Goal: Task Accomplishment & Management: Manage account settings

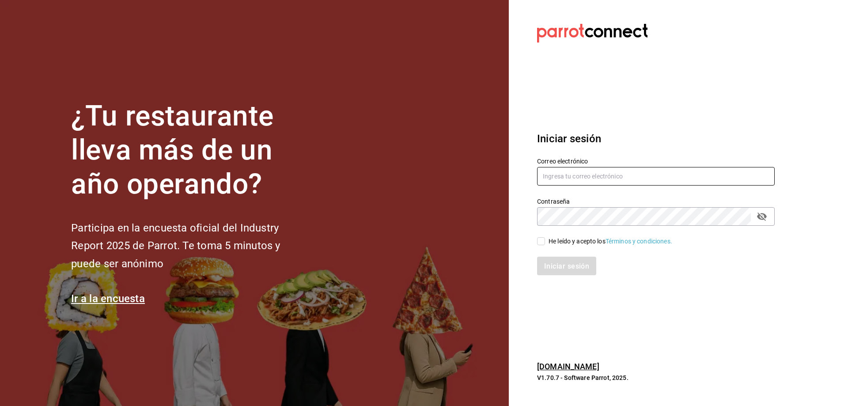
click at [574, 178] on input "text" at bounding box center [656, 176] width 238 height 19
type input "[EMAIL_ADDRESS][DOMAIN_NAME]"
click at [714, 164] on label "Correo electrónico" at bounding box center [656, 161] width 238 height 6
click at [542, 239] on input "He leído y acepto los Términos y condiciones." at bounding box center [541, 241] width 8 height 8
checkbox input "true"
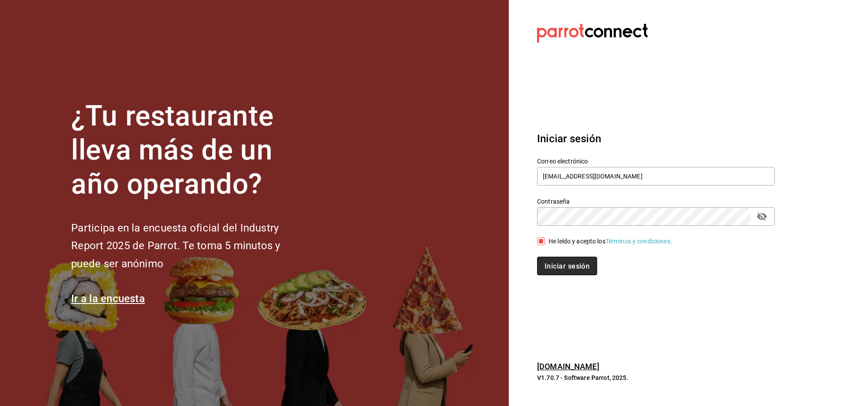
click at [555, 266] on font "Iniciar sesión" at bounding box center [567, 266] width 45 height 8
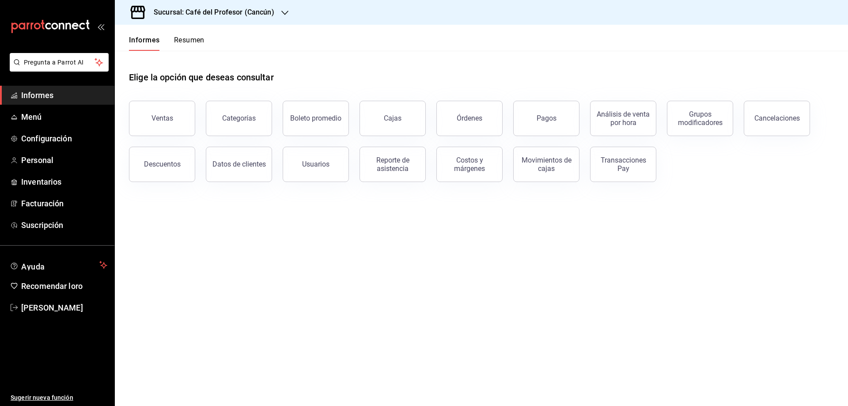
click at [714, 163] on div "Ventas Categorías Boleto promedio Cajas Órdenes Pagos Análisis de venta por hor…" at bounding box center [476, 136] width 716 height 92
drag, startPoint x: 281, startPoint y: 274, endPoint x: 283, endPoint y: 264, distance: 10.9
click at [281, 274] on main "Elige la opción que deseas consultar Ventas Categorías Boleto promedio Cajas Ór…" at bounding box center [481, 228] width 733 height 355
click at [59, 202] on font "Facturación" at bounding box center [42, 203] width 42 height 9
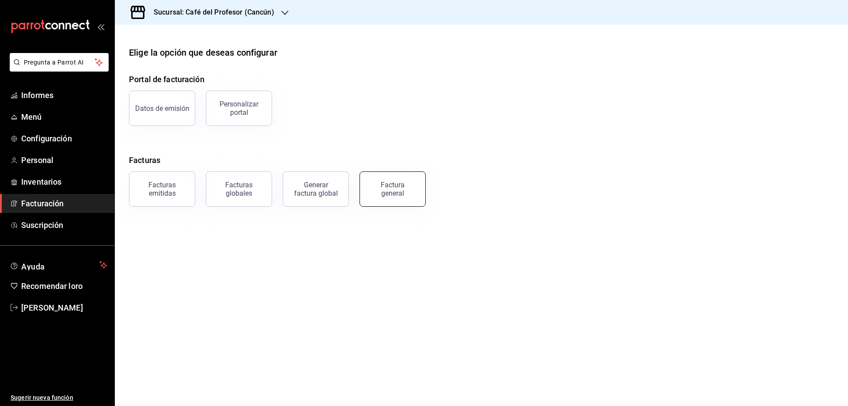
click at [383, 189] on font "Factura general" at bounding box center [393, 189] width 24 height 17
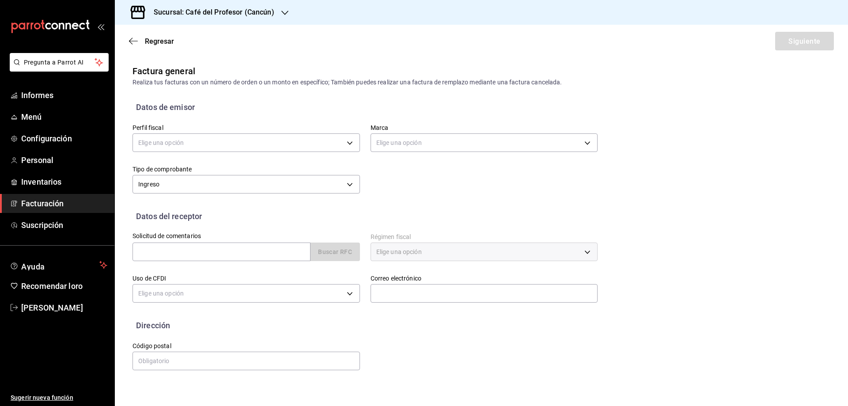
click at [281, 11] on icon "button" at bounding box center [284, 12] width 7 height 7
click at [180, 58] on font "Café del Profesor (Acanceh)" at bounding box center [161, 57] width 79 height 7
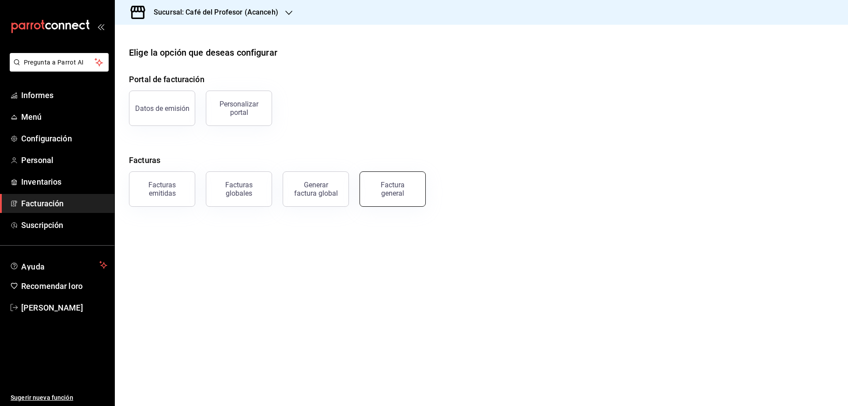
click at [382, 190] on div "Factura general" at bounding box center [393, 189] width 44 height 17
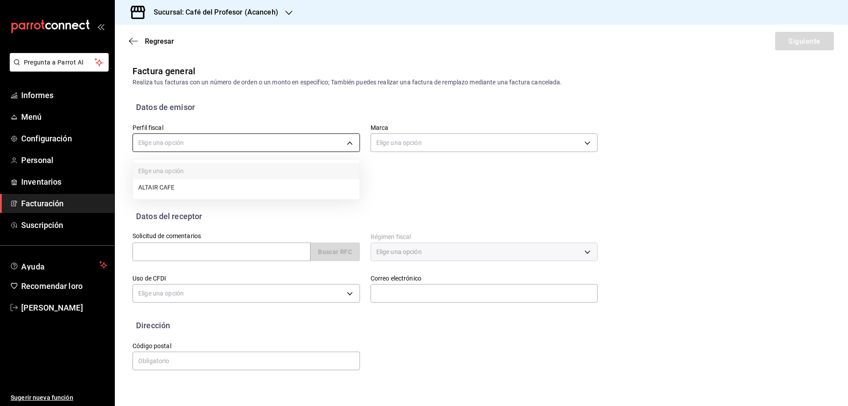
click at [344, 146] on body "Pregunta a Parrot AI Informes Menú Configuración Personal Inventarios Facturaci…" at bounding box center [424, 203] width 848 height 406
click at [349, 141] on div at bounding box center [424, 203] width 848 height 406
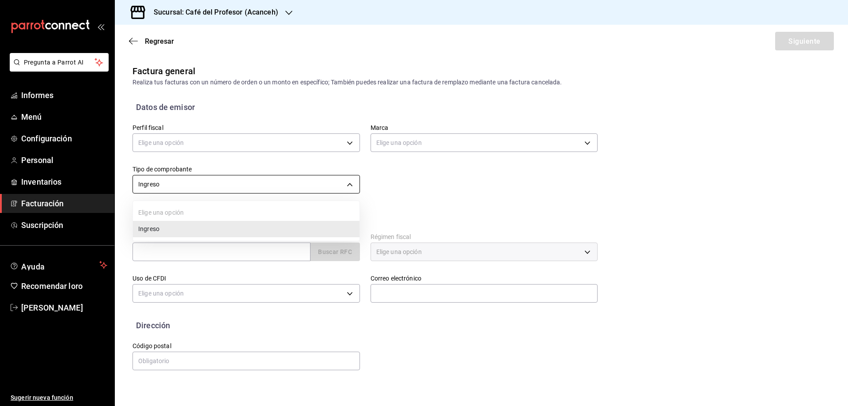
click at [156, 186] on body "Pregunta a Parrot AI Informes Menú Configuración Personal Inventarios Facturaci…" at bounding box center [424, 203] width 848 height 406
click at [153, 186] on div at bounding box center [424, 203] width 848 height 406
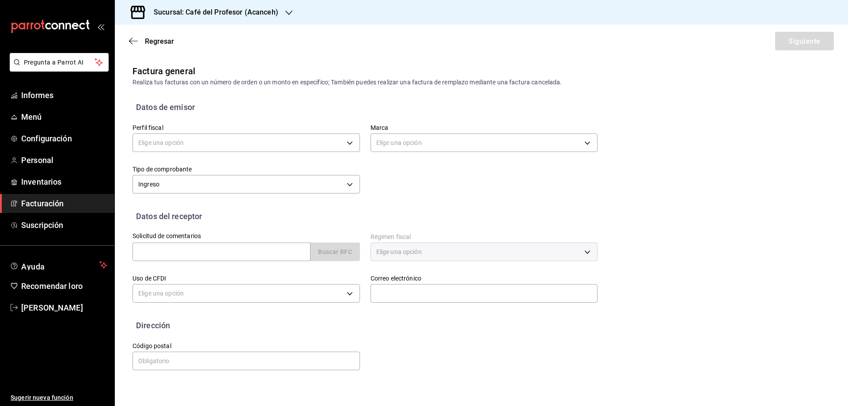
click at [153, 186] on body "Pregunta a Parrot AI Informes Menú Configuración Personal Inventarios Facturaci…" at bounding box center [424, 203] width 848 height 406
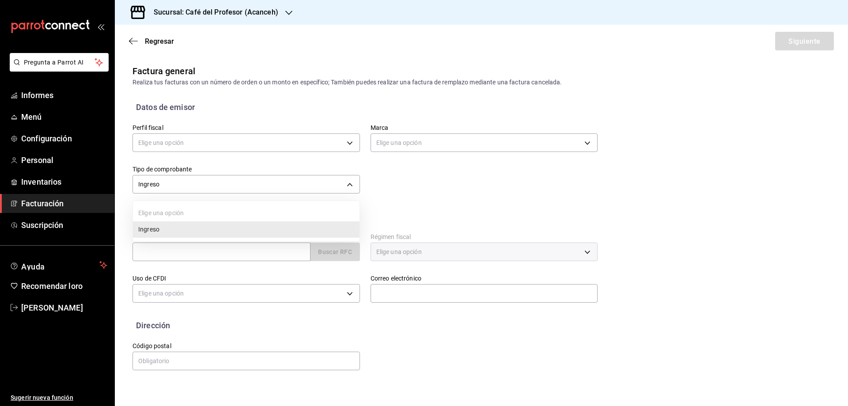
click at [385, 183] on div at bounding box center [424, 203] width 848 height 406
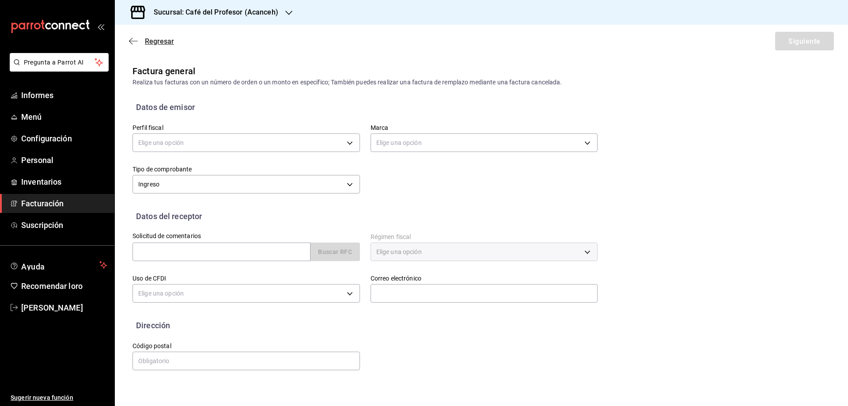
click at [143, 43] on span "Regresar" at bounding box center [151, 41] width 45 height 8
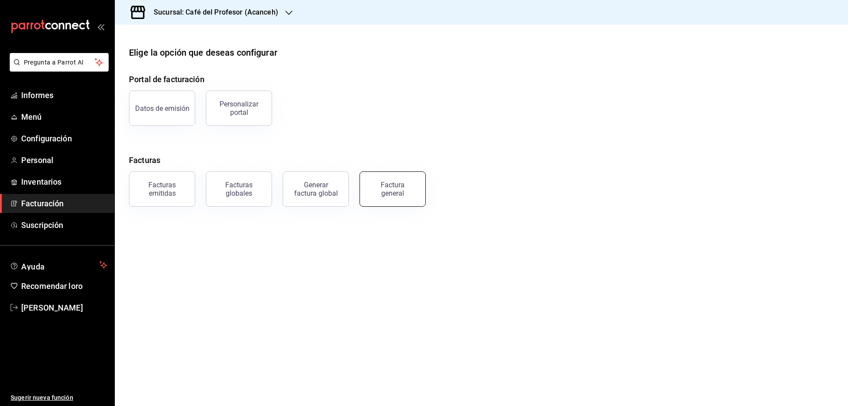
click at [380, 194] on div "Factura general" at bounding box center [393, 189] width 44 height 17
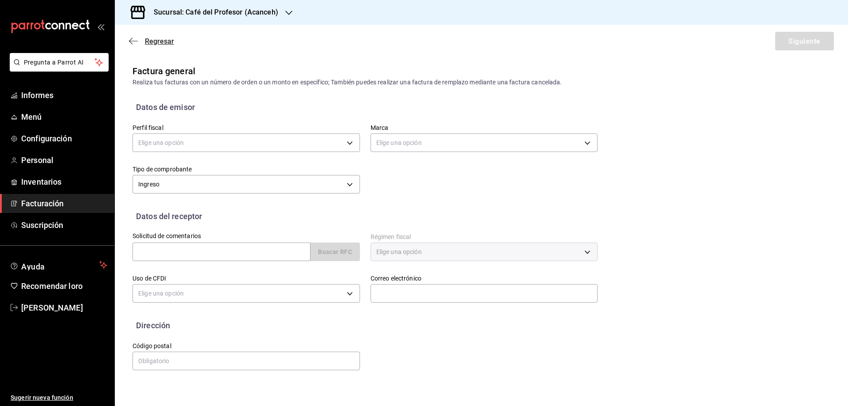
click at [172, 44] on font "Regresar" at bounding box center [159, 41] width 29 height 8
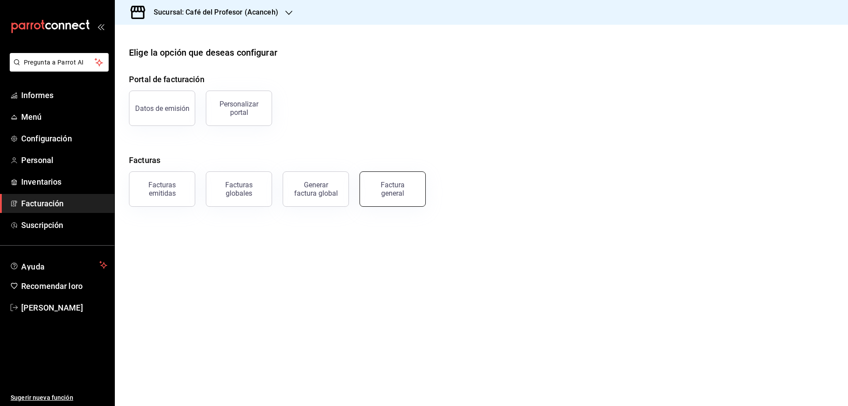
click at [395, 183] on font "Factura general" at bounding box center [393, 189] width 24 height 17
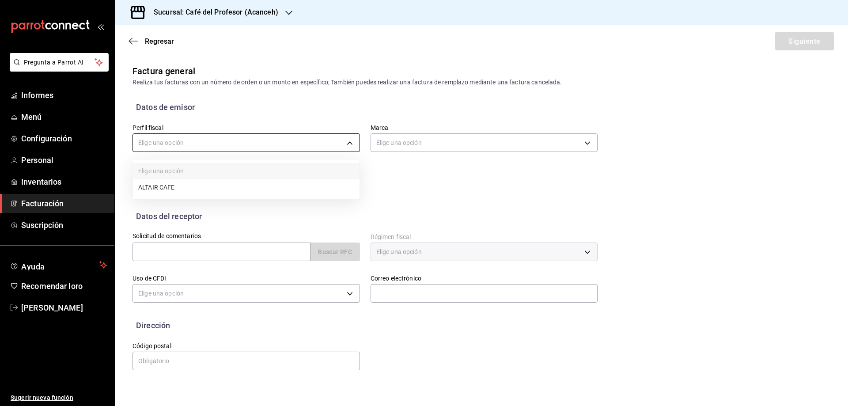
click at [350, 143] on body "Pregunta a Parrot AI Informes Menú Configuración Personal Inventarios Facturaci…" at bounding box center [424, 203] width 848 height 406
click at [166, 188] on font "CAFÉ ALTAIR" at bounding box center [156, 188] width 36 height 7
type input "13035fa2-4482-428a-a46b-159a3511a0b7"
type input "c1a8b8e6-187f-497f-b24d-8667d510d931"
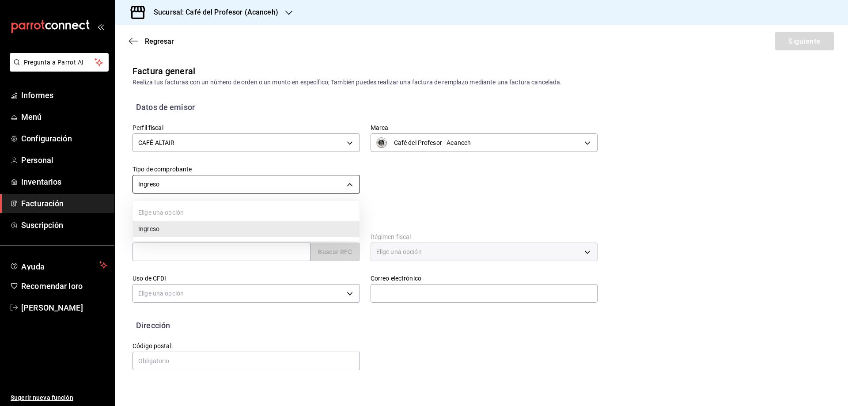
click at [350, 188] on body "Pregunta a Parrot AI Informes Menú Configuración Personal Inventarios Facturaci…" at bounding box center [424, 203] width 848 height 406
click at [350, 188] on div at bounding box center [424, 203] width 848 height 406
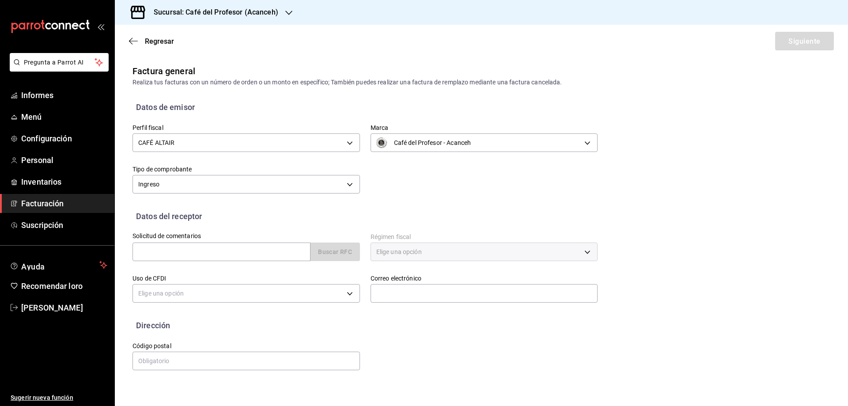
click at [336, 251] on div "Buscar RFC" at bounding box center [247, 252] width 228 height 19
click at [305, 251] on input "text" at bounding box center [222, 252] width 178 height 19
click at [259, 253] on input "text" at bounding box center [222, 252] width 178 height 19
paste input "RSA220617R15"
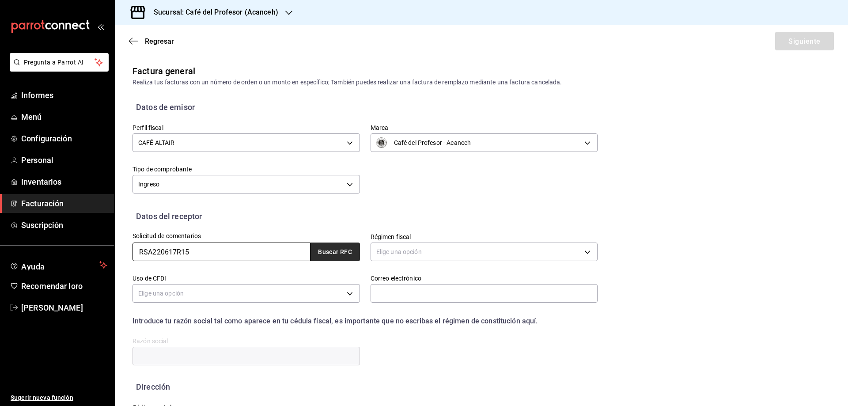
type input "RSA220617R15"
click at [350, 251] on button "Buscar RFC" at bounding box center [335, 252] width 49 height 19
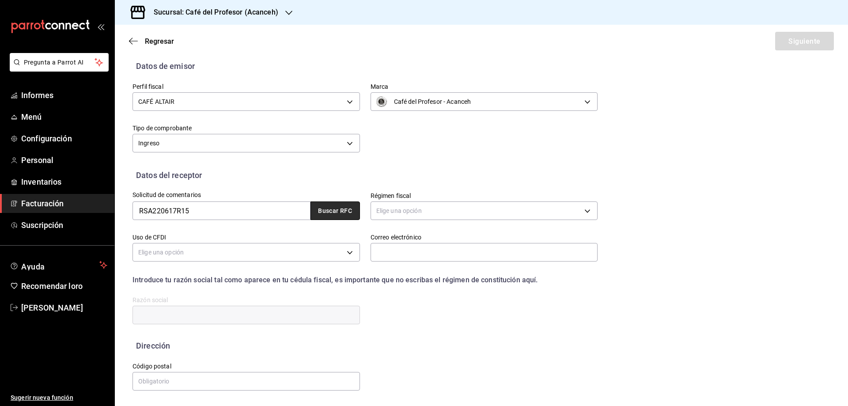
click at [319, 213] on font "Buscar RFC" at bounding box center [335, 211] width 34 height 7
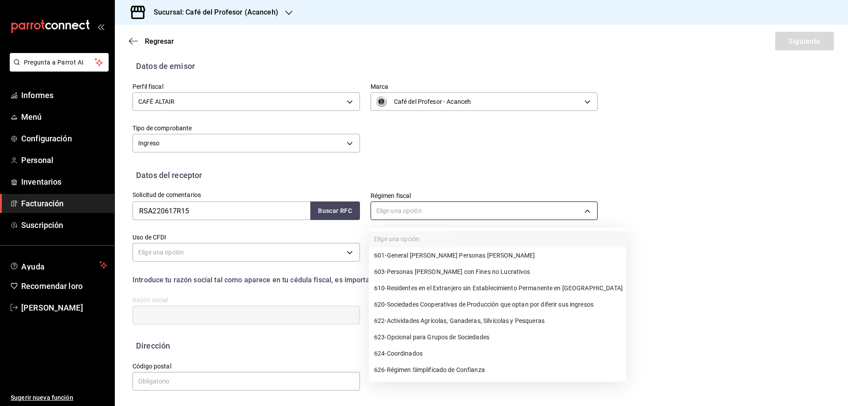
click at [410, 213] on body "Pregunta a Parrot AI Informes Menú Configuración Personal Inventarios Facturaci…" at bounding box center [424, 203] width 848 height 406
click at [437, 211] on div at bounding box center [424, 203] width 848 height 406
click at [571, 212] on body "Pregunta a Parrot AI Informes Menú Configuración Personal Inventarios Facturaci…" at bounding box center [424, 203] width 848 height 406
click at [392, 257] on font "General [PERSON_NAME] Personas [PERSON_NAME]" at bounding box center [461, 255] width 148 height 7
type input "601"
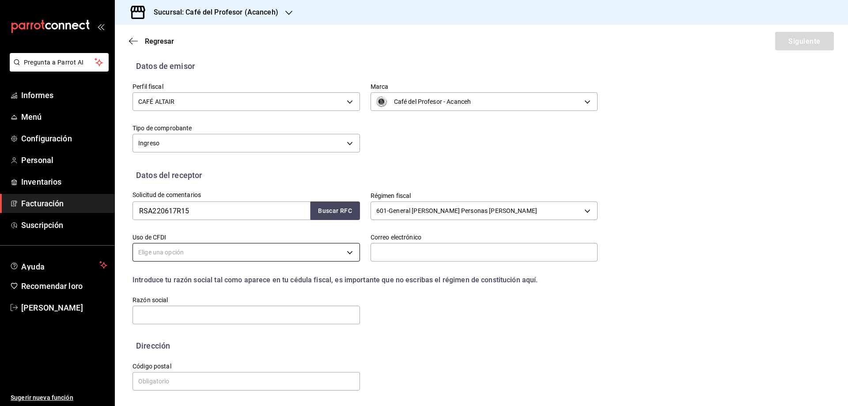
click at [179, 252] on body "Pregunta a Parrot AI Informes Menú Configuración Personal Inventarios Facturaci…" at bounding box center [424, 203] width 848 height 406
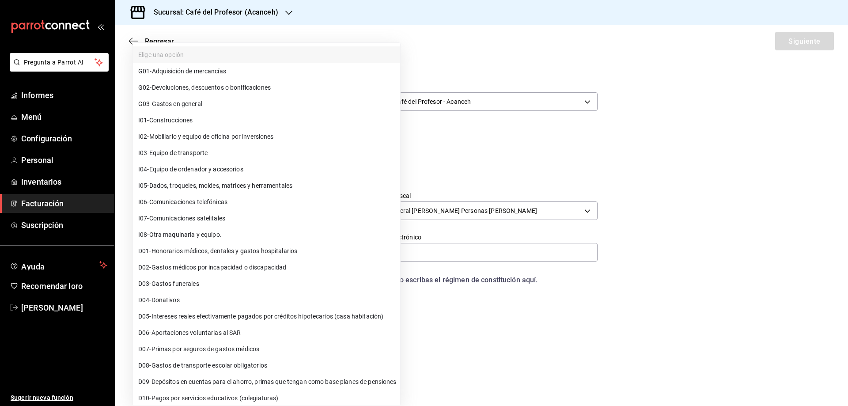
click at [183, 107] on font "Gastos en general" at bounding box center [177, 103] width 50 height 7
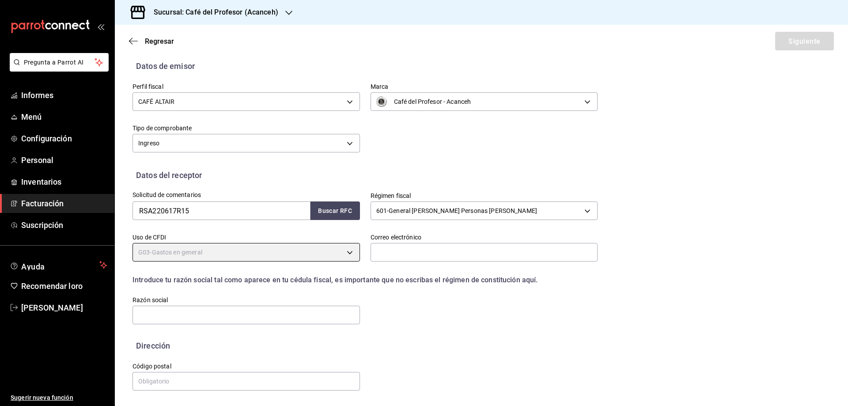
type input "G03"
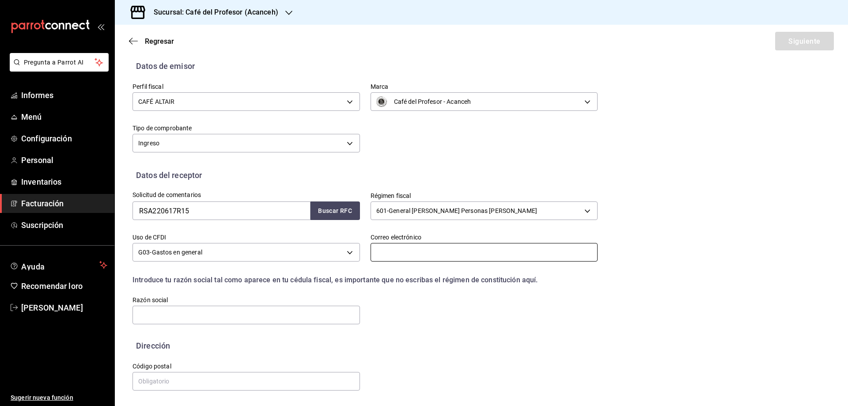
click at [410, 255] on input "text" at bounding box center [485, 252] width 228 height 19
click at [386, 255] on input "text" at bounding box center [485, 252] width 228 height 19
paste input "[EMAIL_ADDRESS][DOMAIN_NAME]"
type input "[EMAIL_ADDRESS][DOMAIN_NAME]"
click at [190, 316] on input "text" at bounding box center [247, 315] width 228 height 19
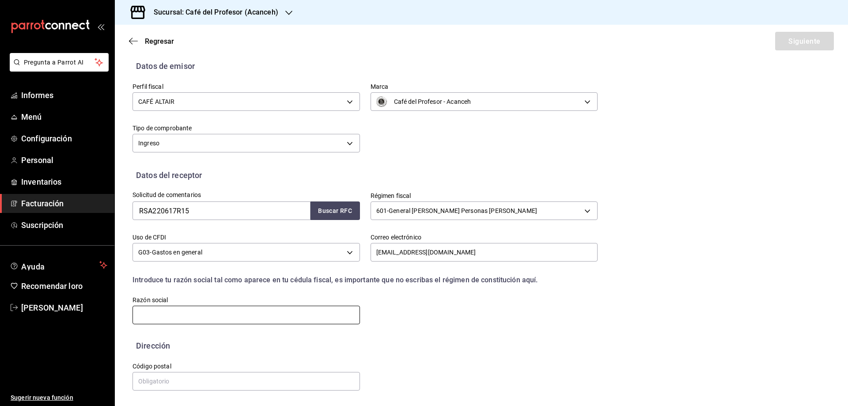
click at [198, 310] on input "text" at bounding box center [247, 315] width 228 height 19
paste input "RRMGT SERVICIOS ADMINISTRATIVOS"
type input "RRMGT SERVICIOS ADMINISTRATIVOS"
click at [180, 378] on input "text" at bounding box center [247, 381] width 228 height 19
click at [188, 383] on input "text" at bounding box center [247, 381] width 228 height 19
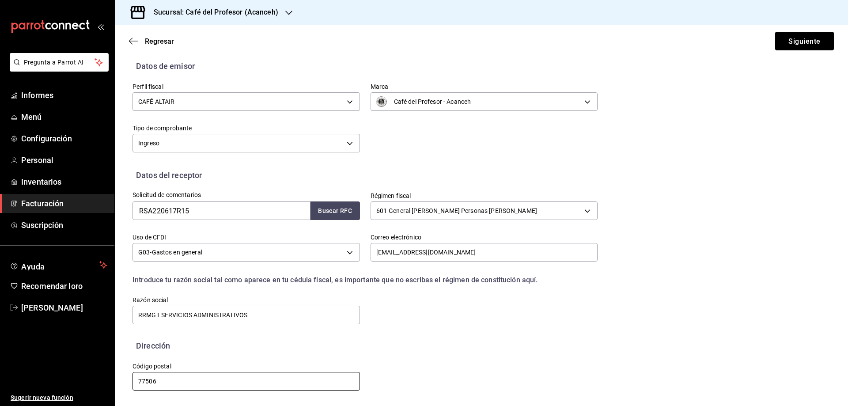
type input "77506"
click at [794, 44] on font "Siguiente" at bounding box center [805, 41] width 32 height 8
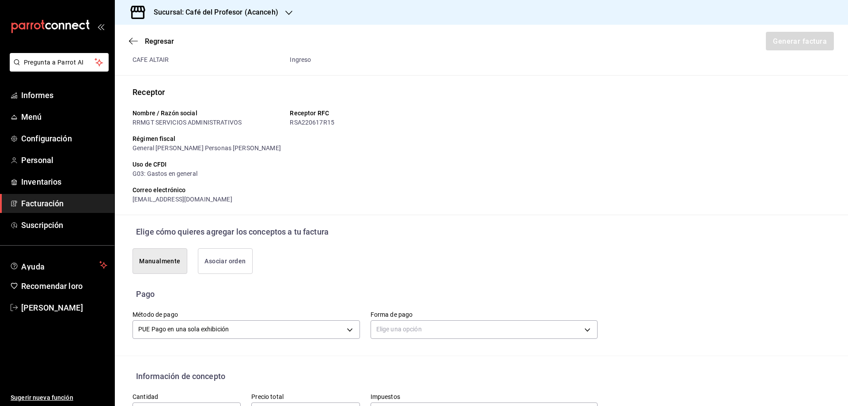
click at [211, 259] on font "Asociar orden" at bounding box center [225, 261] width 41 height 7
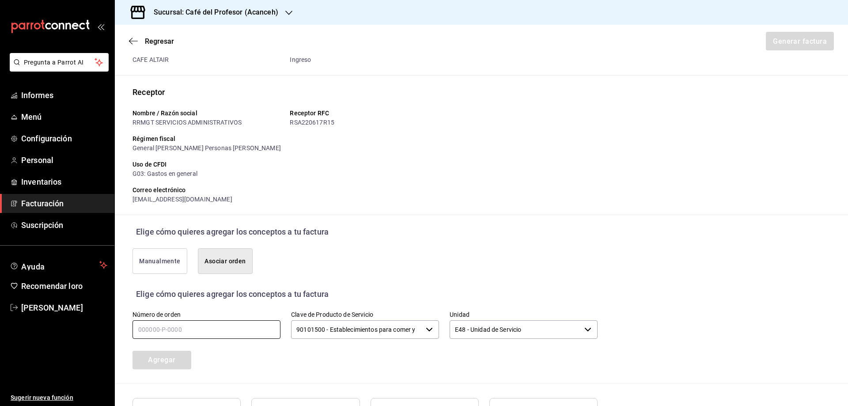
scroll to position [71, 0]
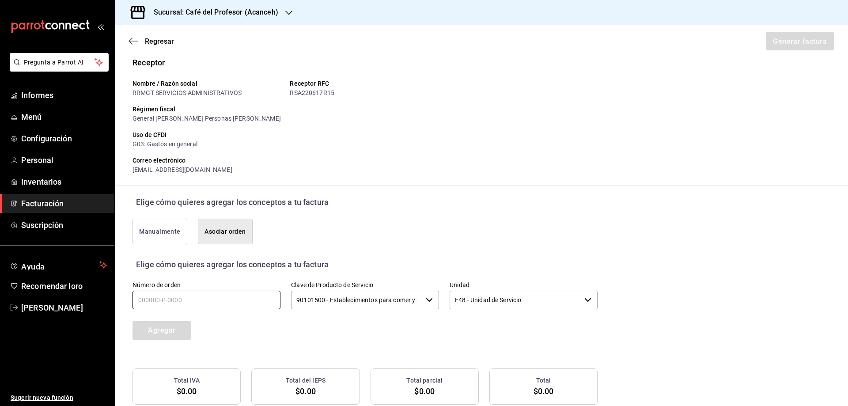
click at [163, 304] on input "text" at bounding box center [207, 300] width 148 height 19
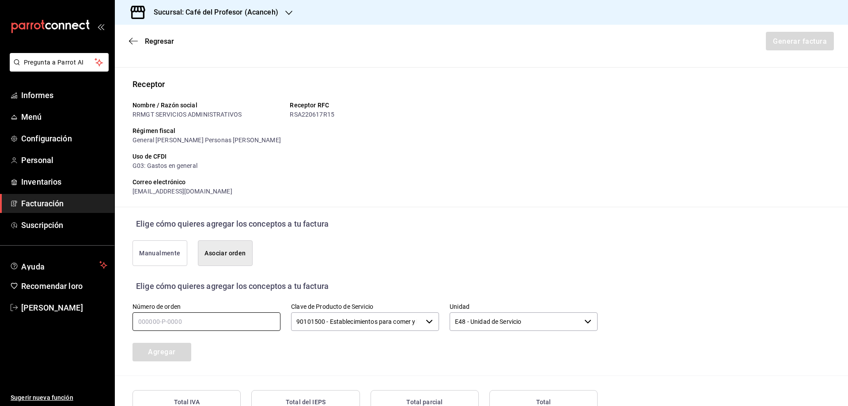
scroll to position [20, 0]
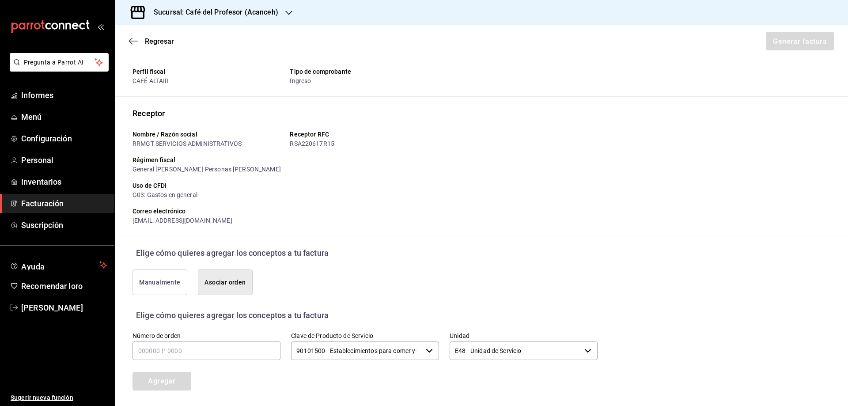
click at [159, 284] on font "Manualmente" at bounding box center [159, 282] width 41 height 7
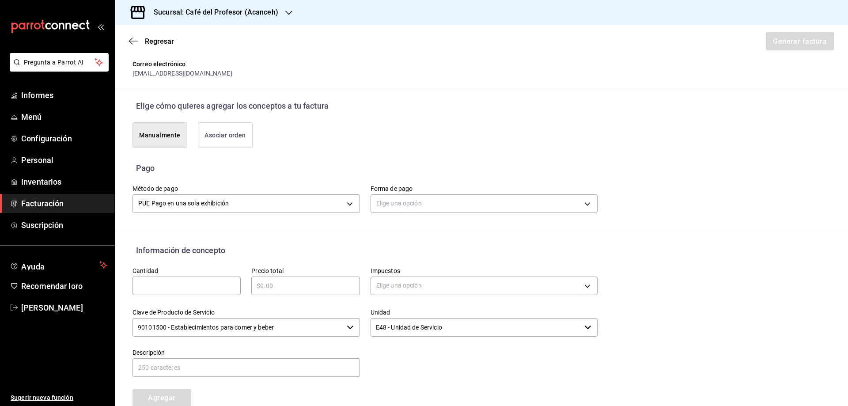
scroll to position [226, 0]
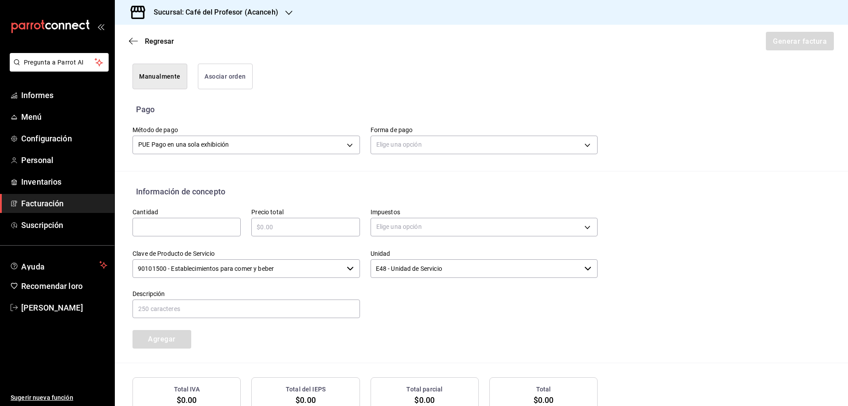
click at [220, 83] on button "Asociar orden" at bounding box center [225, 77] width 55 height 26
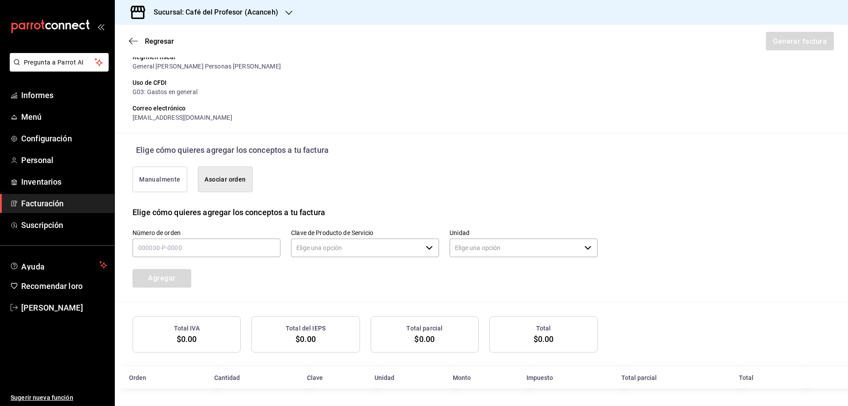
type input "90101500 - Establecimientos para comer y beber"
type input "E48 - Unidad de Servicio"
click at [167, 249] on input "text" at bounding box center [207, 248] width 148 height 19
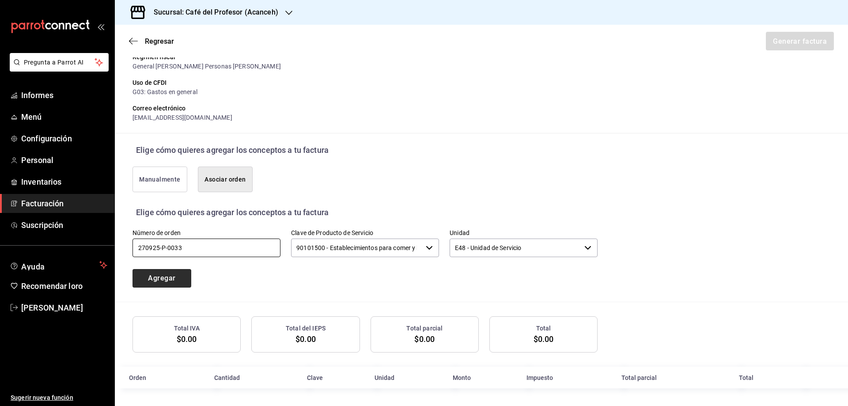
type input "270925-p-0033"
click at [172, 276] on font "Agregar" at bounding box center [161, 278] width 27 height 8
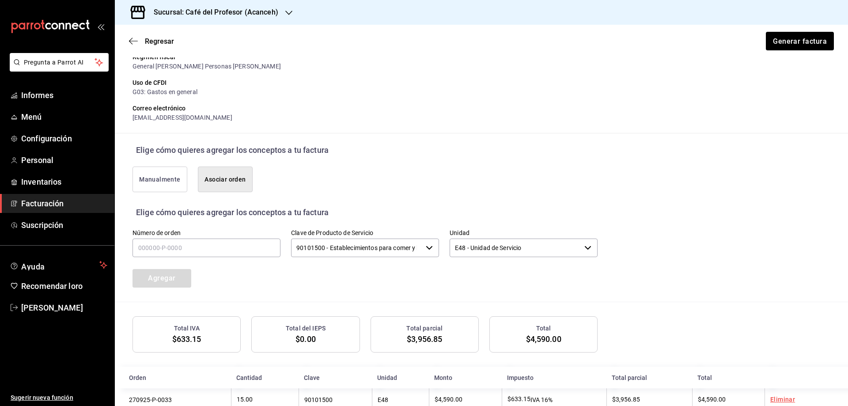
scroll to position [145, 0]
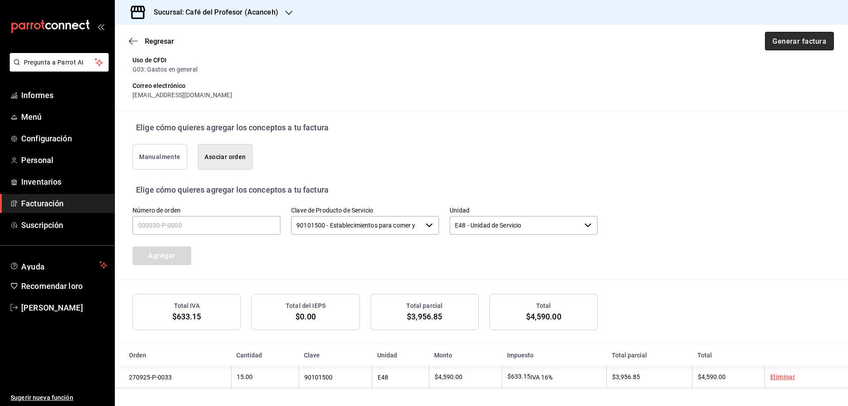
click at [798, 42] on font "Generar factura" at bounding box center [800, 41] width 54 height 8
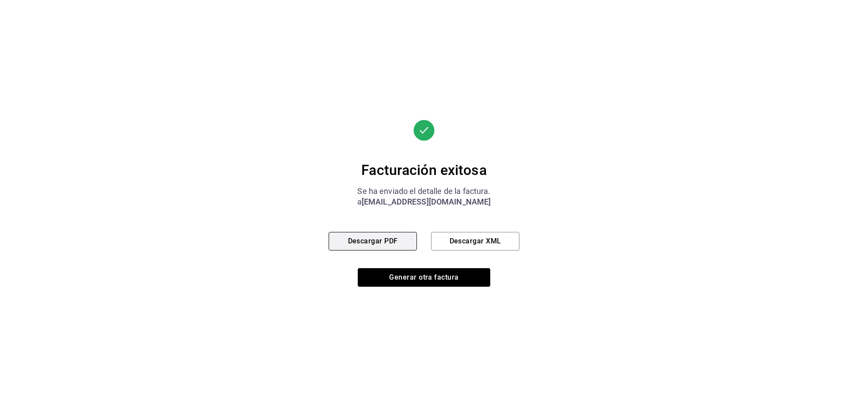
click at [368, 241] on font "Descargar PDF" at bounding box center [373, 241] width 50 height 8
click at [465, 235] on button "Descargar XML" at bounding box center [475, 241] width 88 height 19
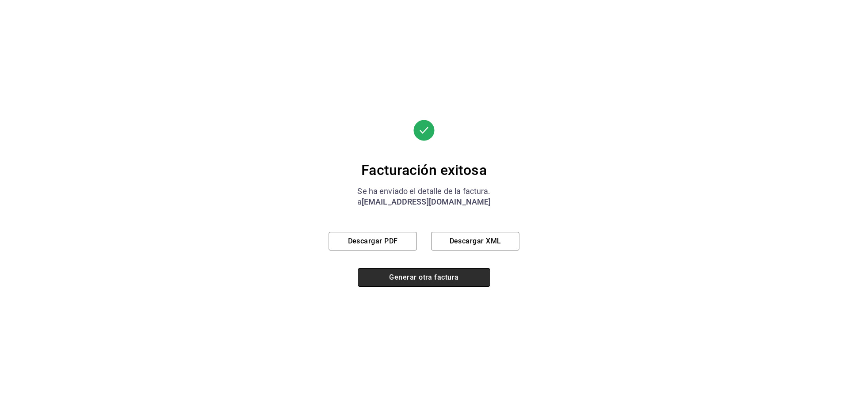
click at [418, 281] on font "Generar otra factura" at bounding box center [423, 277] width 69 height 8
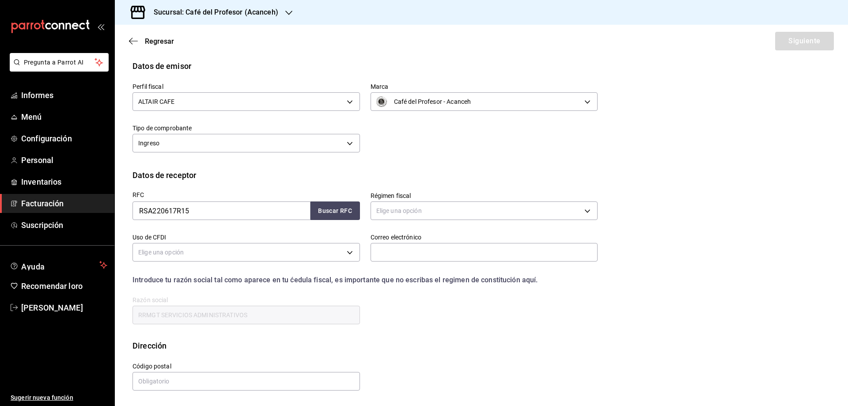
scroll to position [0, 0]
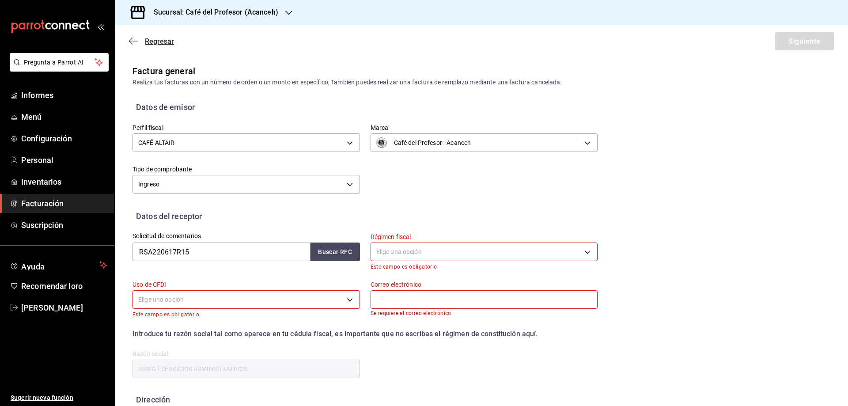
click at [160, 42] on font "Regresar" at bounding box center [159, 41] width 29 height 8
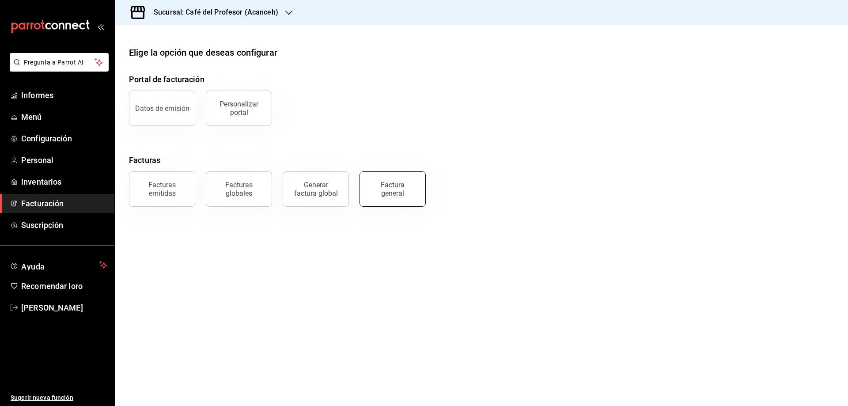
click at [381, 192] on div "Factura general" at bounding box center [393, 189] width 44 height 17
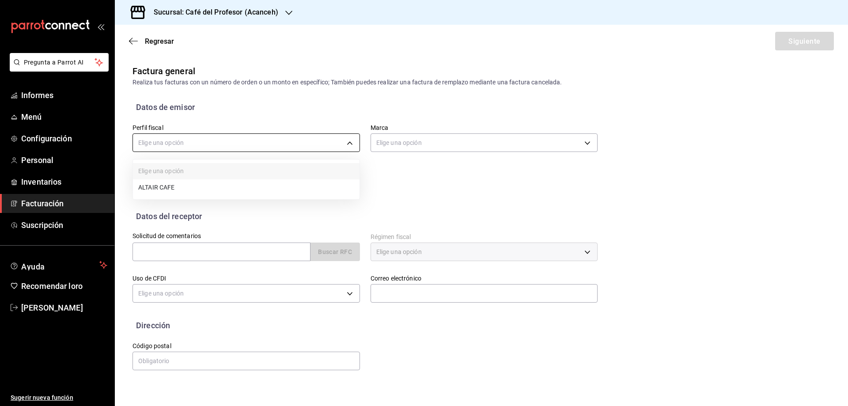
click at [344, 148] on body "Pregunta a Parrot AI Informes Menú Configuración Personal Inventarios Facturaci…" at bounding box center [424, 203] width 848 height 406
click at [191, 182] on li "CAFÉ ALTAIR" at bounding box center [246, 188] width 227 height 17
type input "13035fa2-4482-428a-a46b-159a3511a0b7"
type input "c1a8b8e6-187f-497f-b24d-8667d510d931"
click at [169, 258] on input "text" at bounding box center [222, 252] width 178 height 19
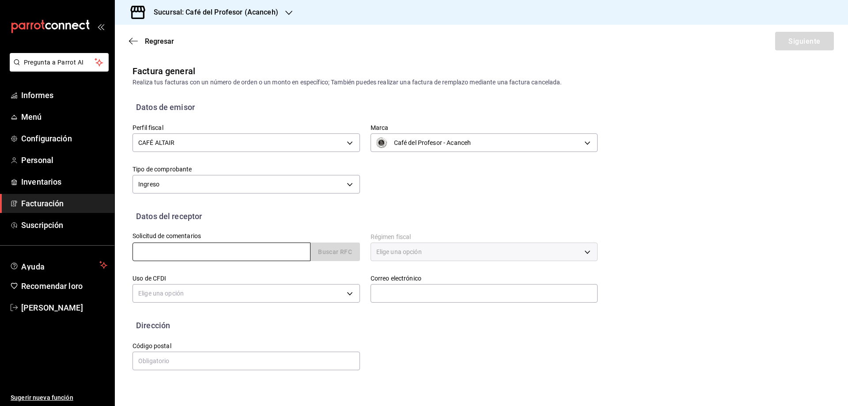
paste input "CAP821208LQ3"
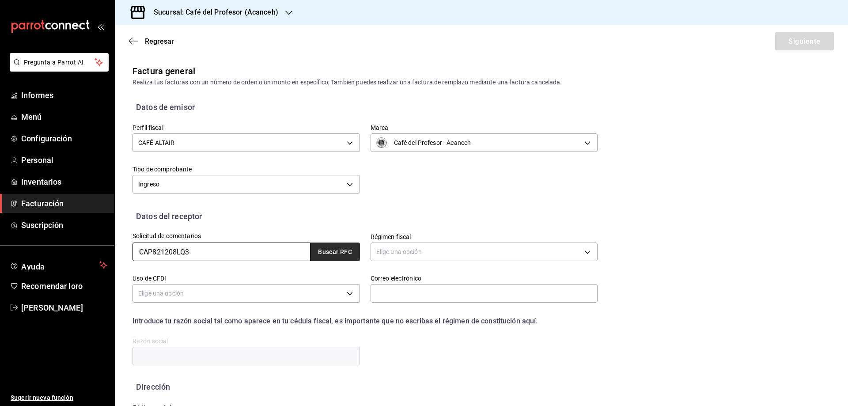
type input "CAP821208LQ3"
click at [340, 256] on button "Buscar RFC" at bounding box center [335, 252] width 49 height 19
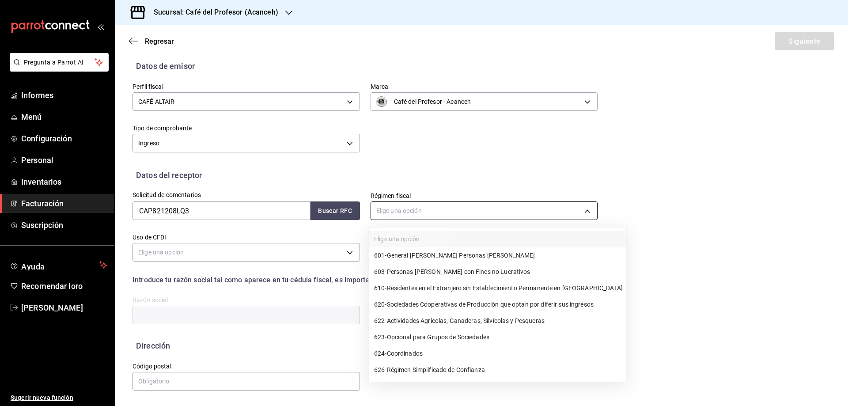
click at [394, 209] on body "Pregunta a Parrot AI Informes Menú Configuración Personal Inventarios Facturaci…" at bounding box center [424, 203] width 848 height 406
click at [433, 258] on font "General [PERSON_NAME] Personas [PERSON_NAME]" at bounding box center [461, 255] width 148 height 7
type input "601"
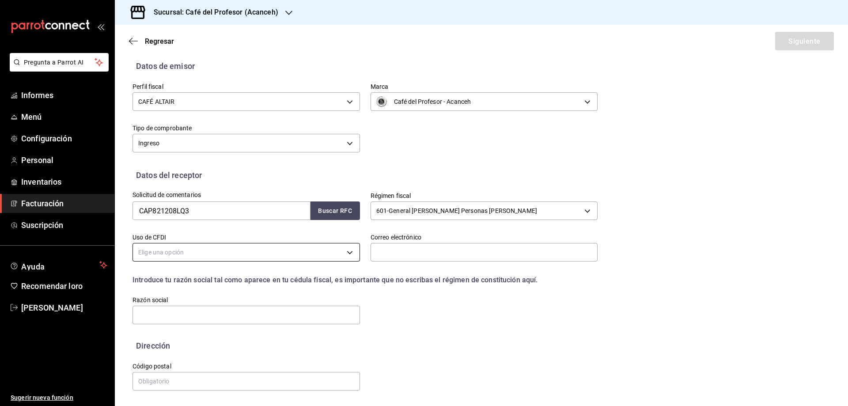
click at [259, 251] on body "Pregunta a Parrot AI Informes Menú Configuración Personal Inventarios Facturaci…" at bounding box center [424, 203] width 848 height 406
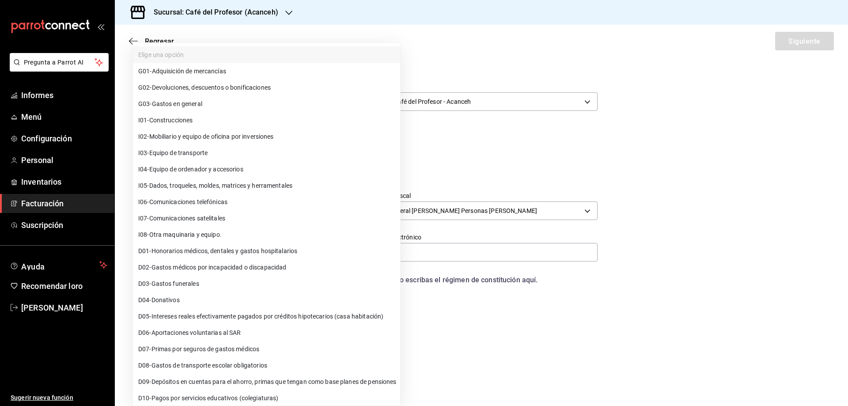
click at [179, 99] on li "G03 - Gastos en general" at bounding box center [266, 104] width 267 height 16
type input "G03"
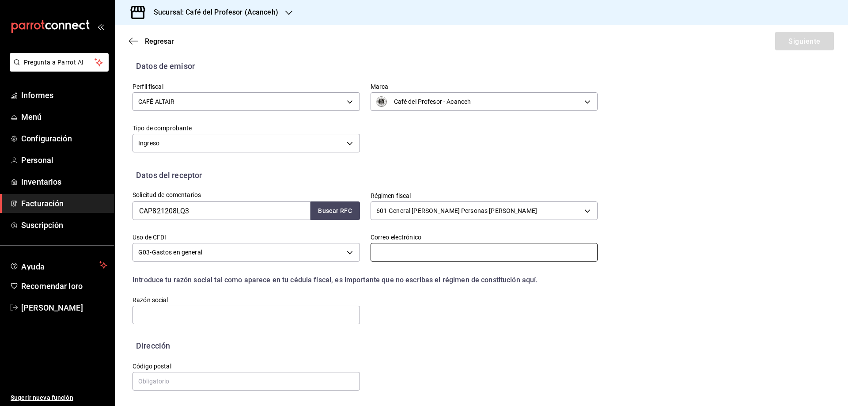
click at [399, 258] on input "text" at bounding box center [485, 252] width 228 height 19
click at [399, 251] on input "text" at bounding box center [485, 252] width 228 height 19
paste input "laura.herrerac@holcim.com"
type input "laura.herrerac@holcim.com"
click at [145, 312] on input "text" at bounding box center [247, 315] width 228 height 19
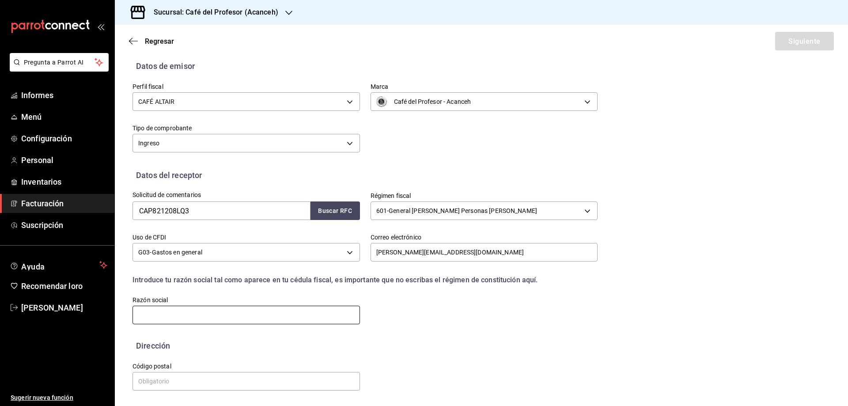
click at [166, 314] on input "text" at bounding box center [247, 315] width 228 height 19
paste input "HOLCIM MEXICO OPERACIONES"
type input "HOLCIM MEXICO OPERACIONES"
click at [152, 383] on input "text" at bounding box center [247, 381] width 228 height 19
click at [156, 380] on input "text" at bounding box center [247, 381] width 228 height 19
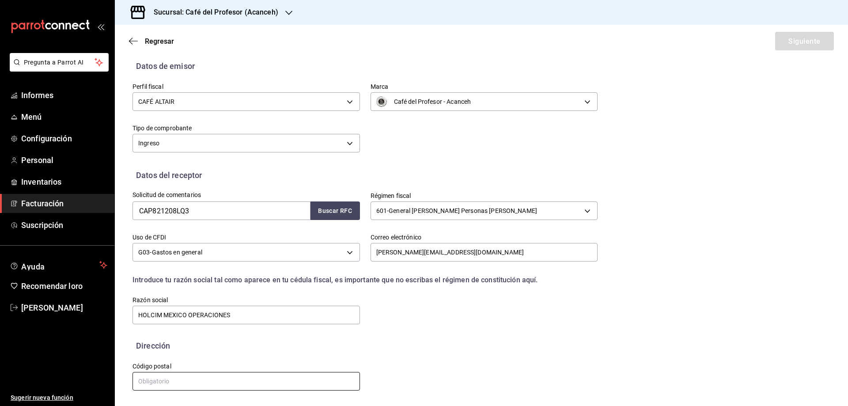
paste input "05348"
type input "05348"
click at [806, 41] on font "Siguiente" at bounding box center [805, 41] width 32 height 8
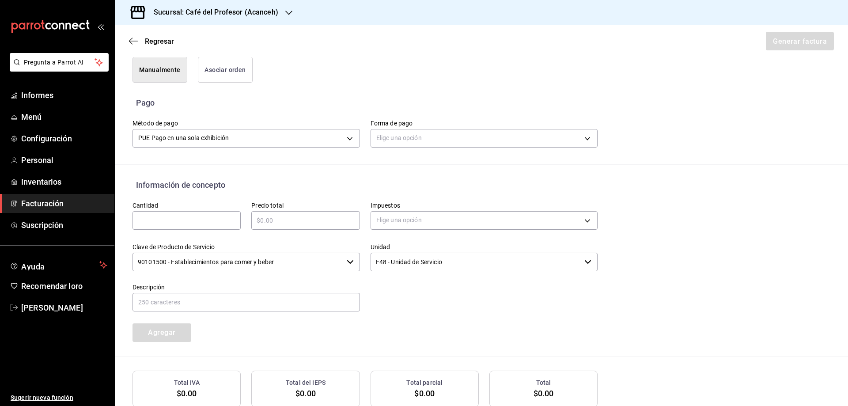
scroll to position [277, 0]
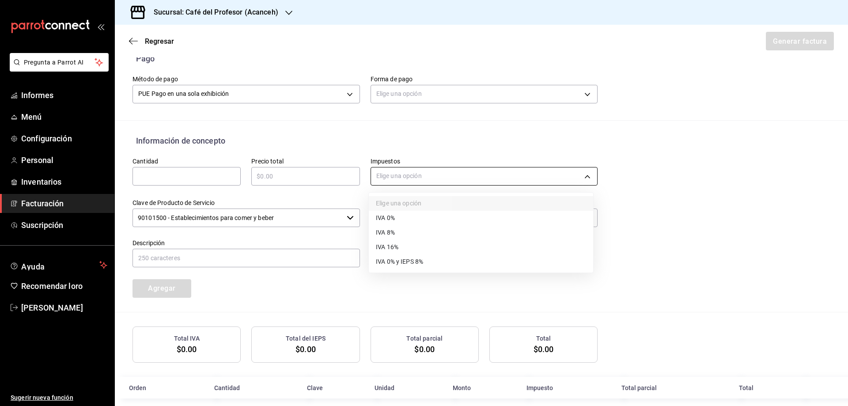
click at [581, 177] on body "Pregunta a Parrot AI Informes Menú Configuración Personal Inventarios Facturaci…" at bounding box center [424, 203] width 848 height 406
click at [391, 249] on font "IVA 16%" at bounding box center [387, 247] width 23 height 7
type input "IVA_16"
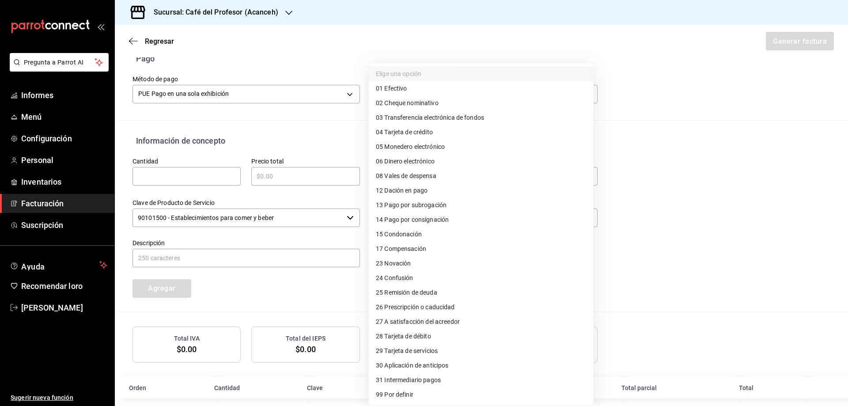
drag, startPoint x: 585, startPoint y: 95, endPoint x: 578, endPoint y: 99, distance: 8.9
click at [585, 95] on body "Pregunta a Parrot AI Informes Menú Configuración Personal Inventarios Facturaci…" at bounding box center [424, 203] width 848 height 406
click at [408, 132] on font "Tarjeta de crédito" at bounding box center [408, 132] width 48 height 7
type input "04"
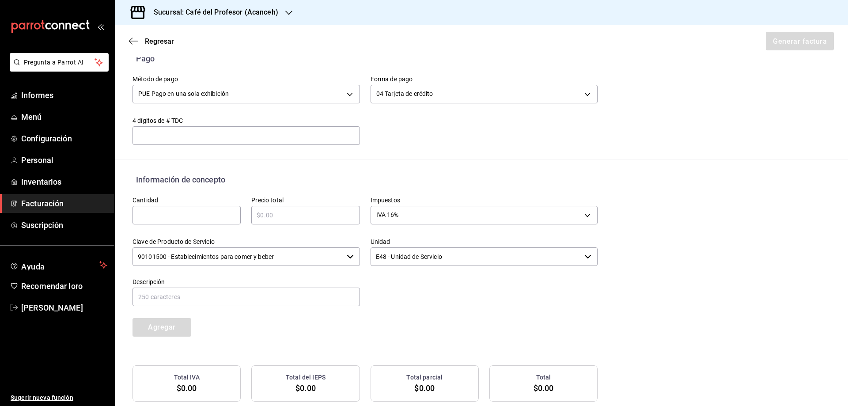
click at [193, 135] on input "text" at bounding box center [247, 135] width 228 height 11
type input "1"
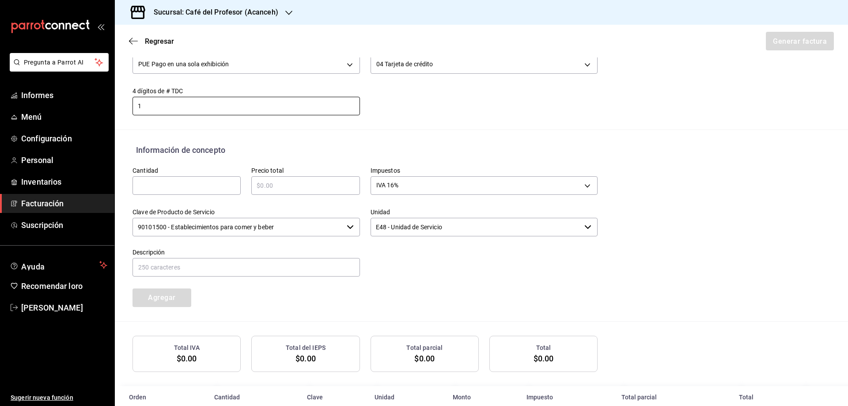
click at [181, 181] on input "text" at bounding box center [187, 185] width 108 height 11
type input "1"
click at [289, 189] on input "text" at bounding box center [305, 185] width 108 height 11
type input "$525"
click at [163, 296] on font "Agregar" at bounding box center [161, 297] width 27 height 8
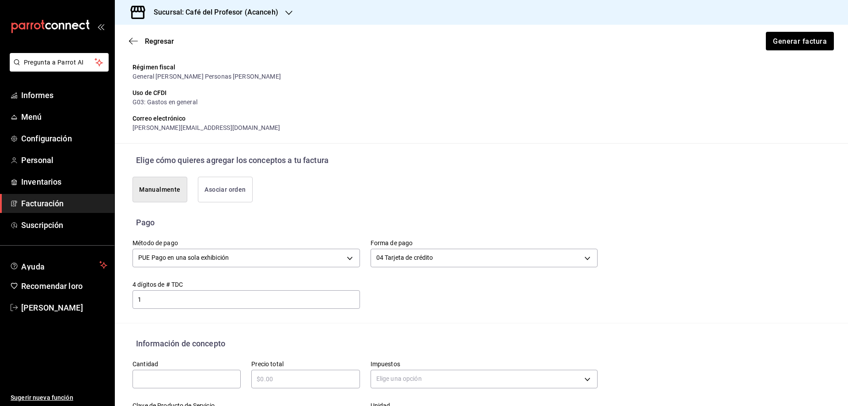
scroll to position [0, 0]
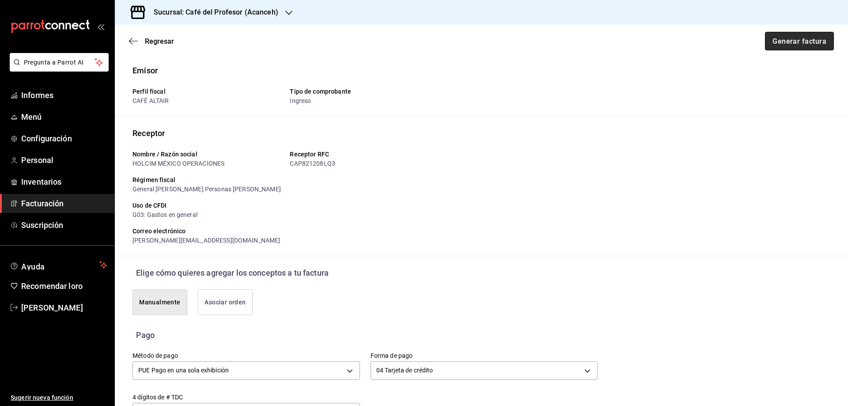
click at [799, 44] on font "Generar factura" at bounding box center [800, 41] width 54 height 8
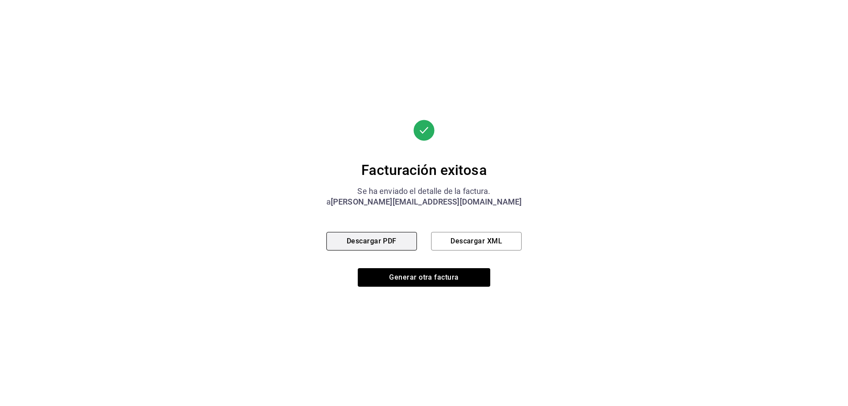
click at [383, 240] on font "Descargar PDF" at bounding box center [372, 241] width 50 height 8
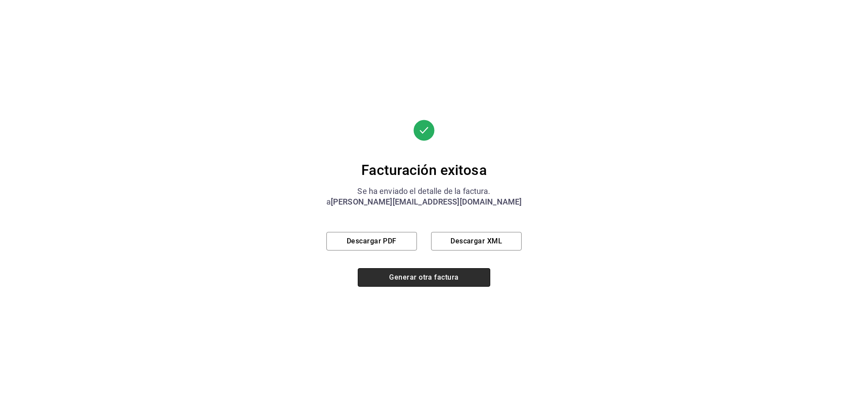
click at [410, 283] on button "Generar otra factura" at bounding box center [424, 277] width 133 height 19
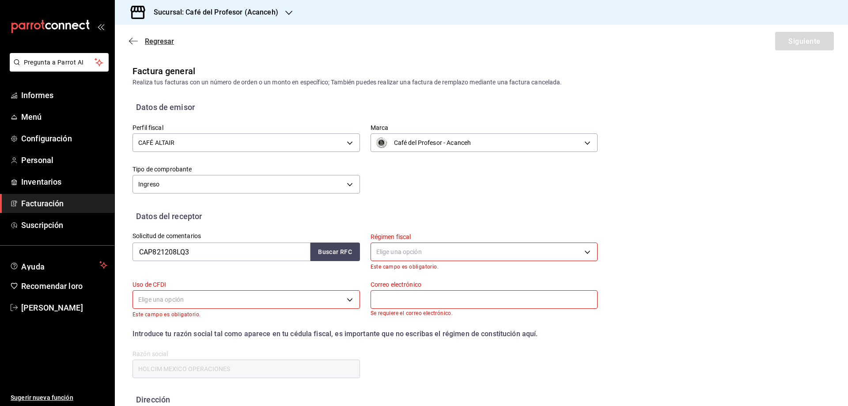
click at [152, 37] on font "Regresar" at bounding box center [159, 41] width 29 height 8
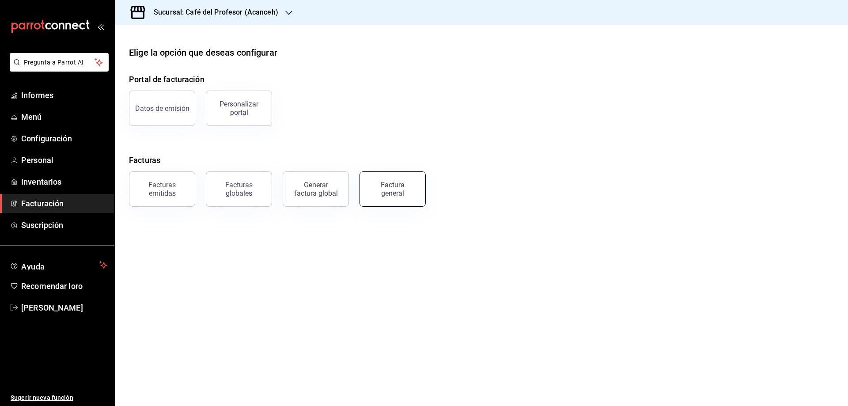
click at [380, 189] on div "Factura general" at bounding box center [393, 189] width 44 height 17
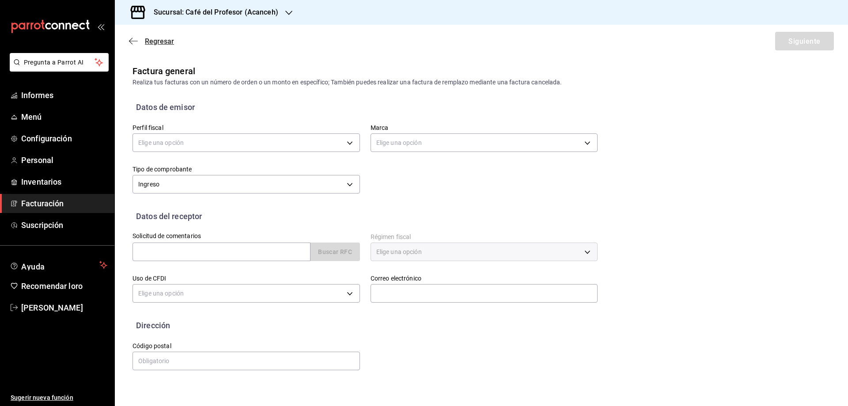
click at [150, 42] on font "Regresar" at bounding box center [159, 41] width 29 height 8
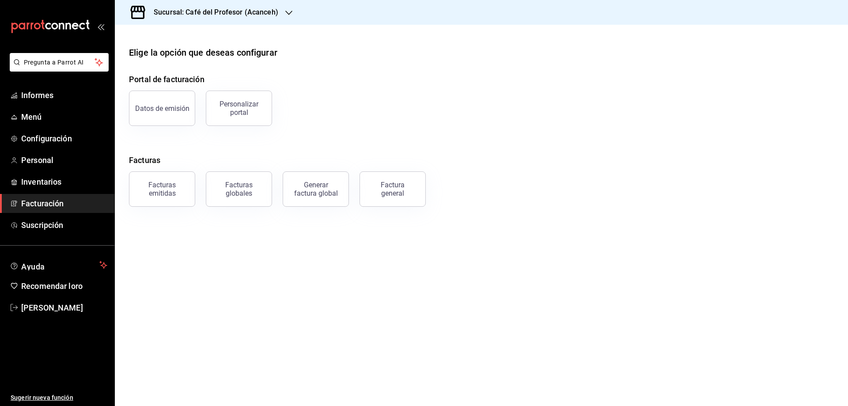
click at [382, 148] on div "Portal de facturación Datos de emisión Personalizar portal Facturas Facturas em…" at bounding box center [481, 139] width 705 height 133
click at [316, 192] on font "Generar factura global" at bounding box center [316, 189] width 44 height 17
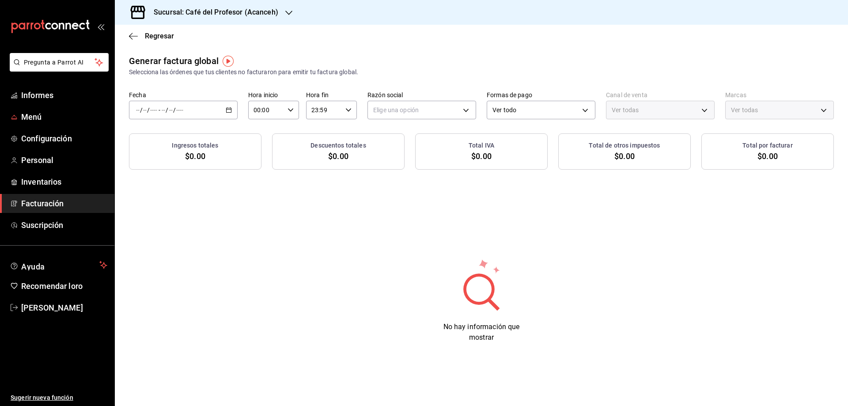
type input "PARROT,UBER_EATS,RAPPI,DIDI_FOOD,ONLINE"
click at [231, 111] on \(Stroke\) "button" at bounding box center [228, 110] width 5 height 5
click at [171, 143] on li "Rango de fechas" at bounding box center [170, 137] width 83 height 20
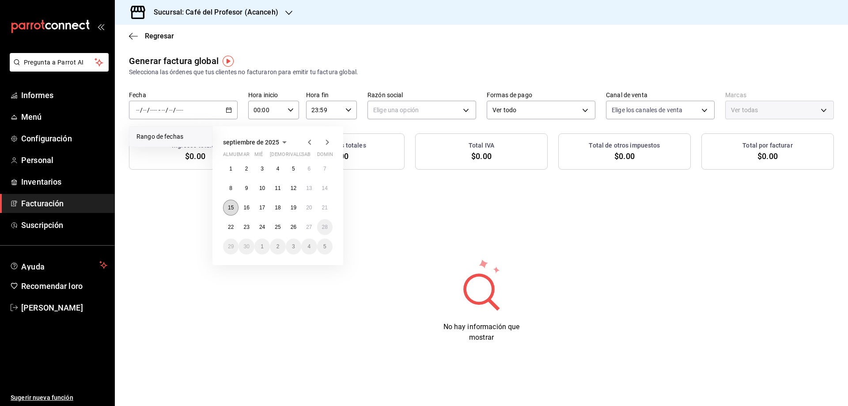
click at [231, 208] on font "15" at bounding box center [231, 208] width 6 height 6
click at [323, 208] on font "21" at bounding box center [325, 208] width 6 height 6
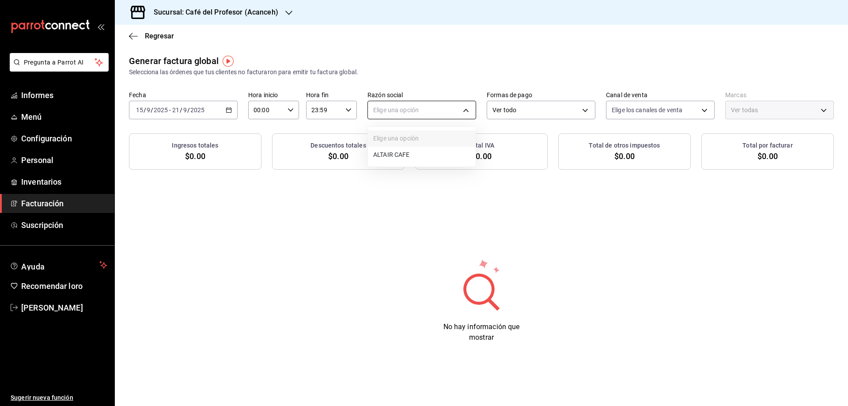
click at [460, 113] on body "Pregunta a Parrot AI Informes Menú Configuración Personal Inventarios Facturaci…" at bounding box center [424, 203] width 848 height 406
click at [382, 156] on font "CAFÉ ALTAIR" at bounding box center [391, 155] width 36 height 7
type input "13035fa2-4482-428a-a46b-159a3511a0b7"
type input "c1a8b8e6-187f-497f-b24d-8667d510d931"
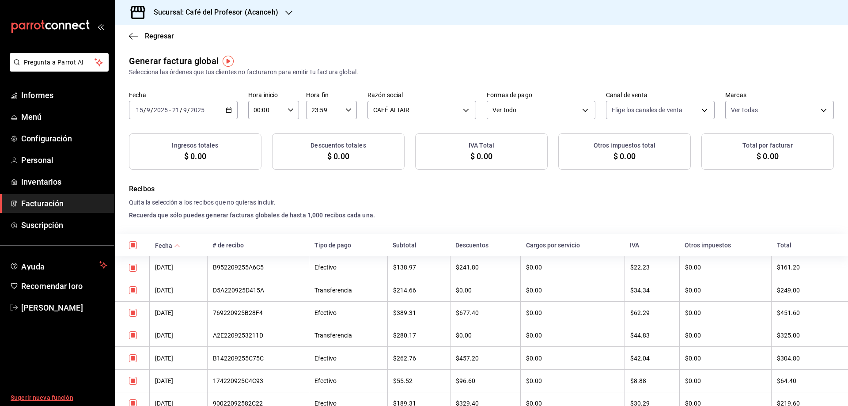
checkbox input "true"
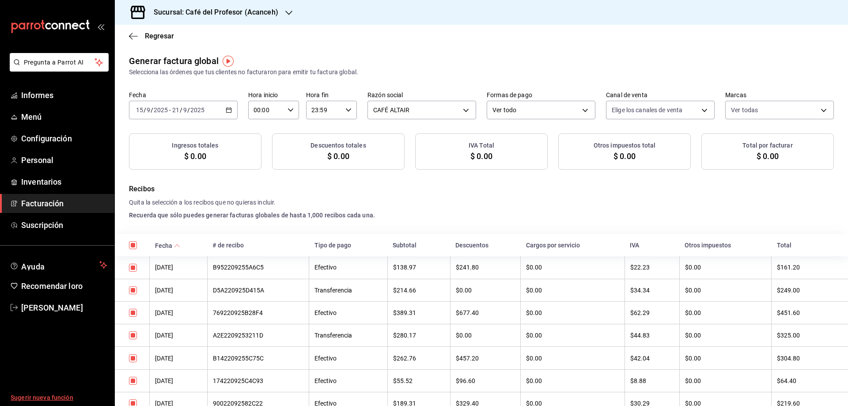
checkbox input "true"
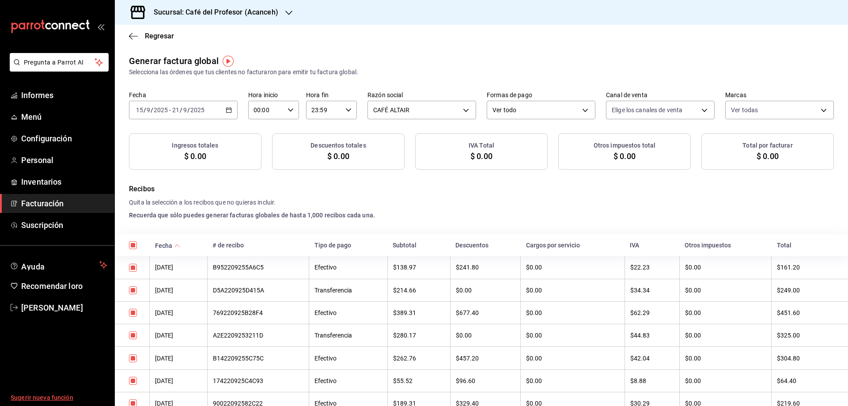
checkbox input "true"
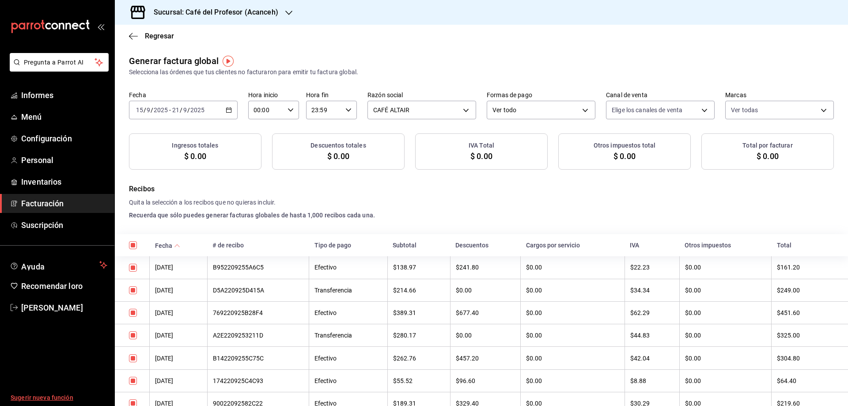
checkbox input "true"
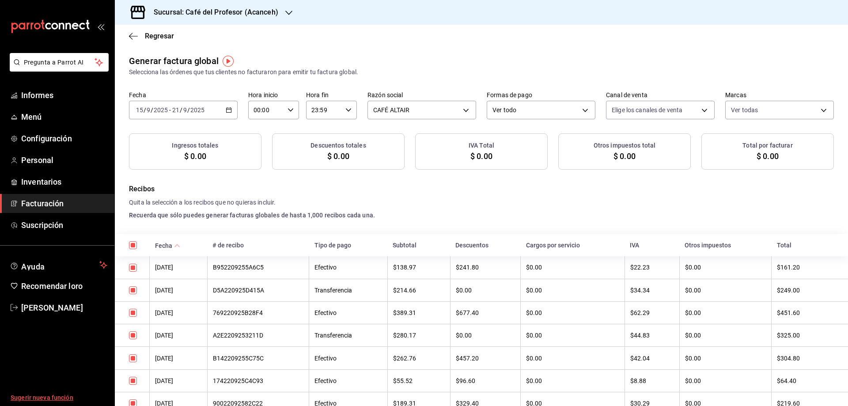
checkbox input "true"
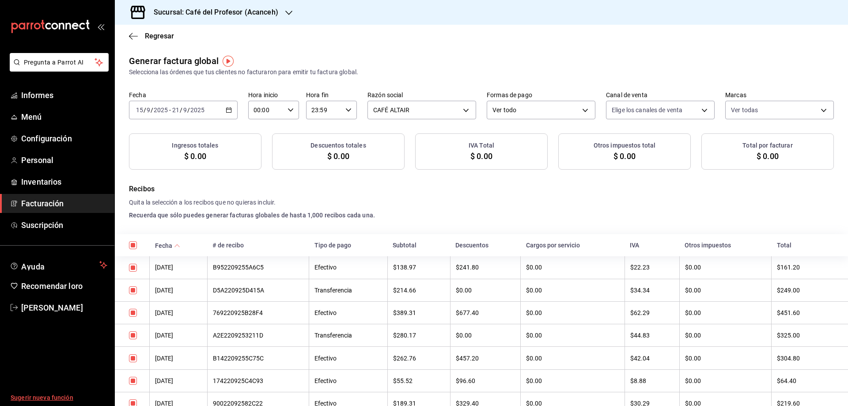
checkbox input "true"
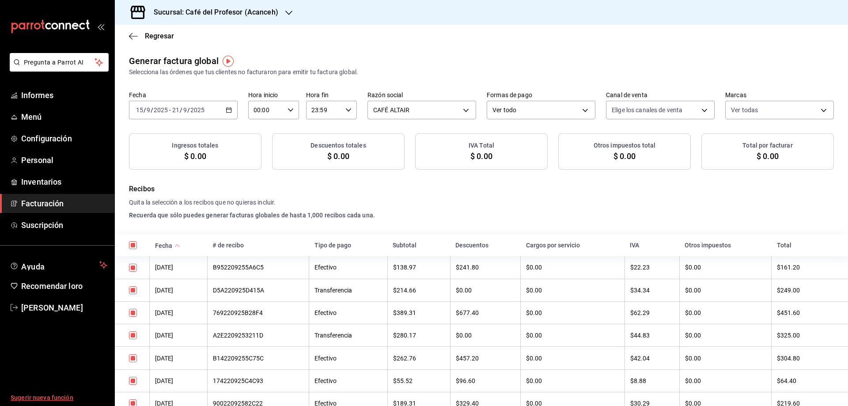
checkbox input "true"
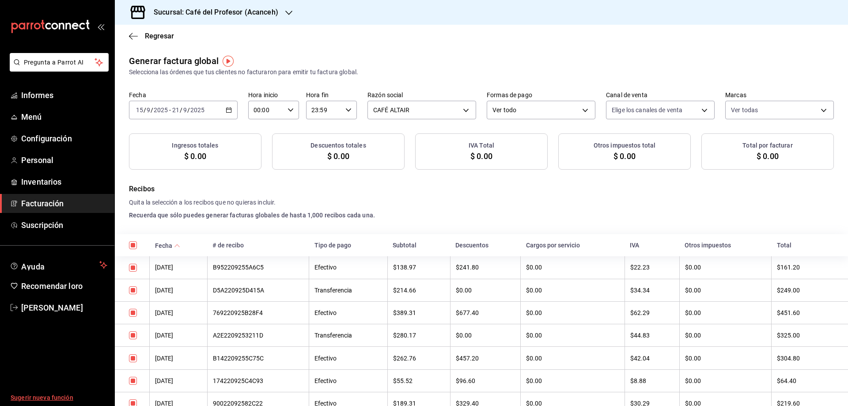
checkbox input "true"
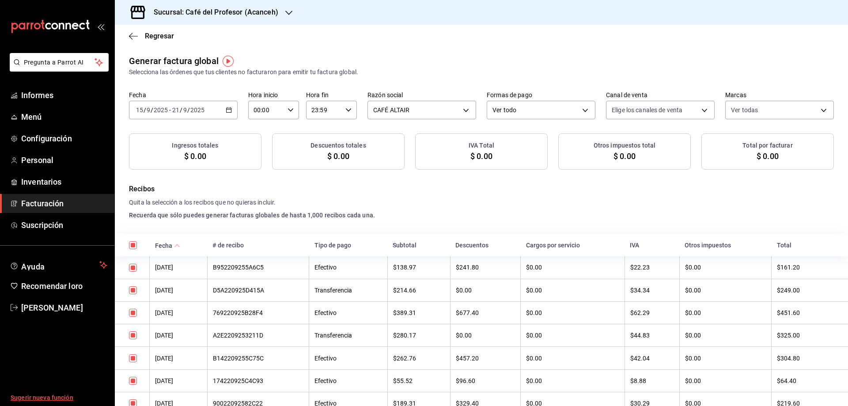
checkbox input "true"
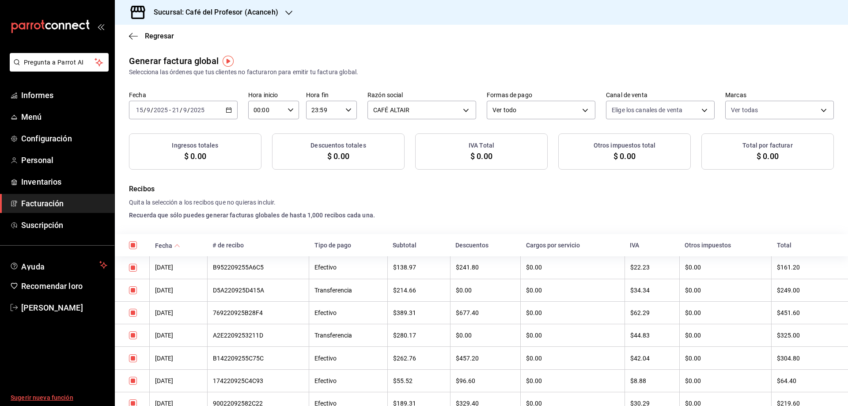
checkbox input "true"
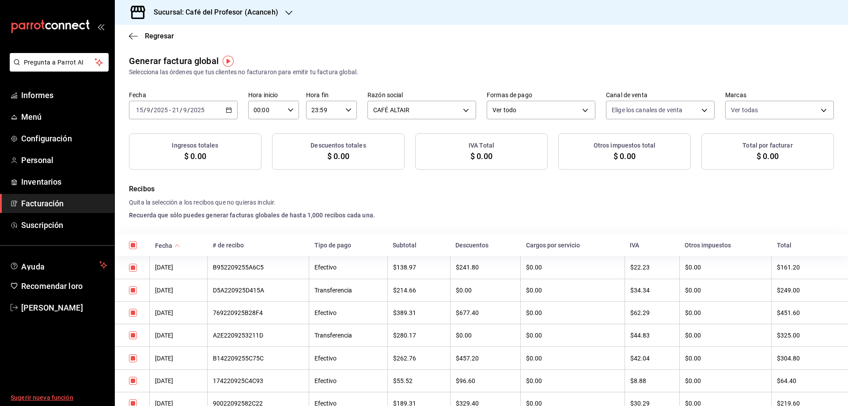
checkbox input "true"
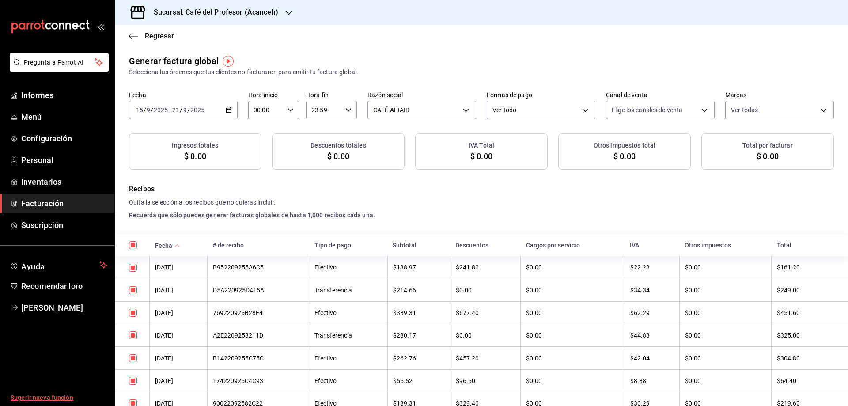
checkbox input "true"
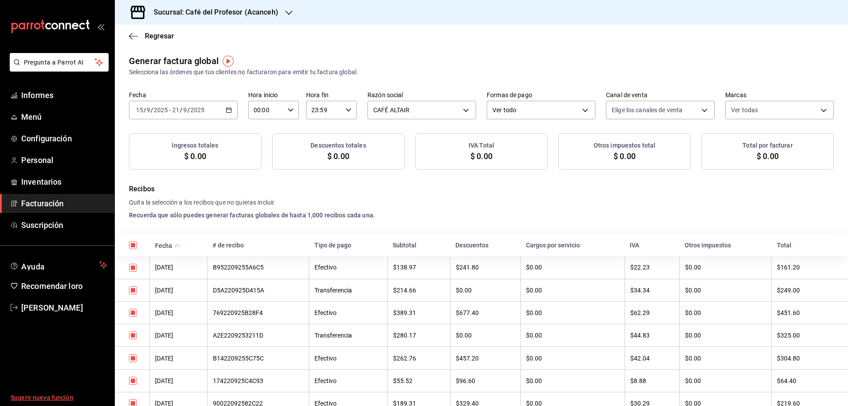
checkbox input "true"
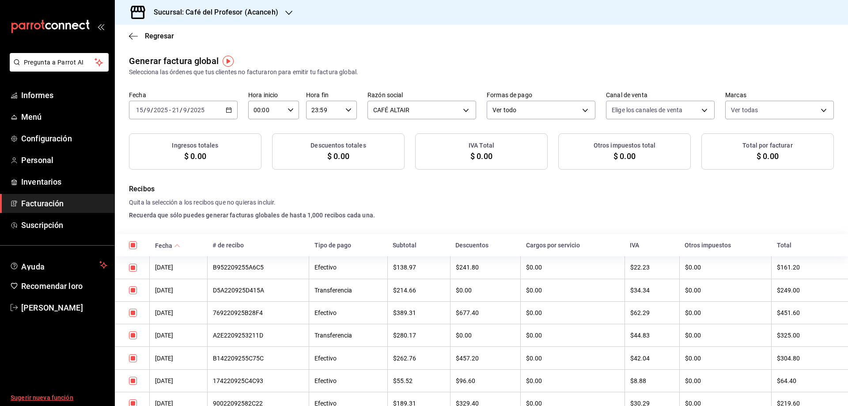
checkbox input "true"
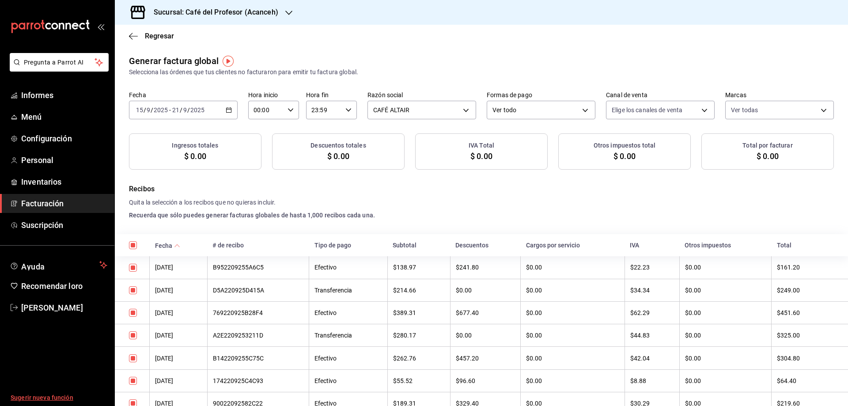
checkbox input "true"
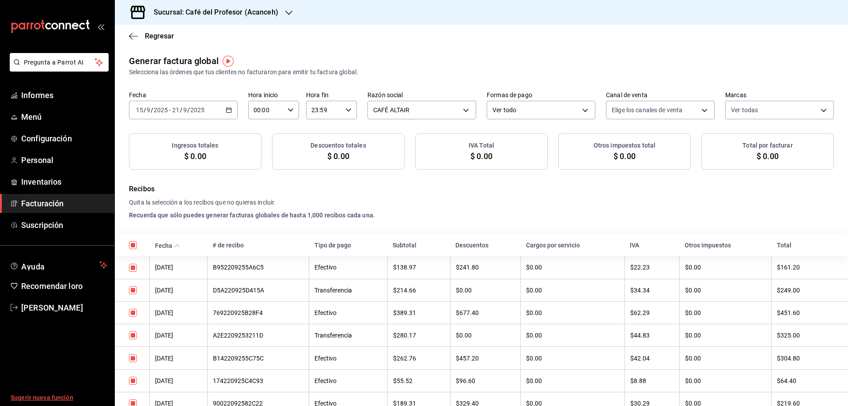
checkbox input "true"
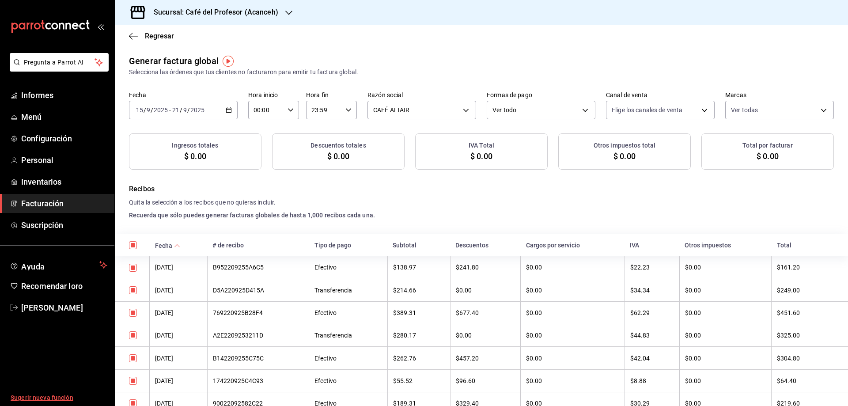
checkbox input "true"
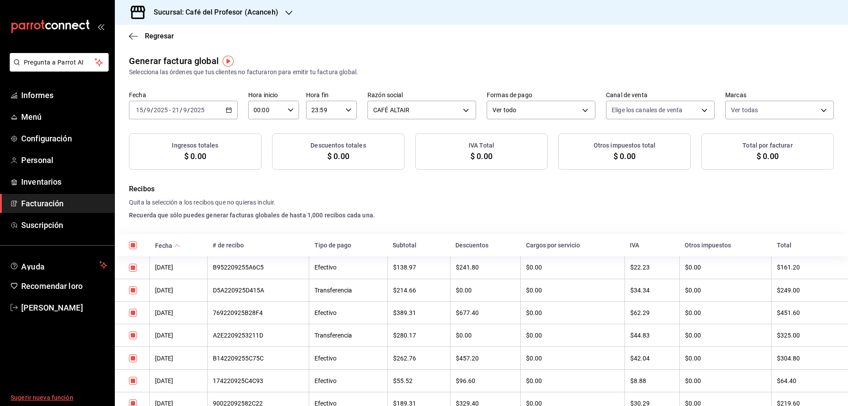
checkbox input "true"
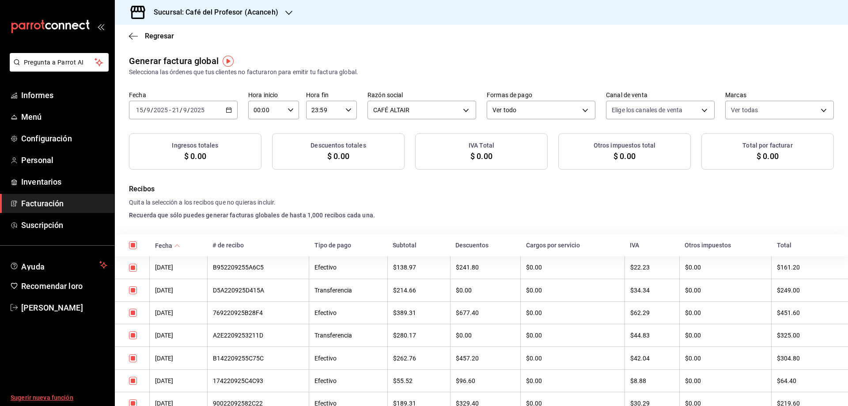
checkbox input "true"
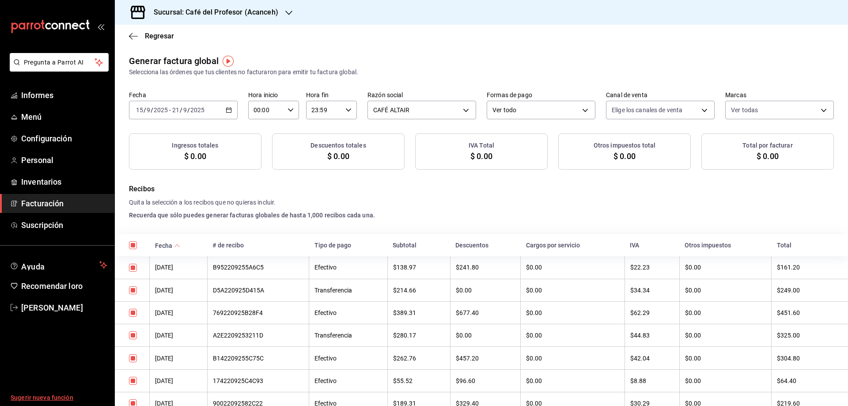
checkbox input "true"
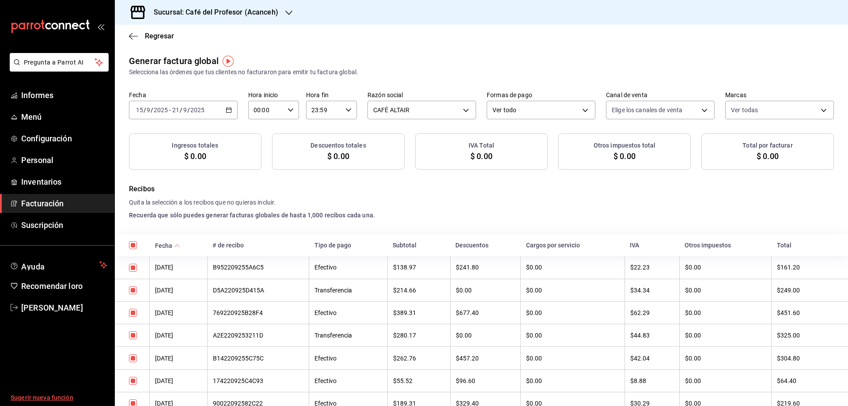
checkbox input "true"
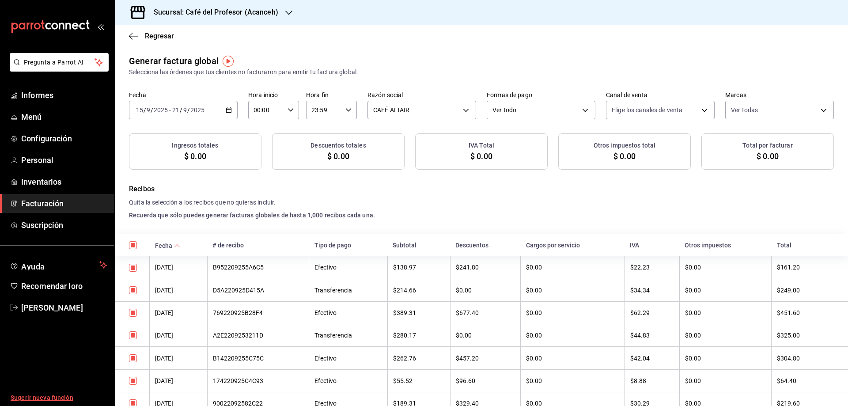
checkbox input "true"
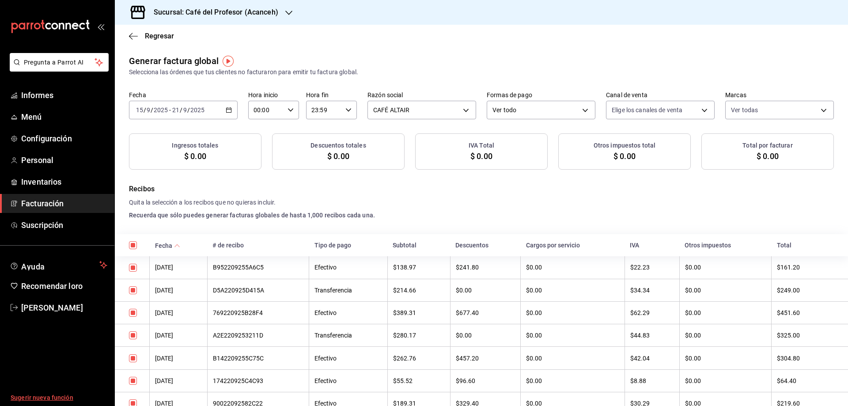
checkbox input "true"
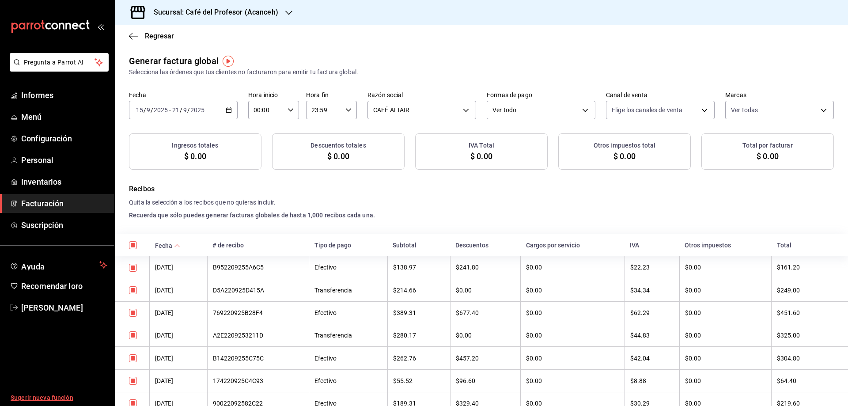
checkbox input "true"
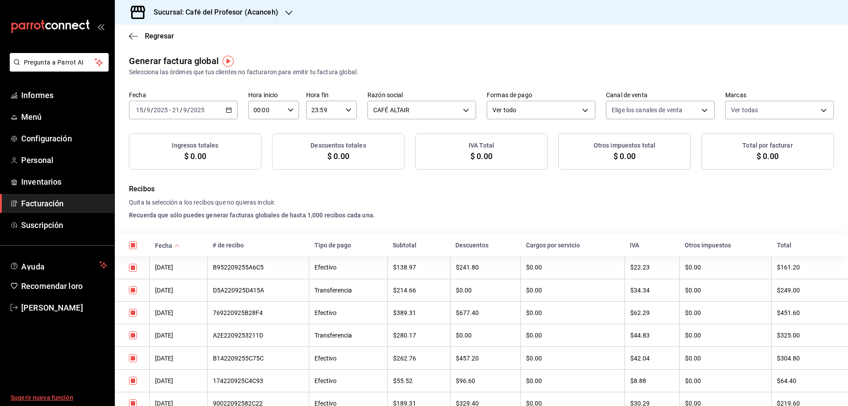
checkbox input "true"
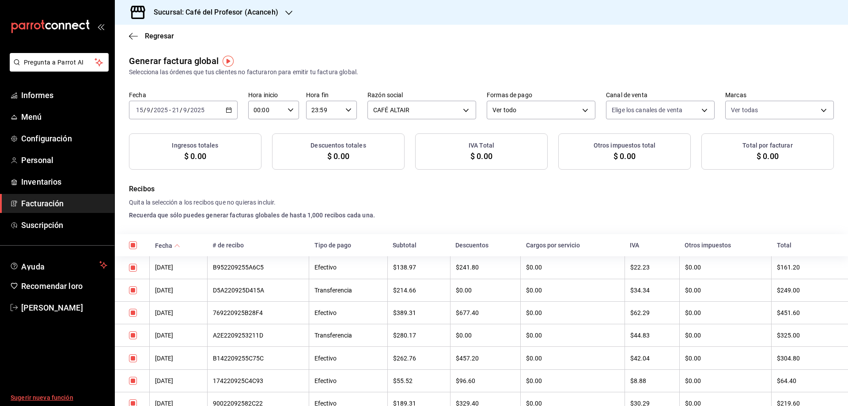
checkbox input "true"
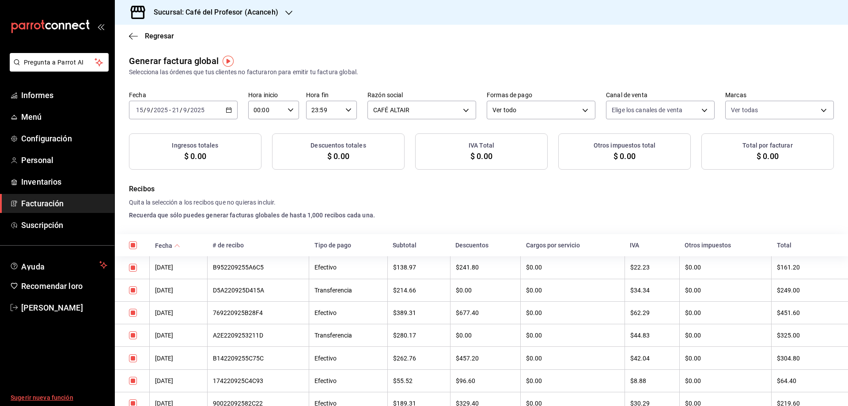
checkbox input "true"
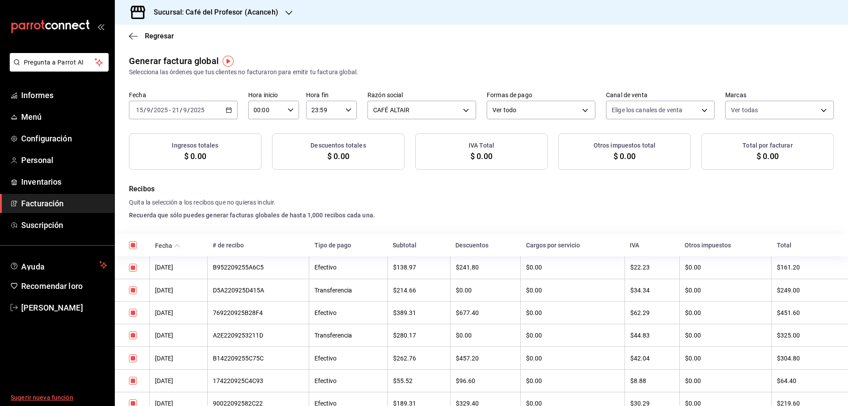
checkbox input "true"
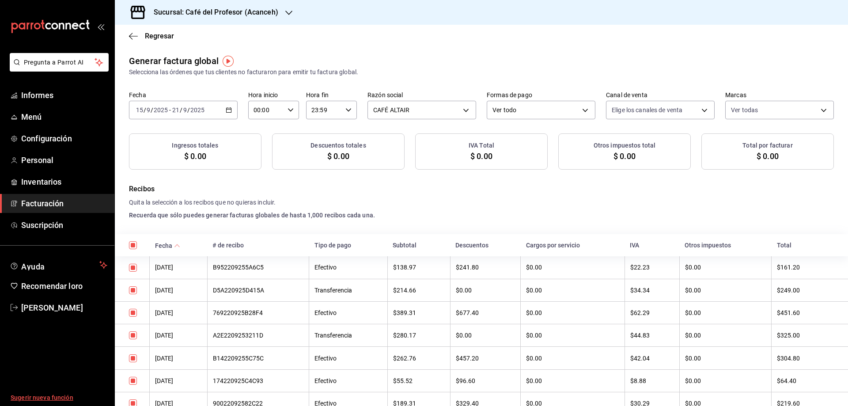
checkbox input "true"
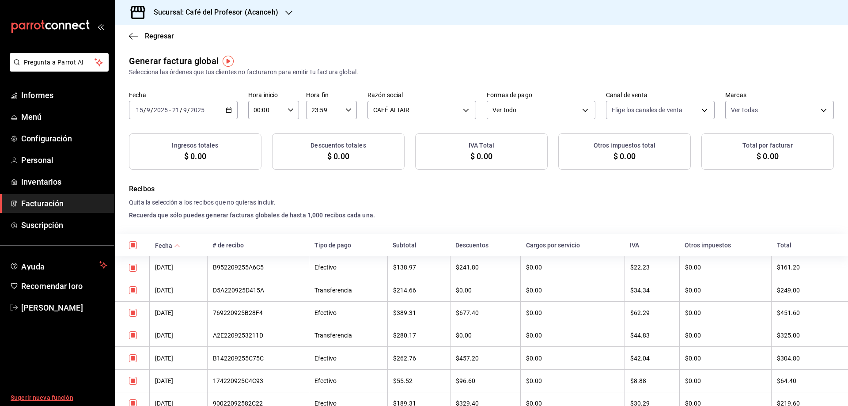
checkbox input "true"
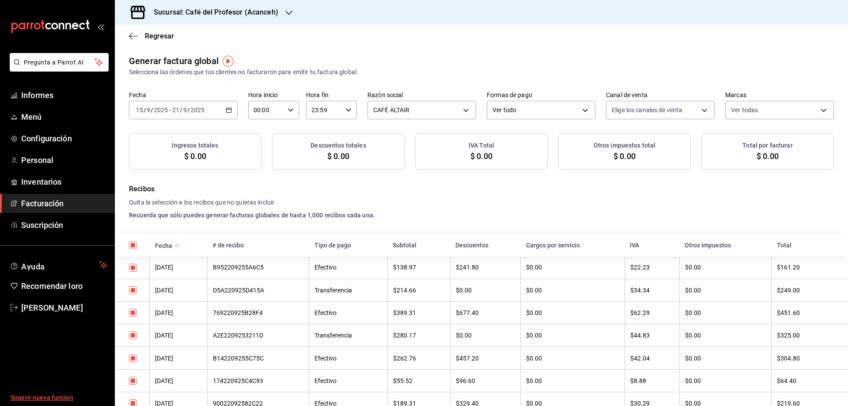
checkbox input "true"
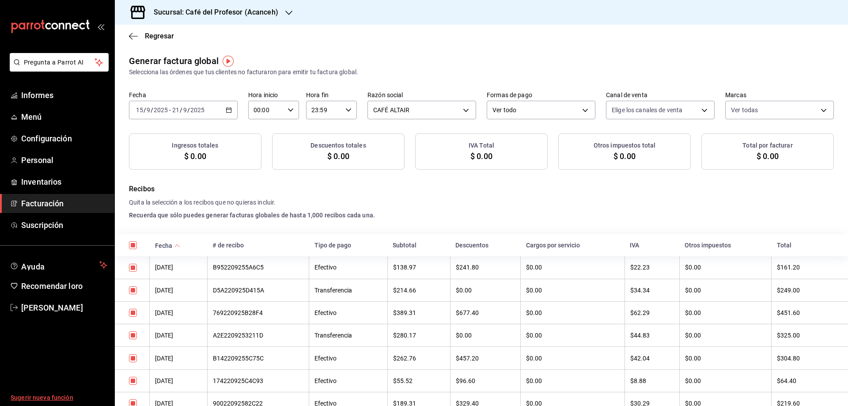
checkbox input "true"
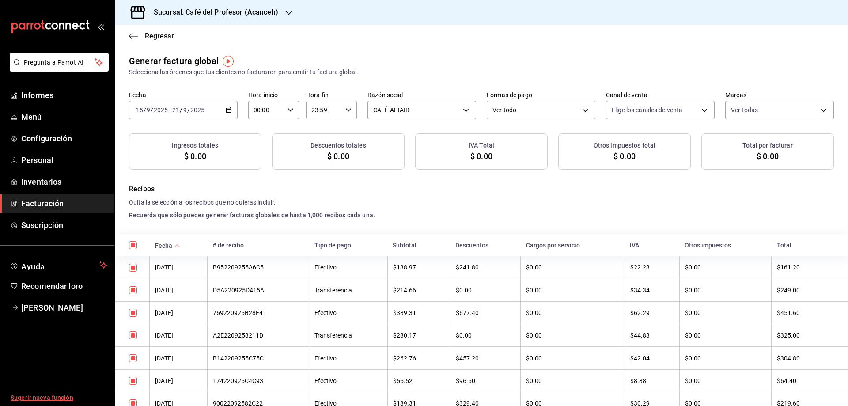
checkbox input "true"
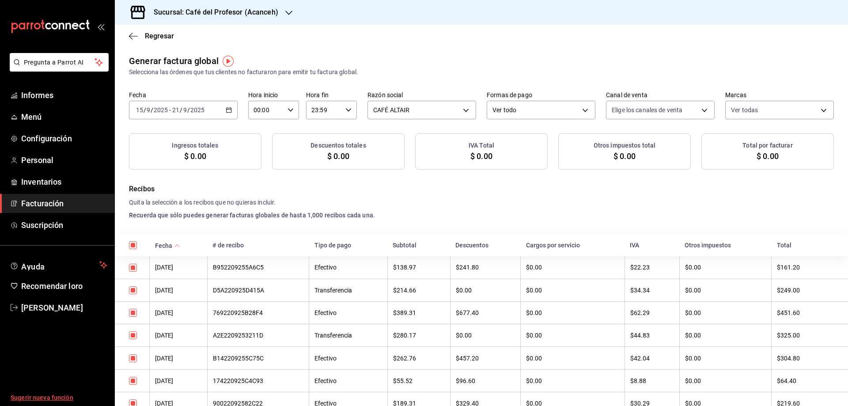
checkbox input "true"
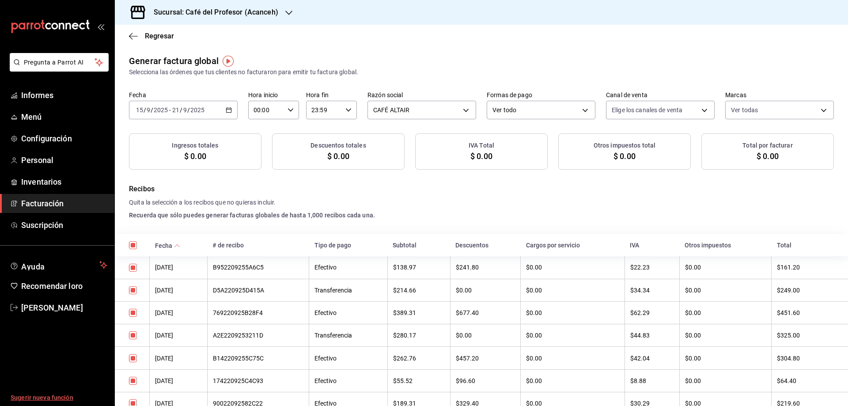
checkbox input "true"
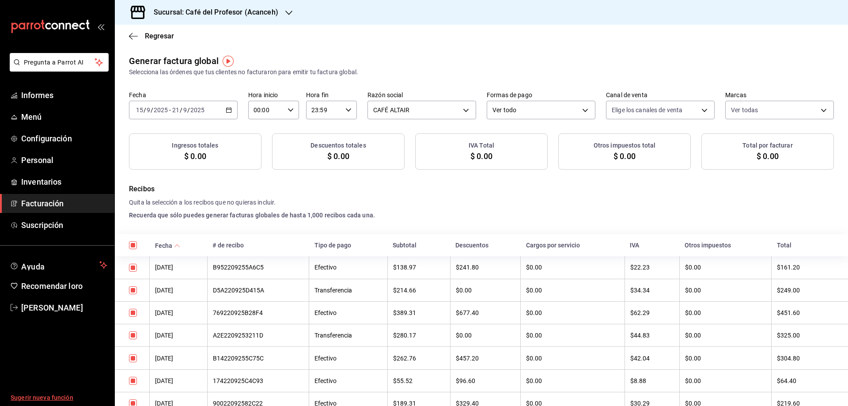
checkbox input "true"
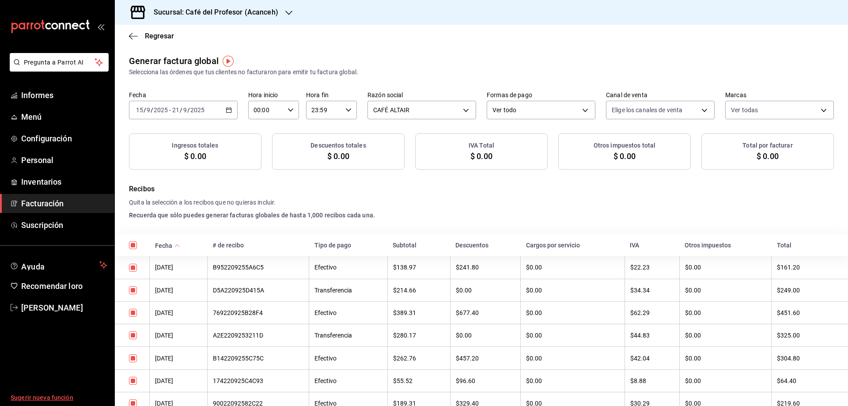
checkbox input "true"
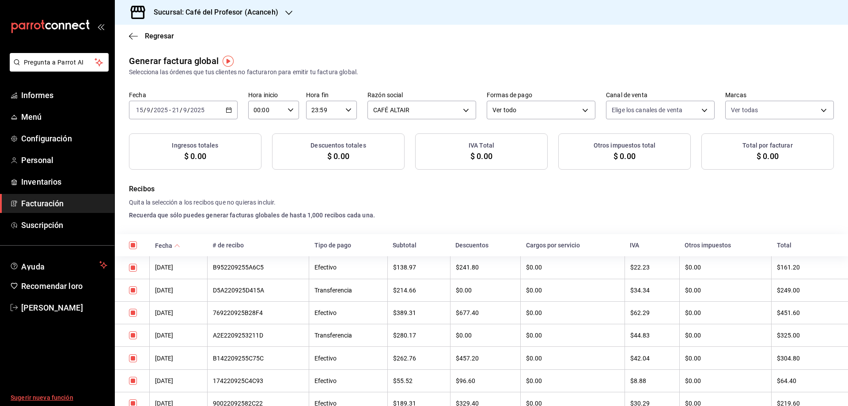
checkbox input "true"
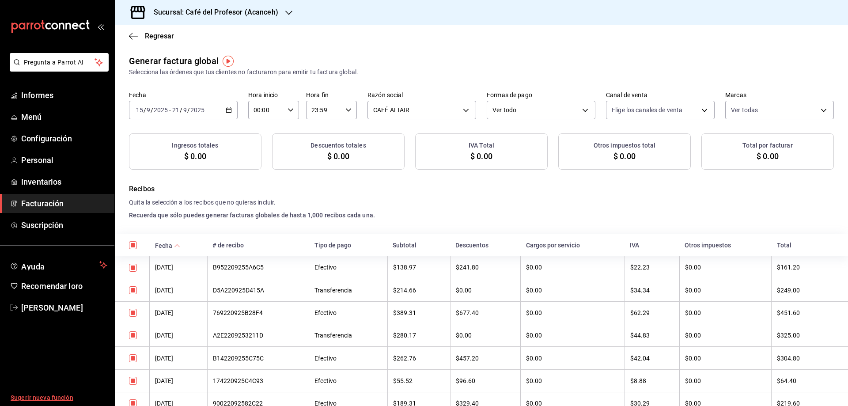
checkbox input "true"
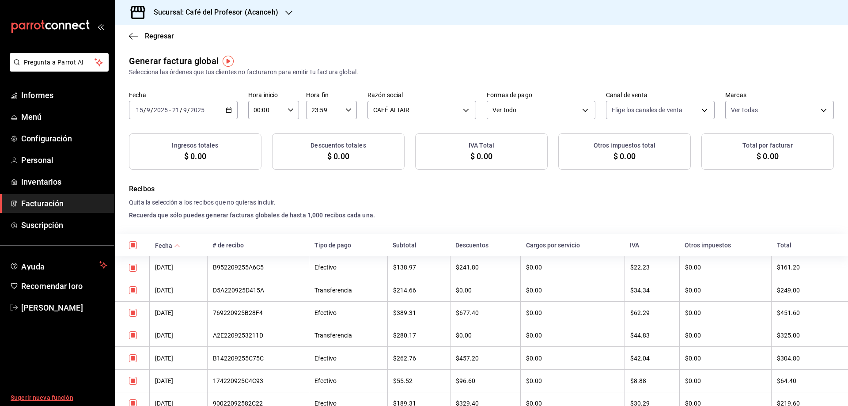
checkbox input "true"
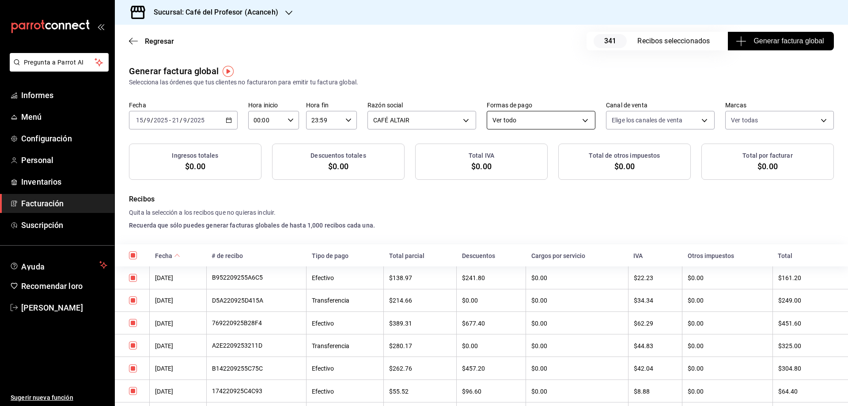
click at [574, 122] on body "Pregunta a Parrot AI Informes Menú Configuración Personal Inventarios Facturaci…" at bounding box center [424, 203] width 848 height 406
click at [510, 164] on li "Tarjeta" at bounding box center [537, 165] width 107 height 17
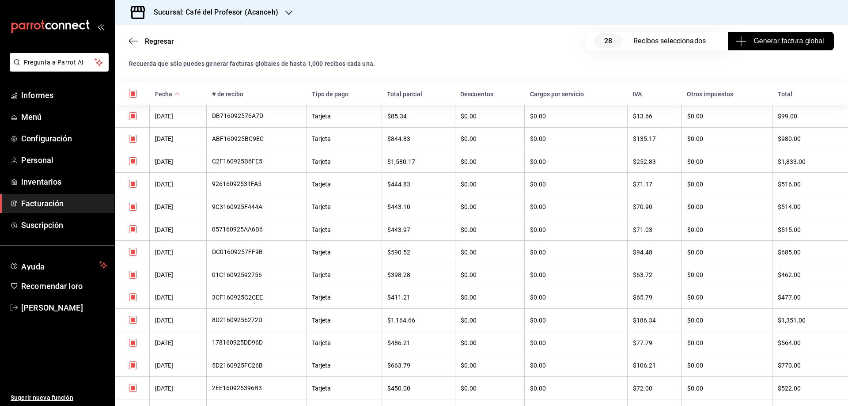
scroll to position [118, 0]
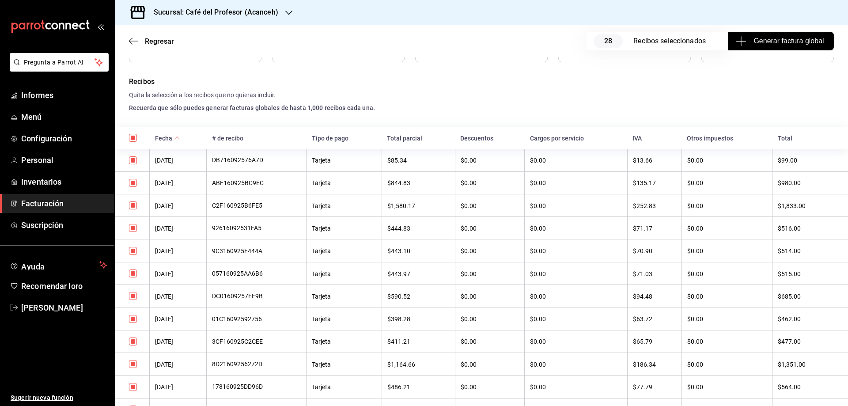
click at [768, 36] on span "Generar factura global" at bounding box center [781, 41] width 86 height 11
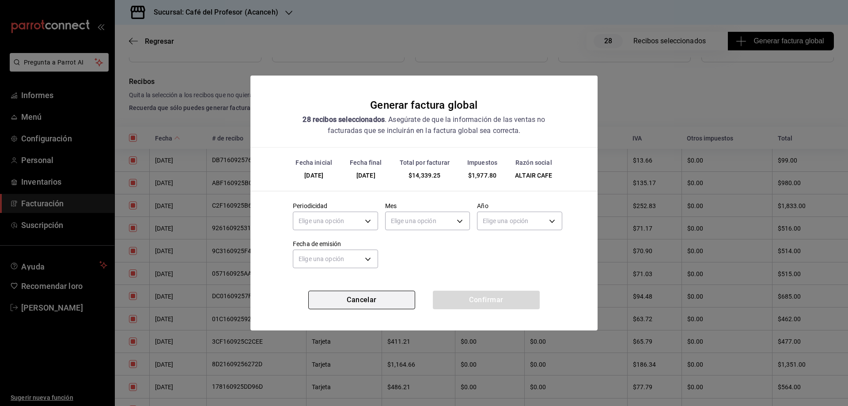
click at [372, 301] on button "Cancelar" at bounding box center [361, 300] width 107 height 19
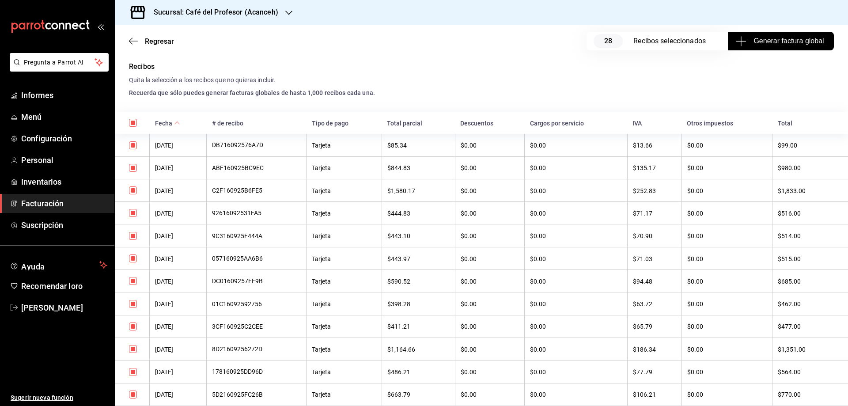
scroll to position [44, 0]
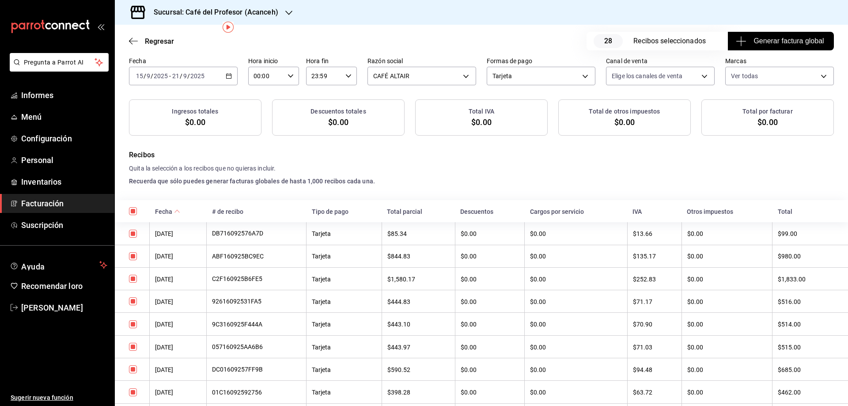
click at [746, 43] on span "Generar factura global" at bounding box center [781, 41] width 86 height 11
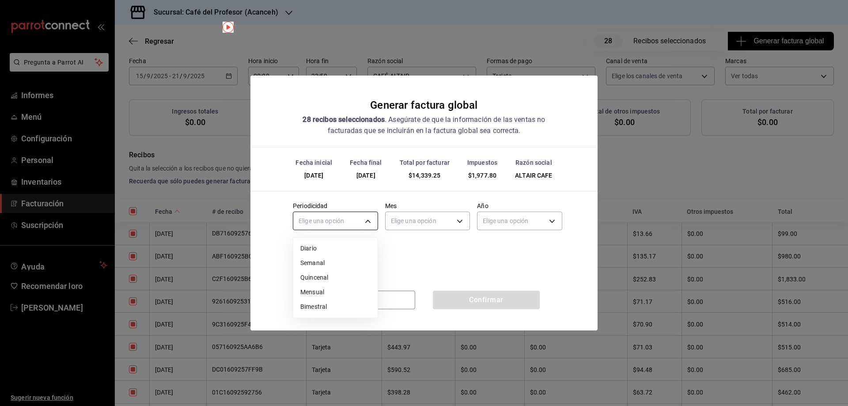
click at [359, 218] on body "Pregunta a Parrot AI Informes Menú Configuración Personal Inventarios Facturaci…" at bounding box center [424, 203] width 848 height 406
click at [313, 266] on font "Semanal" at bounding box center [312, 263] width 24 height 7
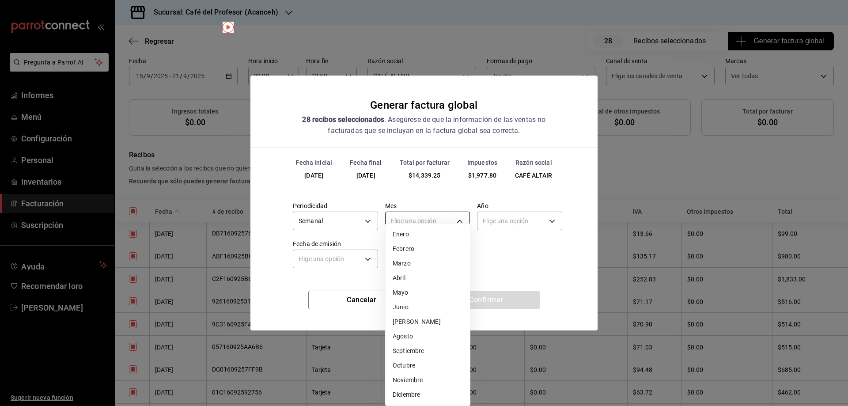
click at [430, 221] on body "Pregunta a Parrot AI Informes Menú Configuración Personal Inventarios Facturaci…" at bounding box center [424, 203] width 848 height 406
click at [401, 353] on font "Septiembre" at bounding box center [408, 353] width 31 height 7
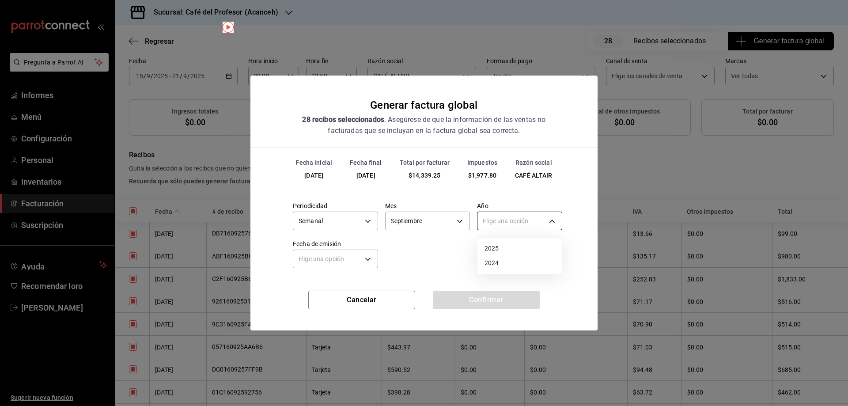
click at [513, 224] on body "Pregunta a Parrot AI Informes Menú Configuración Personal Inventarios Facturaci…" at bounding box center [424, 203] width 848 height 406
click at [497, 251] on font "2025" at bounding box center [492, 248] width 15 height 7
click at [370, 255] on body "Pregunta a Parrot AI Informes Menú Configuración Personal Inventarios Facturaci…" at bounding box center [424, 203] width 848 height 406
click at [305, 302] on font "Ayer" at bounding box center [306, 301] width 13 height 7
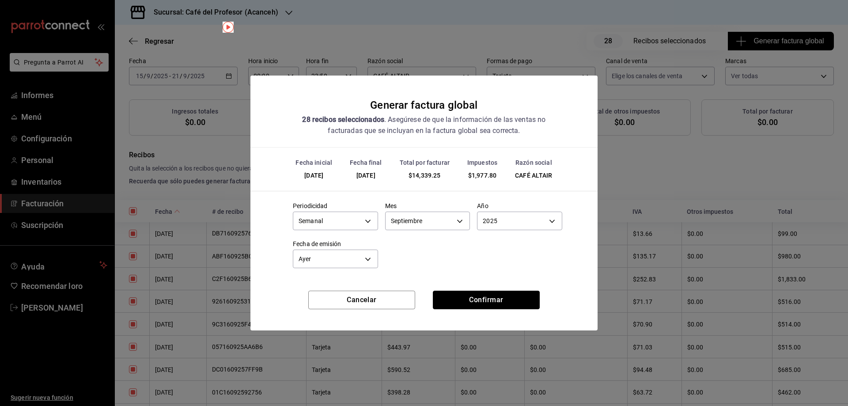
click at [476, 299] on font "Confirmar" at bounding box center [486, 300] width 34 height 8
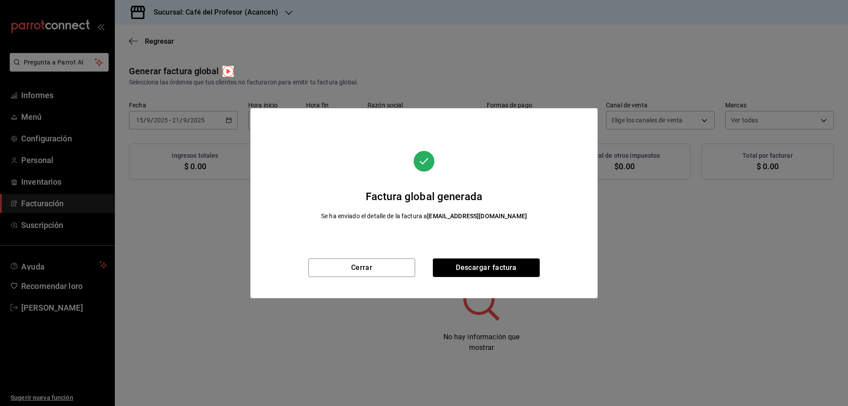
scroll to position [0, 0]
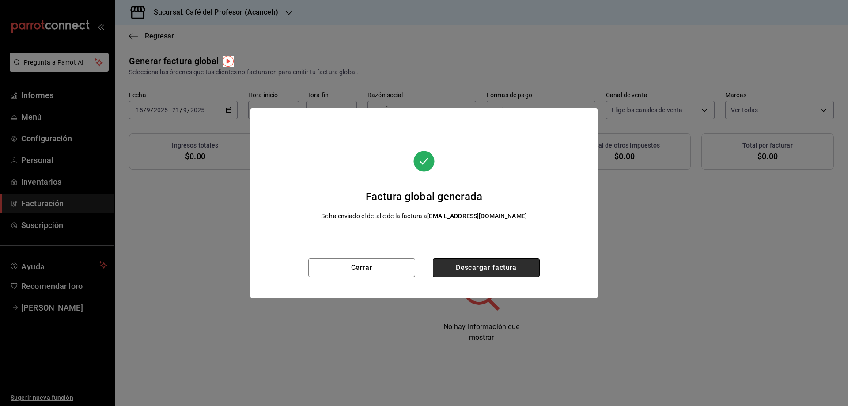
click at [477, 264] on font "Descargar factura" at bounding box center [486, 267] width 61 height 8
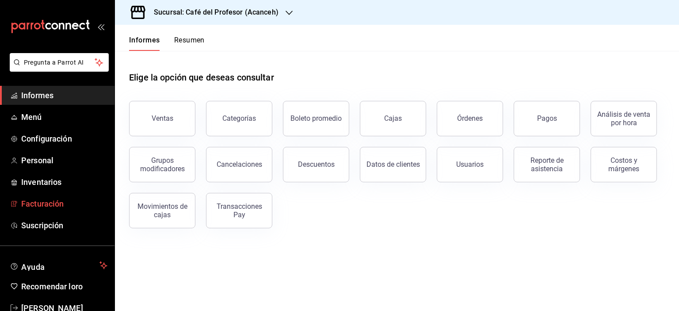
click at [34, 201] on font "Facturación" at bounding box center [42, 203] width 42 height 9
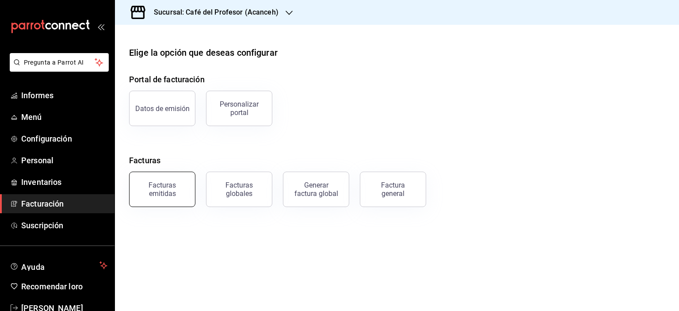
click at [170, 186] on font "Facturas emitidas" at bounding box center [161, 189] width 27 height 17
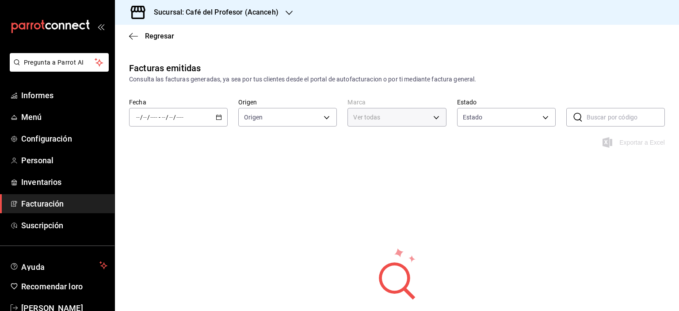
type input "c1a8b8e6-187f-497f-b24d-8667d510d931"
click at [221, 120] on div "/ / - / /" at bounding box center [178, 117] width 99 height 19
click at [145, 139] on span "Hoy" at bounding box center [171, 143] width 68 height 9
click at [145, 139] on div "Exportar a Excel" at bounding box center [397, 147] width 564 height 21
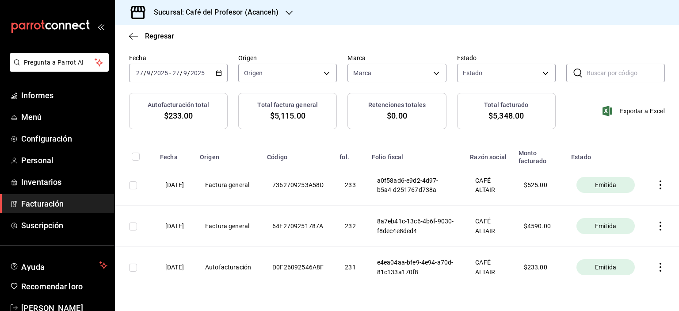
scroll to position [59, 0]
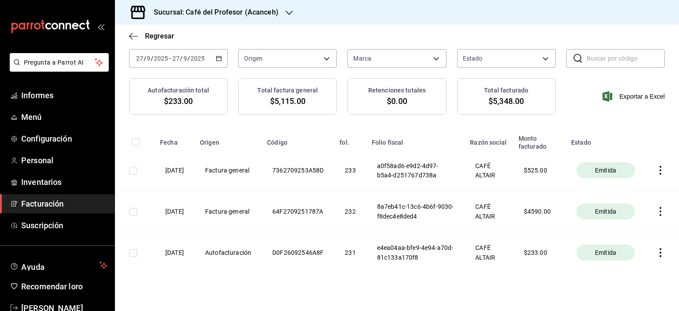
click at [656, 213] on icon "button" at bounding box center [660, 211] width 9 height 9
click at [629, 190] on font "Descargar PDF" at bounding box center [625, 190] width 42 height 7
click at [657, 210] on icon "button" at bounding box center [660, 211] width 9 height 9
click at [657, 210] on li "Descargar XML" at bounding box center [619, 212] width 78 height 23
click at [656, 209] on icon "button" at bounding box center [660, 211] width 9 height 9
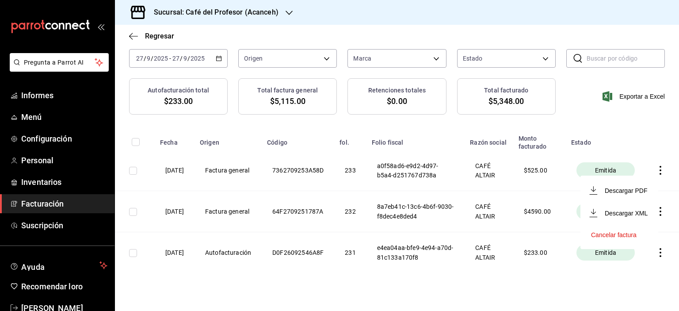
click at [627, 235] on font "Cancelar factura" at bounding box center [614, 234] width 46 height 7
click at [656, 208] on icon "button" at bounding box center [660, 211] width 9 height 9
click at [474, 286] on div at bounding box center [339, 155] width 679 height 311
click at [656, 212] on icon "button" at bounding box center [660, 211] width 9 height 9
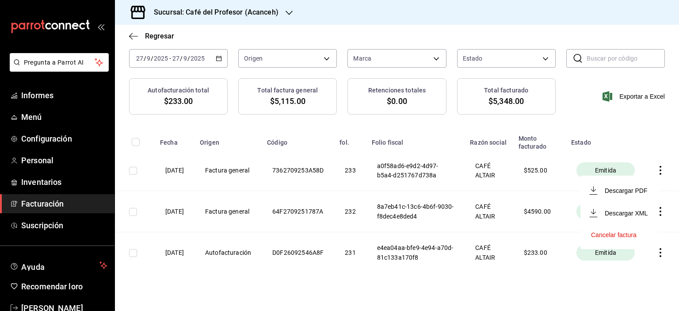
click at [599, 233] on font "Cancelar factura" at bounding box center [614, 234] width 46 height 7
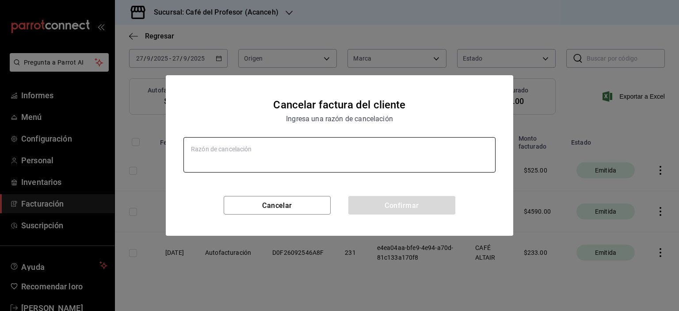
type textarea "x"
click at [251, 155] on textarea at bounding box center [339, 154] width 312 height 35
click at [251, 154] on textarea at bounding box center [339, 154] width 312 height 35
type textarea "e"
type textarea "x"
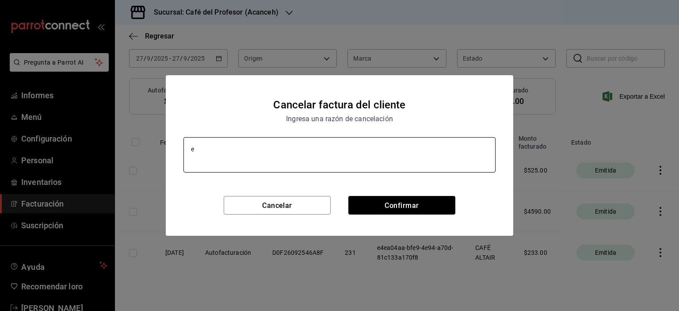
type textarea "x"
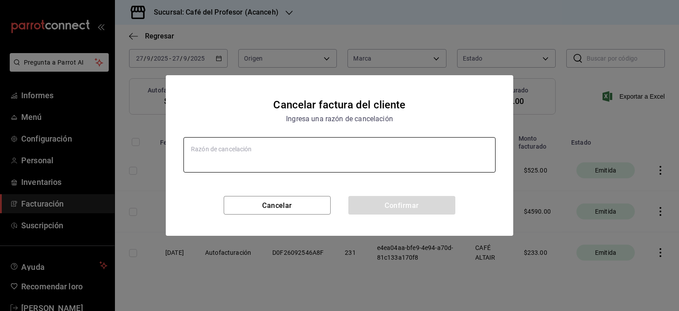
type textarea "P"
type textarea "x"
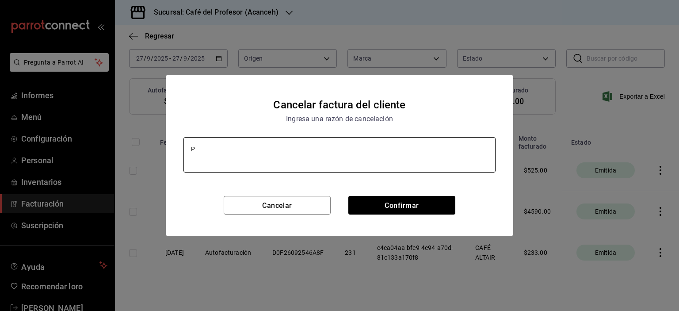
type textarea "PO"
type textarea "x"
type textarea "POR"
type textarea "x"
type textarea "POR"
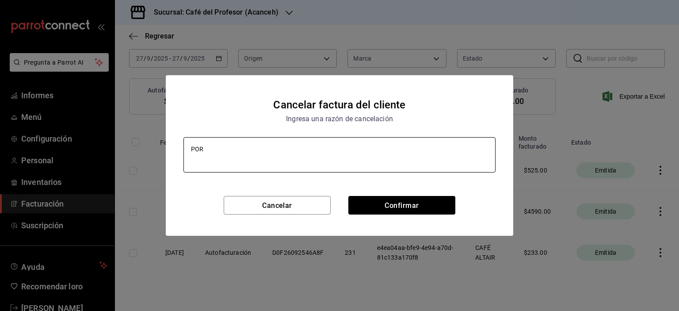
type textarea "x"
type textarea "POR R"
type textarea "x"
type textarea "POR RZ"
type textarea "x"
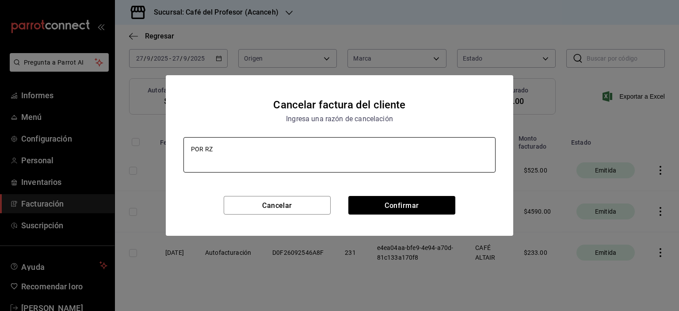
type textarea "POR RZO"
type textarea "x"
type textarea "POR RZON"
type textarea "x"
type textarea "POR RZO"
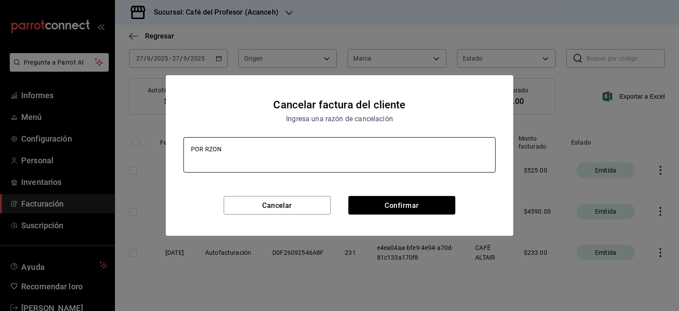
type textarea "x"
type textarea "POR RZ"
type textarea "x"
type textarea "POR R"
type textarea "x"
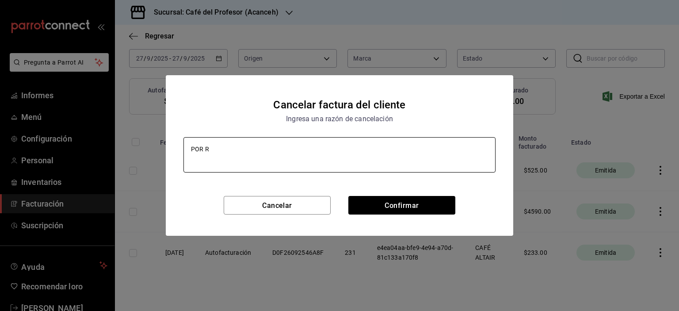
type textarea "POR RA"
type textarea "x"
type textarea "POR RAZ"
type textarea "x"
type textarea "POR RAZO"
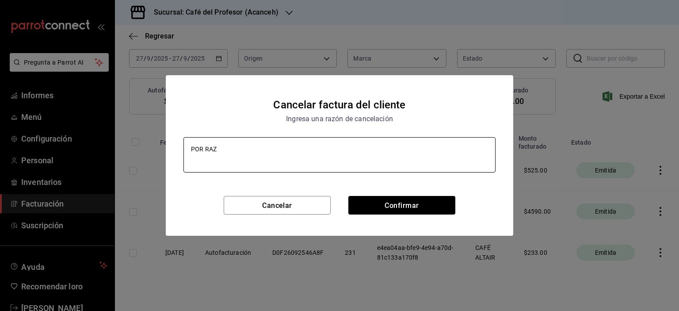
type textarea "x"
type textarea "POR RAZON"
type textarea "x"
type textarea "POR RAZON"
type textarea "x"
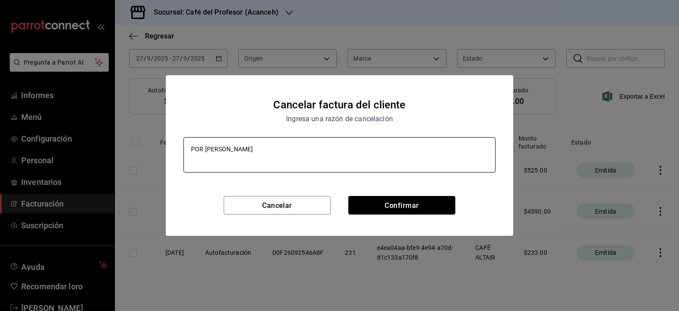
type textarea "POR RAZON D"
type textarea "x"
type textarea "POR RAZON DE"
type textarea "x"
type textarea "POR RAZON DE"
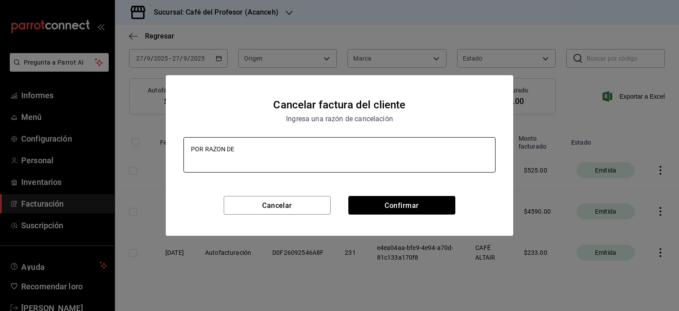
type textarea "x"
type textarea "POR RAZON DE I"
type textarea "x"
type textarea "POR RAZON DE IV"
type textarea "x"
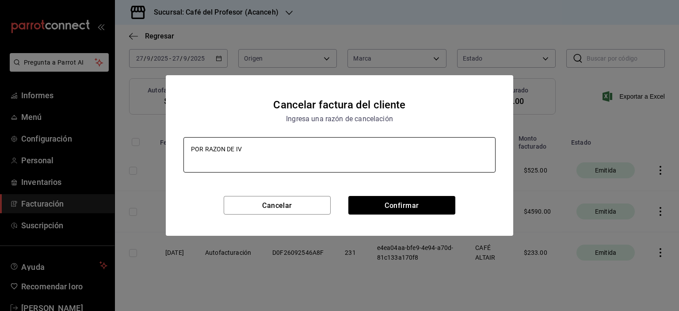
type textarea "POR RAZON DE IVA"
type textarea "x"
type textarea "POR RAZON DE IVA"
type textarea "x"
type textarea "POR RAZON DE IVA E"
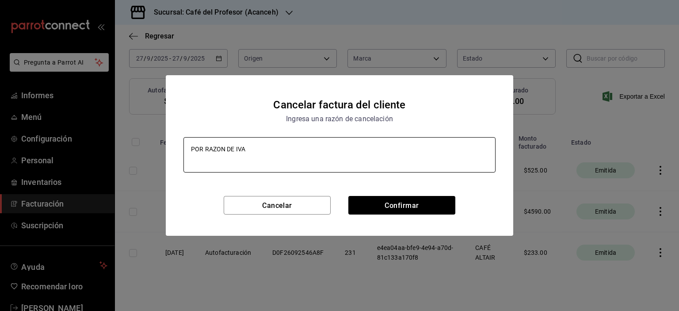
type textarea "x"
type textarea "POR RAZON DE IVA EL"
type textarea "x"
type textarea "POR RAZON DE IVA EL"
type textarea "x"
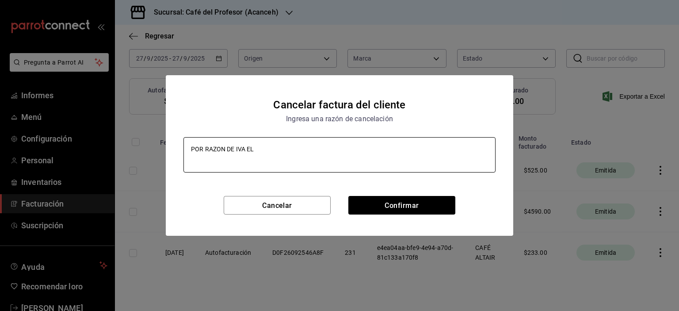
type textarea "POR RAZON DE IVA EL C"
type textarea "x"
type textarea "POR RAZON DE IVA EL CA"
type textarea "x"
type textarea "POR RAZON DE IVA EL CAF"
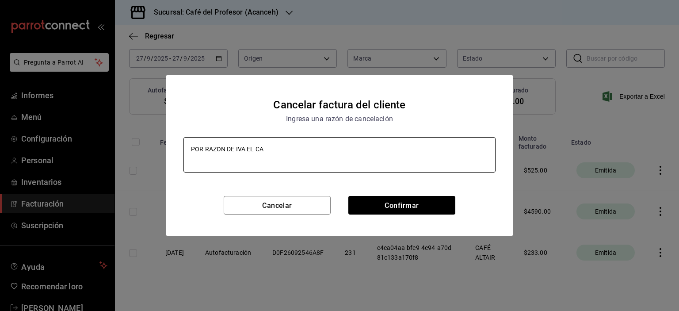
type textarea "x"
type textarea "POR RAZON DE IVA EL CAFE"
type textarea "x"
type textarea "POR RAZON DE IVA EL CAFE"
type textarea "x"
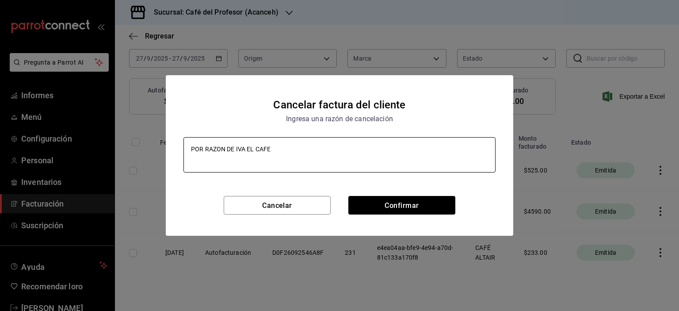
type textarea "POR RAZON DE IVA EL CAFE N"
type textarea "x"
type textarea "POR RAZON DE IVA EL CAFE NO"
type textarea "x"
type textarea "POR RAZON DE IVA EL CAFE NO"
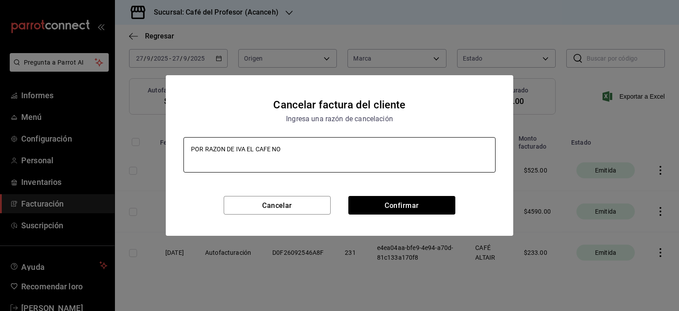
type textarea "x"
type textarea "POR RAZON DE IVA EL CAFE NO I"
type textarea "x"
type textarea "POR RAZON DE IVA EL CAFE NO IN"
type textarea "x"
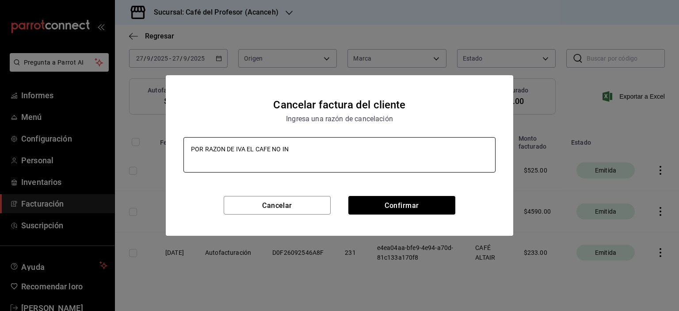
type textarea "POR RAZON DE IVA EL CAFE NO INC"
type textarea "x"
type textarea "POR RAZON DE IVA EL CAFE NO INCL"
type textarea "x"
type textarea "POR RAZON DE IVA EL CAFE NO INCLU"
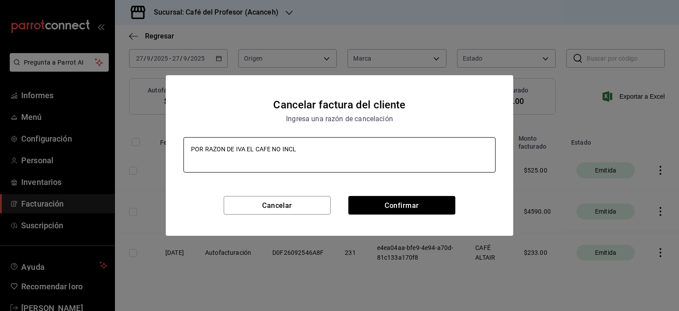
type textarea "x"
type textarea "POR RAZON DE IVA EL CAFE NO INCLUT"
type textarea "x"
type textarea "POR RAZON DE IVA EL CAFE NO INCLU"
type textarea "x"
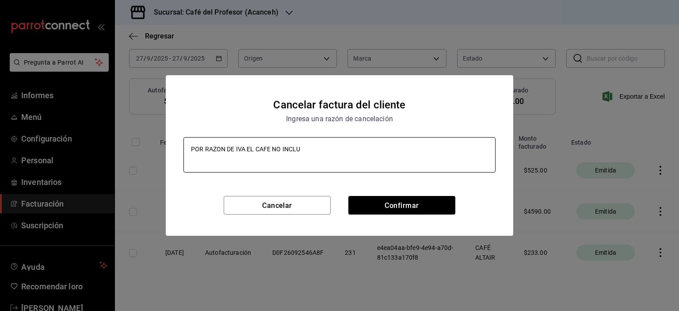
type textarea "POR RAZON DE IVA EL CAFE NO INCLUY"
type textarea "x"
type textarea "POR RAZON DE IVA EL CAFE NO INCLUYE"
type textarea "x"
type textarea "POR RAZON DE IVA EL CAFE NO INCLUYE"
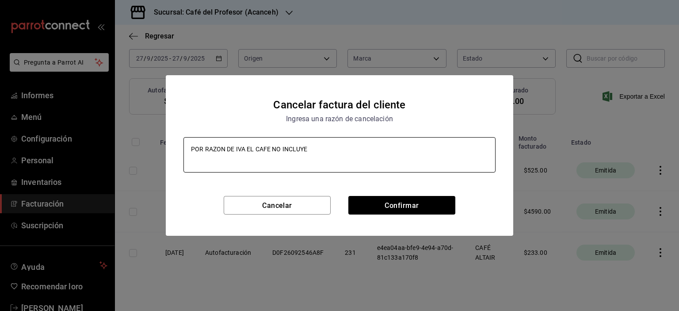
type textarea "x"
type textarea "POR RAZON DE IVA EL CAFE NO INCLUYE"
type textarea "x"
click at [322, 149] on textarea "POR RAZON DE IVA EL CAFE NO INCLUYE" at bounding box center [339, 154] width 312 height 35
click at [323, 141] on textarea "POR RAZON DE IVA EL CAFE NO INCLUYE" at bounding box center [339, 154] width 312 height 35
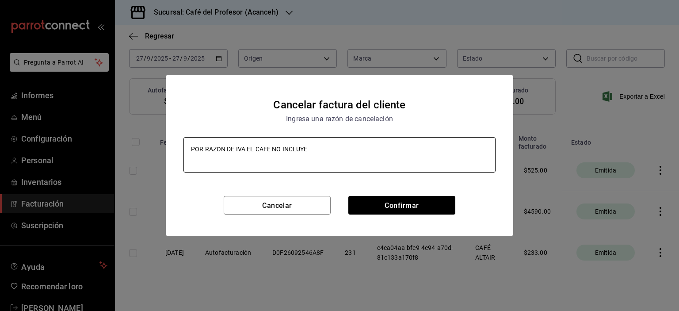
click at [323, 141] on textarea "POR RAZON DE IVA EL CAFE NO INCLUYE" at bounding box center [339, 154] width 312 height 35
click at [316, 153] on textarea "POR RAZON DE IVA EL CAFE NO INCLUYE" at bounding box center [339, 154] width 312 height 35
type textarea "POR RAZON DE IVA EL CAFE NO INCLUYE"
type textarea "x"
type textarea "POR RAZON DE IVA EL CAFE NO INCLUY"
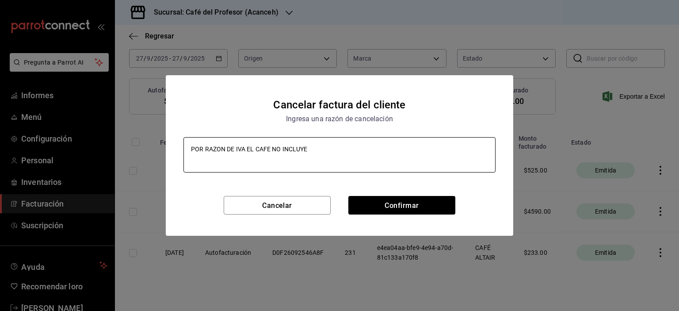
type textarea "x"
type textarea "POR RAZON DE IVA EL CAFE NO INCLU"
type textarea "x"
type textarea "POR RAZON DE IVA EL CAFE NO INCL"
type textarea "x"
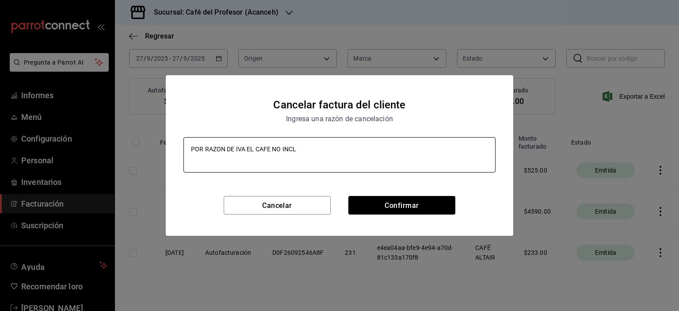
type textarea "POR RAZON DE IVA EL CAFE NO INC"
type textarea "x"
type textarea "POR RAZON DE IVA EL CAFE NO IN"
type textarea "x"
type textarea "POR RAZON DE IVA EL CAFE NO I"
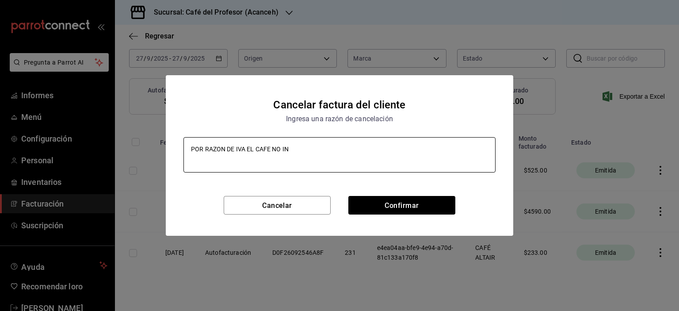
type textarea "x"
type textarea "POR RAZON DE IVA EL CAFE NO"
type textarea "x"
type textarea "POR RAZON DE IVA EL CAFE NO"
type textarea "x"
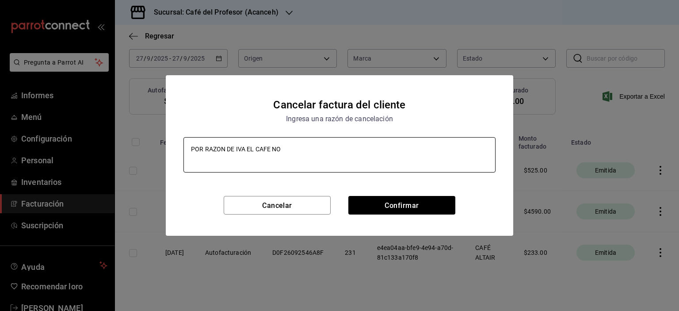
type textarea "POR RAZON DE IVA EL CAFE N"
type textarea "x"
type textarea "POR RAZON DE IVA EL CAFE"
type textarea "x"
type textarea "POR RAZON DE IVA EL CAFE"
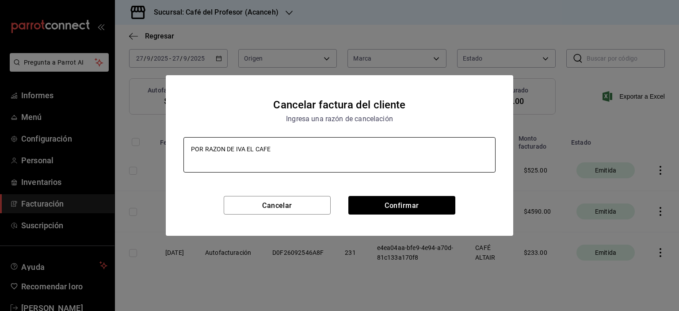
type textarea "x"
type textarea "POR RAZON DE IVA EL CAF"
type textarea "x"
type textarea "POR RAZON DE IVA EL CA"
type textarea "x"
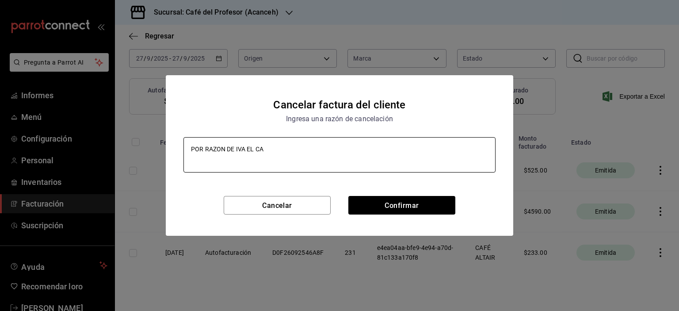
type textarea "POR RAZON DE IVA EL C"
type textarea "x"
type textarea "POR RAZON DE IVA EL"
type textarea "x"
type textarea "POR RAZON DE IVA EL"
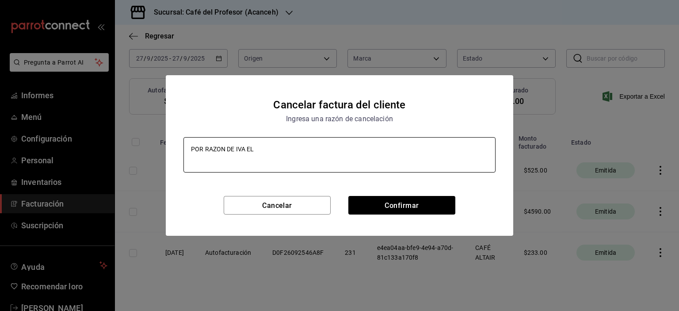
type textarea "x"
type textarea "POR RAZON DE IVA E"
type textarea "x"
type textarea "POR RAZON DE IVA"
type textarea "x"
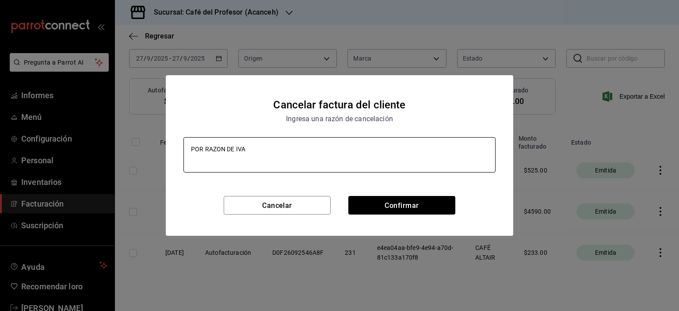
type textarea "POR RAZON DE IVA"
type textarea "x"
type textarea "POR RAZON DE IV"
type textarea "x"
type textarea "POR RAZON D"
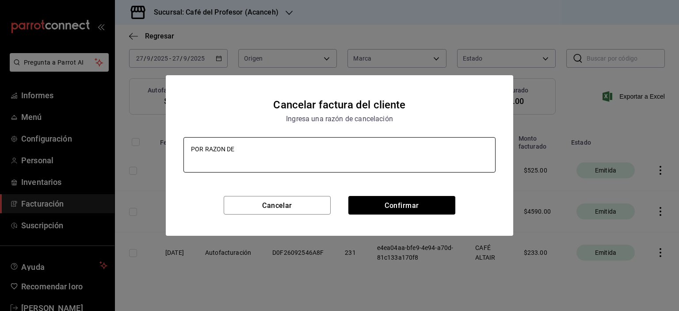
type textarea "x"
type textarea "POR RAZON"
type textarea "x"
type textarea "POR RAZON"
type textarea "x"
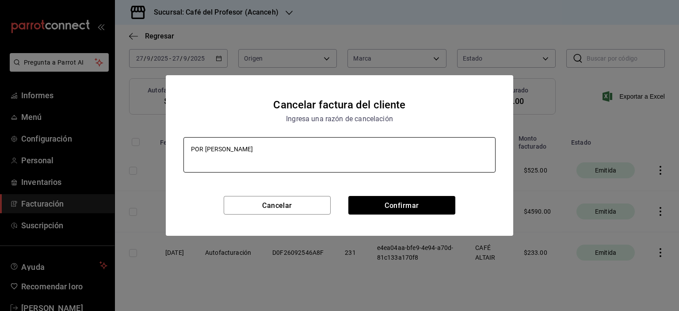
type textarea "POR RAZO"
type textarea "x"
type textarea "POR RAZ"
type textarea "x"
type textarea "POR RA"
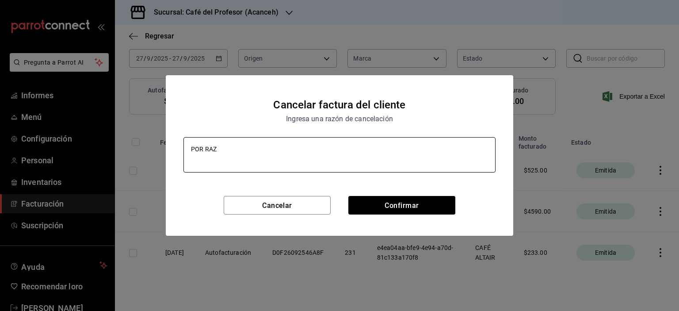
type textarea "x"
type textarea "POR R"
type textarea "x"
type textarea "POR"
type textarea "x"
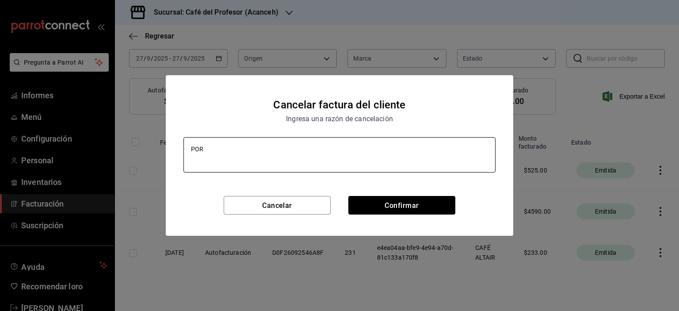
type textarea "POR"
type textarea "x"
type textarea "PO"
type textarea "x"
type textarea "P"
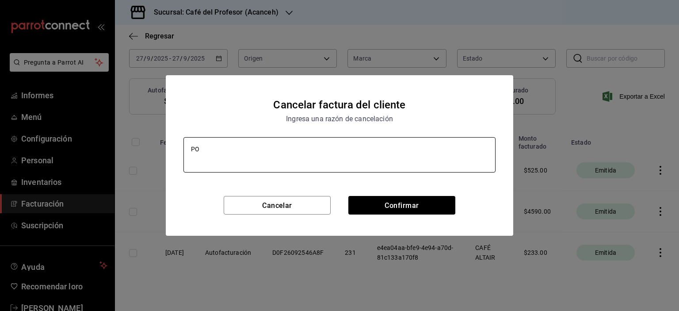
type textarea "x"
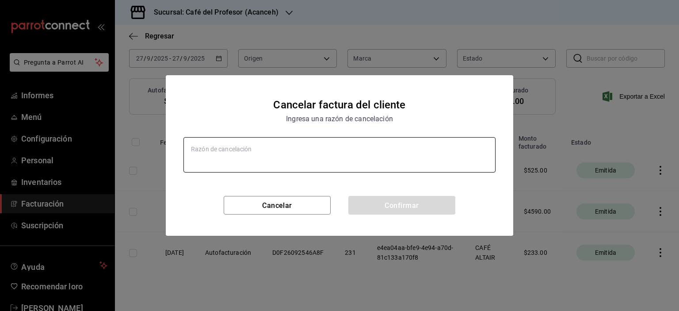
type textarea "E"
type textarea "x"
type textarea "EK"
type textarea "x"
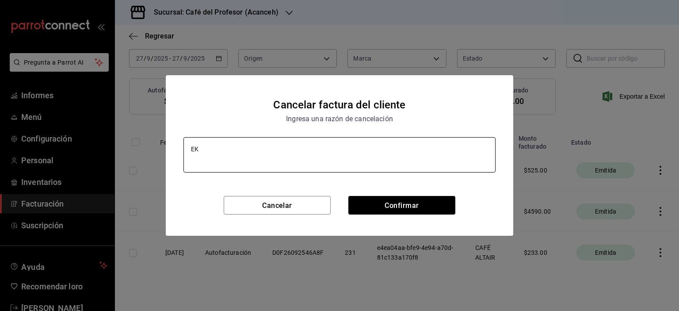
type textarea "EK"
type textarea "x"
type textarea "EK C"
type textarea "x"
type textarea "EK CA"
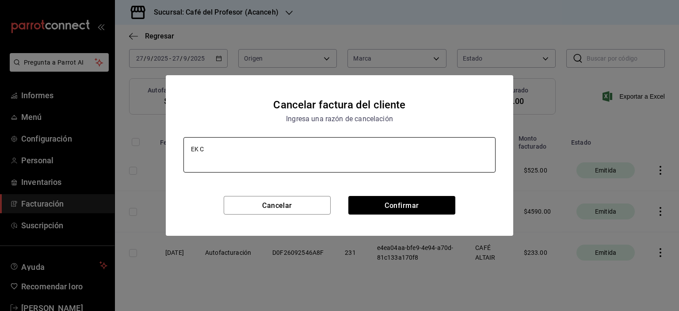
type textarea "x"
type textarea "EK C"
type textarea "x"
type textarea "EK"
type textarea "x"
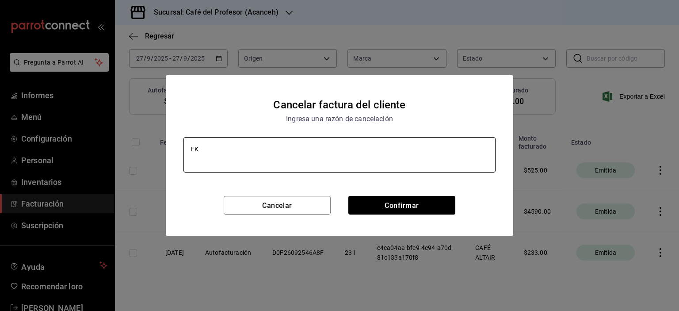
type textarea "EK"
type textarea "x"
type textarea "E"
type textarea "x"
type textarea "EL"
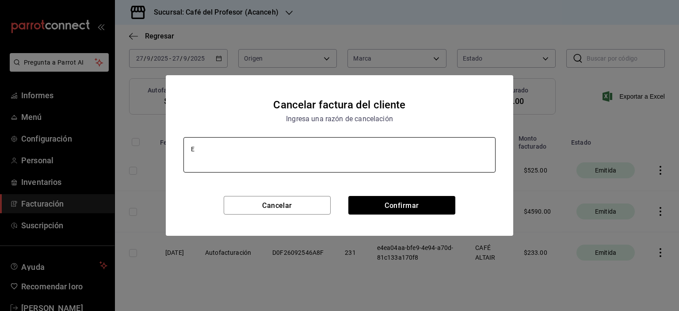
type textarea "x"
type textarea "EL"
type textarea "x"
type textarea "EL A"
type textarea "x"
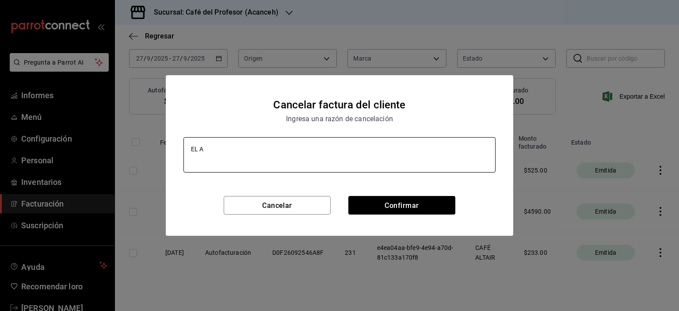
type textarea "EL AC"
type textarea "x"
type textarea "EL ACF"
type textarea "x"
type textarea "EL ACFE"
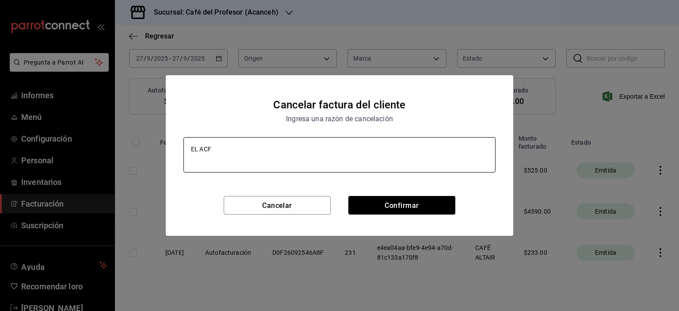
type textarea "x"
type textarea "EL ACFE"
type textarea "x"
type textarea "EL ACFE D"
type textarea "x"
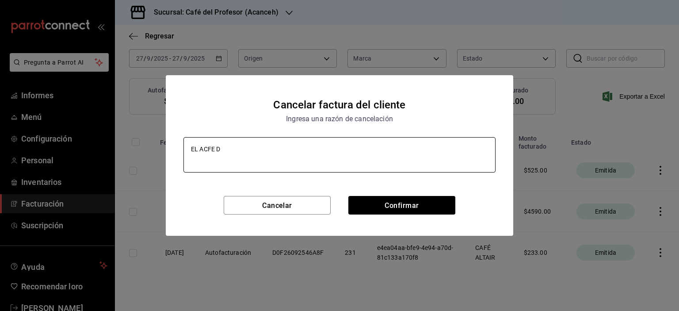
type textarea "EL ACFE"
type textarea "x"
type textarea "EL ACFE"
type textarea "x"
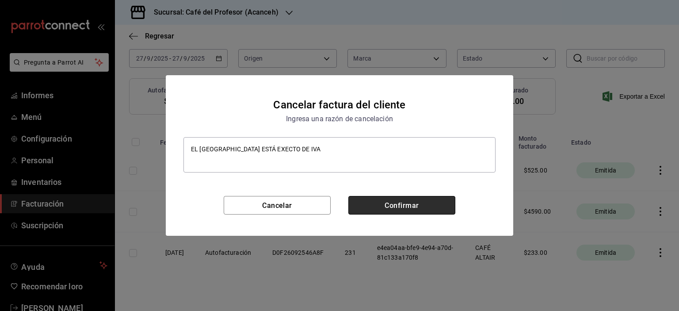
click at [382, 206] on button "Confirmar" at bounding box center [401, 205] width 107 height 19
click at [382, 206] on div "Confirmar" at bounding box center [401, 205] width 107 height 19
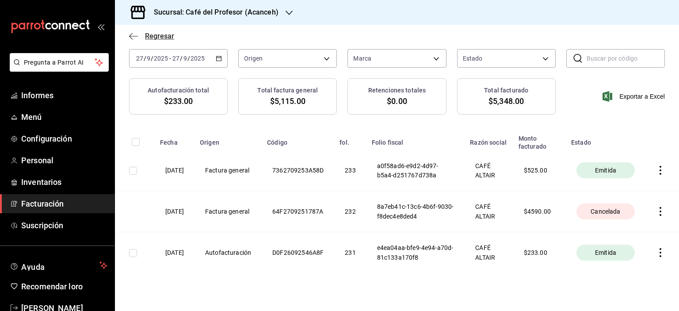
click at [154, 36] on font "Regresar" at bounding box center [159, 36] width 29 height 8
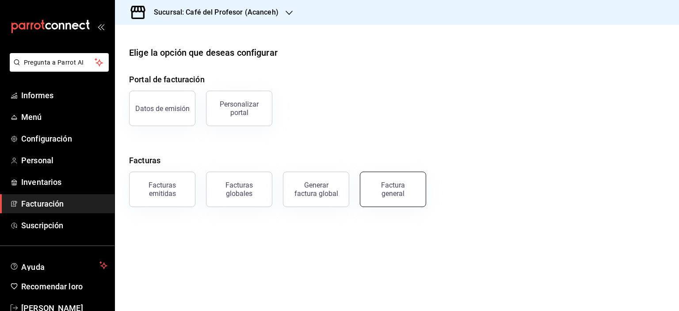
click at [383, 190] on font "Factura general" at bounding box center [393, 189] width 24 height 17
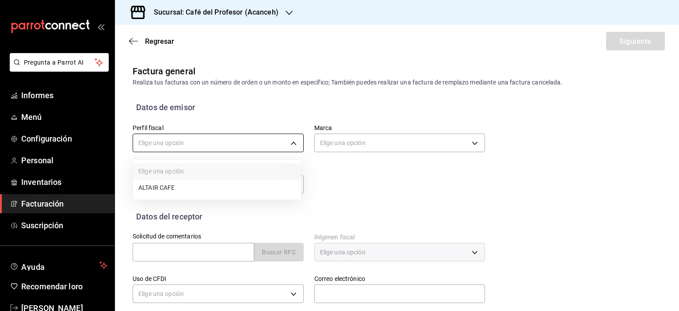
click at [285, 138] on body "Pregunta a Parrot AI Informes Menú Configuración Personal Inventarios Facturaci…" at bounding box center [339, 155] width 679 height 311
click at [285, 138] on div at bounding box center [339, 155] width 679 height 311
click at [286, 144] on body "Pregunta a Parrot AI Informes Menú Configuración Personal Inventarios Facturaci…" at bounding box center [339, 155] width 679 height 311
click at [207, 189] on li "CAFÉ ALTAIR" at bounding box center [217, 188] width 168 height 17
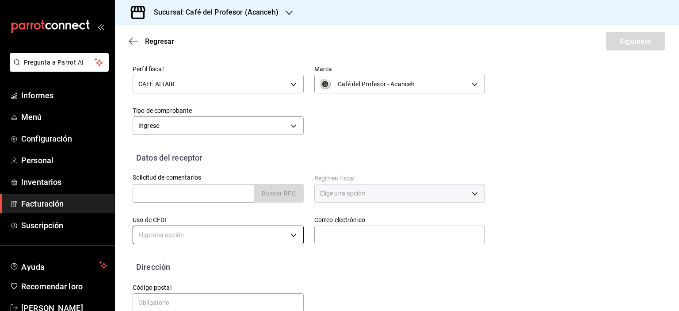
scroll to position [75, 0]
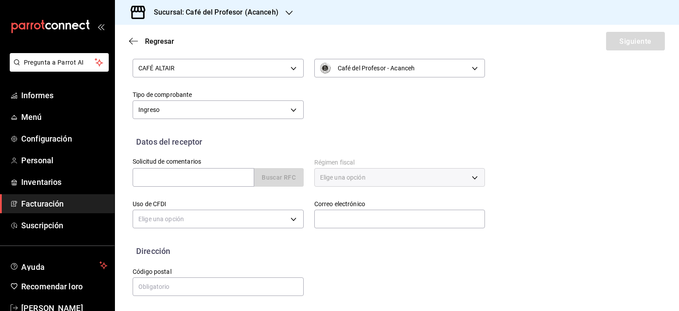
click at [272, 178] on div "Buscar RFC" at bounding box center [218, 177] width 171 height 19
click at [228, 179] on input "text" at bounding box center [194, 177] width 122 height 19
click at [173, 171] on input "text" at bounding box center [194, 177] width 122 height 19
paste input "RSA220617R15"
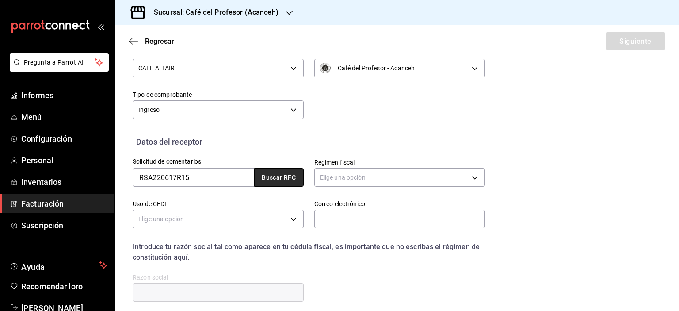
click at [266, 174] on font "Buscar RFC" at bounding box center [279, 177] width 34 height 7
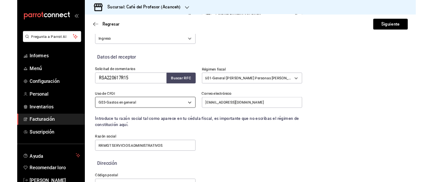
scroll to position [147, 0]
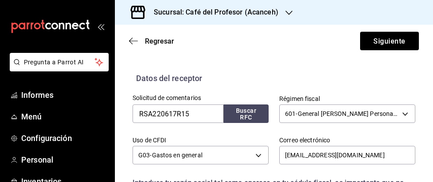
click at [433, 2] on div "Sucursal: Café del Profesor (Acanceh)" at bounding box center [274, 12] width 318 height 25
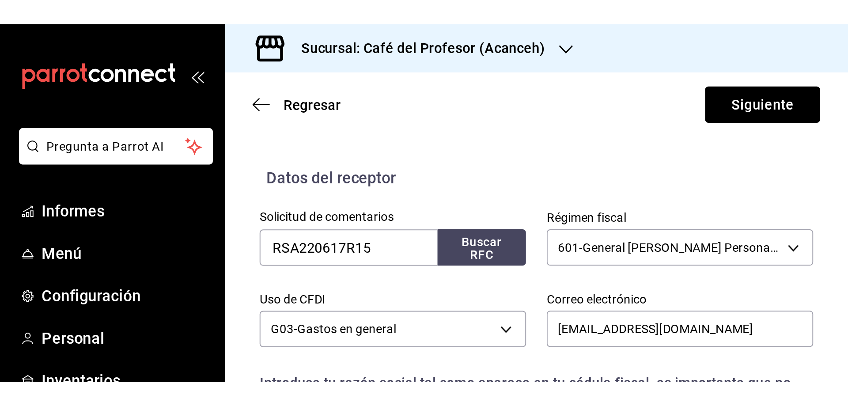
scroll to position [41, 0]
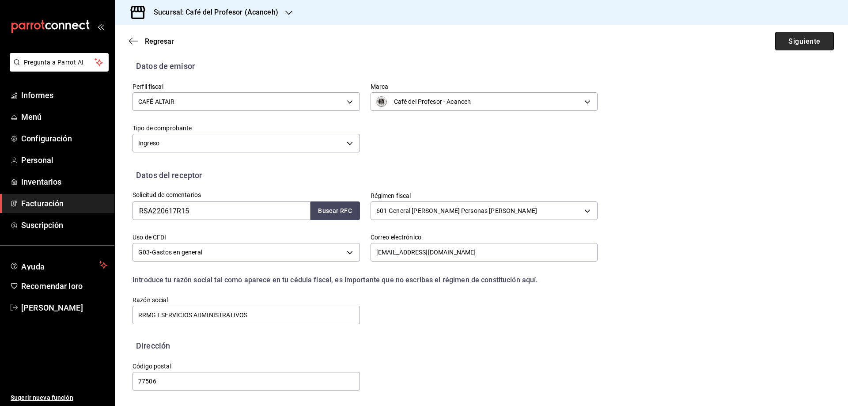
click at [678, 39] on font "Siguiente" at bounding box center [805, 41] width 32 height 8
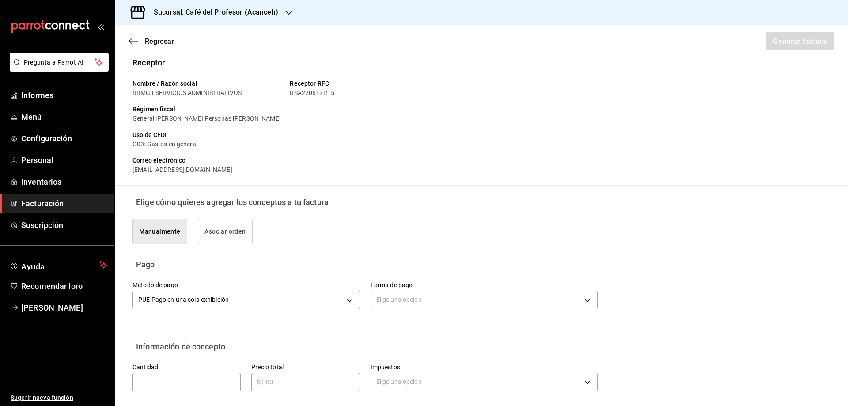
scroll to position [100, 0]
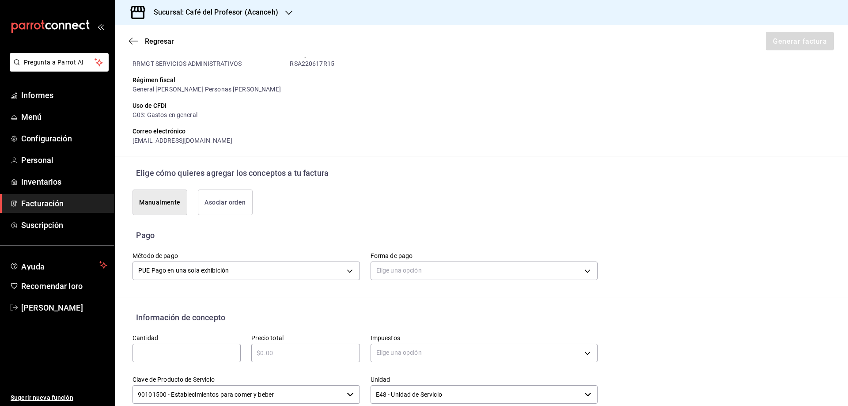
click at [168, 198] on font "Manualmente" at bounding box center [159, 202] width 41 height 11
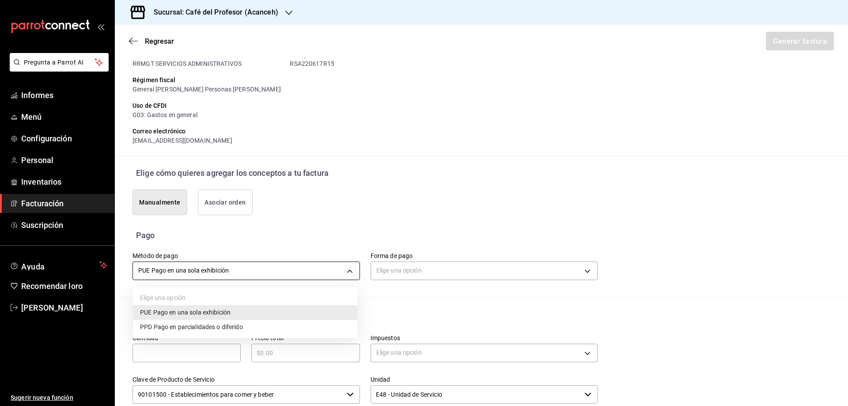
click at [347, 270] on body "Pregunta a Parrot AI Informes Menú Configuración Personal Inventarios Facturaci…" at bounding box center [424, 203] width 848 height 406
click at [347, 270] on div at bounding box center [424, 203] width 848 height 406
click at [347, 270] on body "Pregunta a Parrot AI Informes Menú Configuración Personal Inventarios Facturaci…" at bounding box center [424, 203] width 848 height 406
click at [222, 310] on font "Pago en una sola exhibición" at bounding box center [192, 312] width 78 height 7
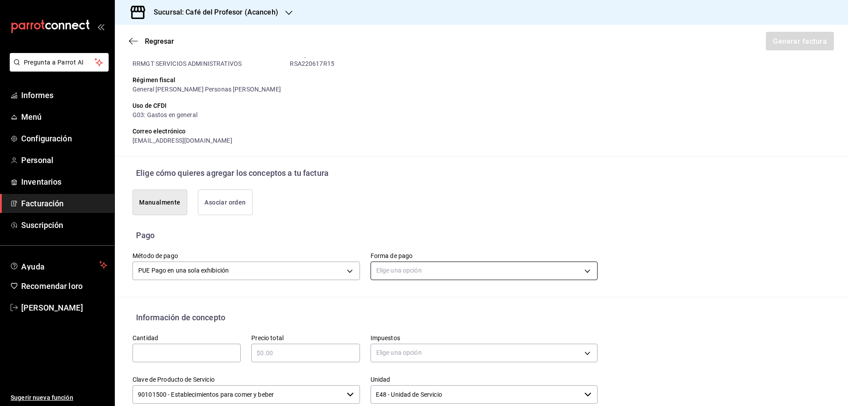
click at [446, 276] on body "Pregunta a Parrot AI Informes Menú Configuración Personal Inventarios Facturaci…" at bounding box center [424, 203] width 848 height 406
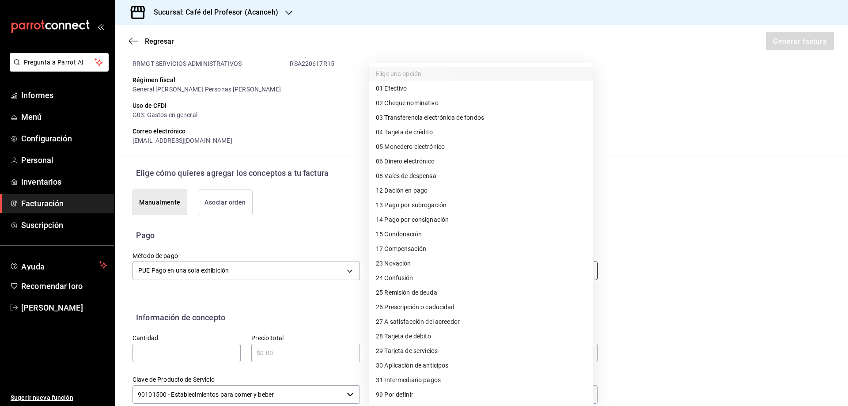
click at [446, 276] on li "24 Confusión" at bounding box center [481, 278] width 224 height 15
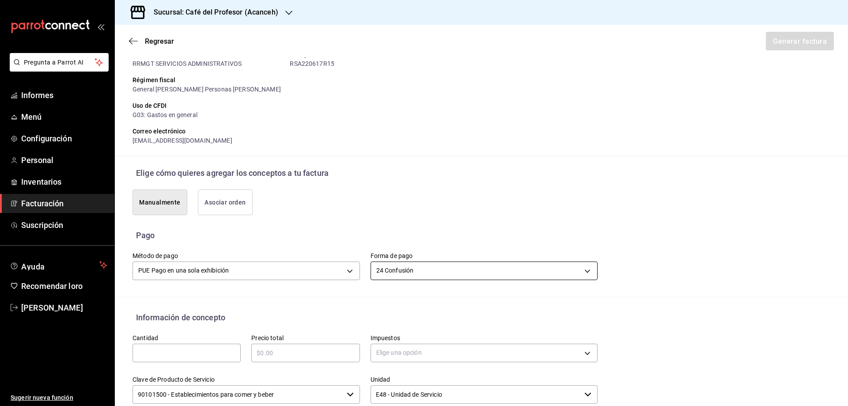
click at [581, 274] on body "Pregunta a Parrot AI Informes Menú Configuración Personal Inventarios Facturaci…" at bounding box center [424, 203] width 848 height 406
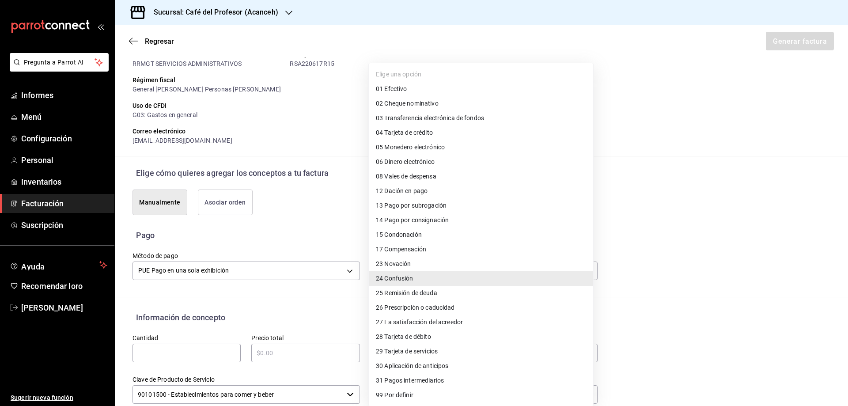
click at [406, 117] on font "Transferencia electrónica de fondos" at bounding box center [434, 117] width 100 height 7
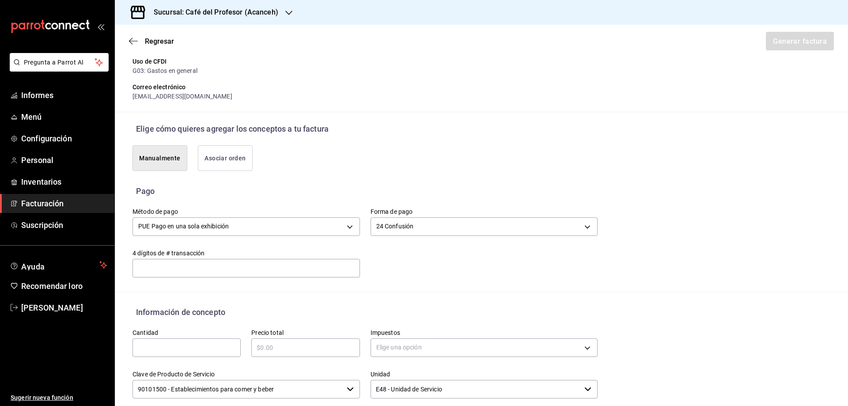
scroll to position [71, 0]
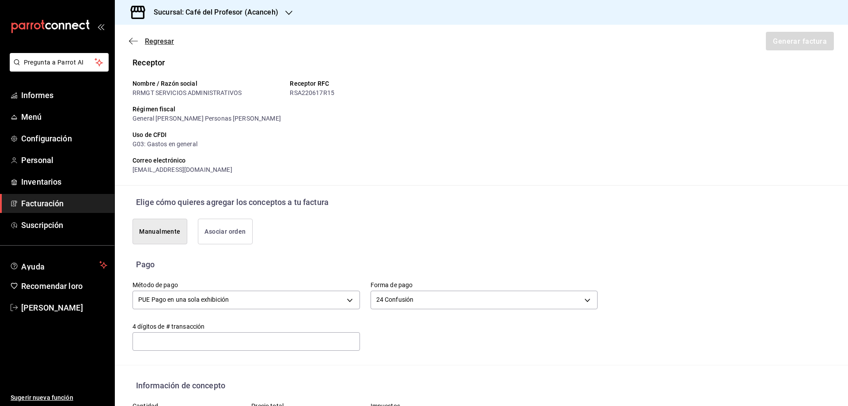
click at [159, 44] on font "Regresar" at bounding box center [159, 41] width 29 height 8
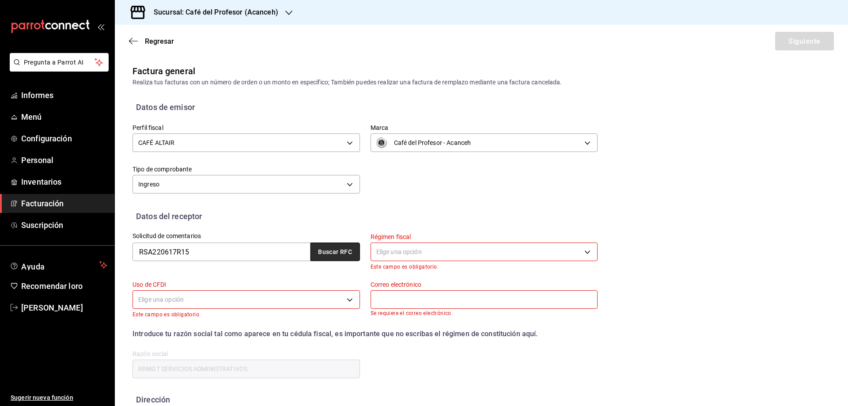
click at [332, 253] on font "Buscar RFC" at bounding box center [335, 252] width 34 height 7
click at [332, 253] on div "RSA220617R15 Buscar RFC" at bounding box center [247, 252] width 228 height 19
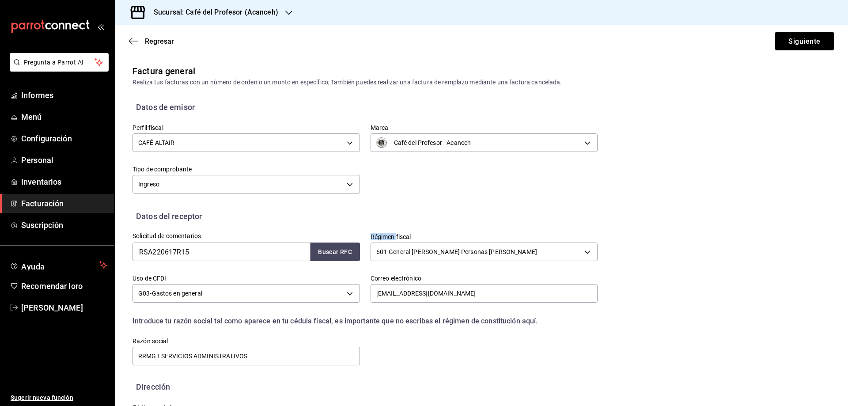
scroll to position [41, 0]
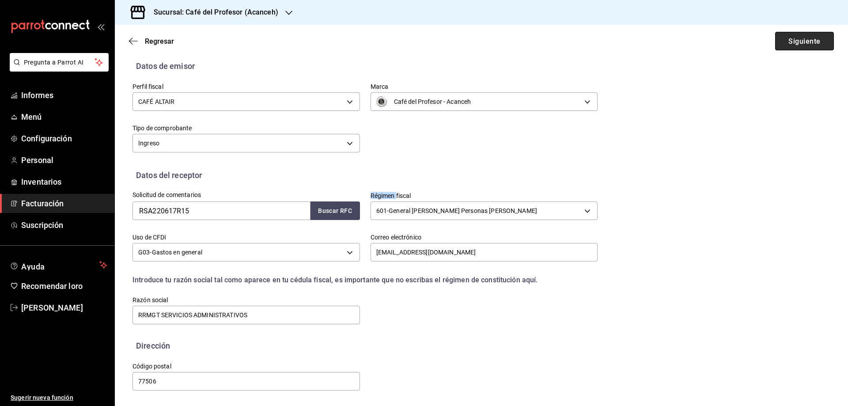
click at [678, 46] on button "Siguiente" at bounding box center [804, 41] width 59 height 19
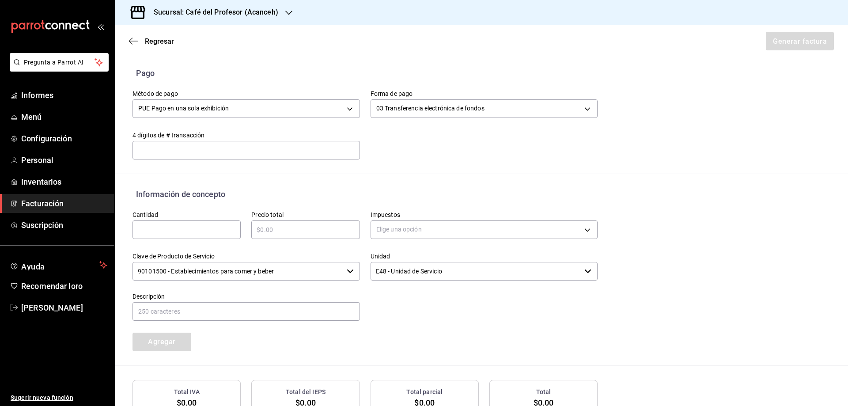
scroll to position [277, 0]
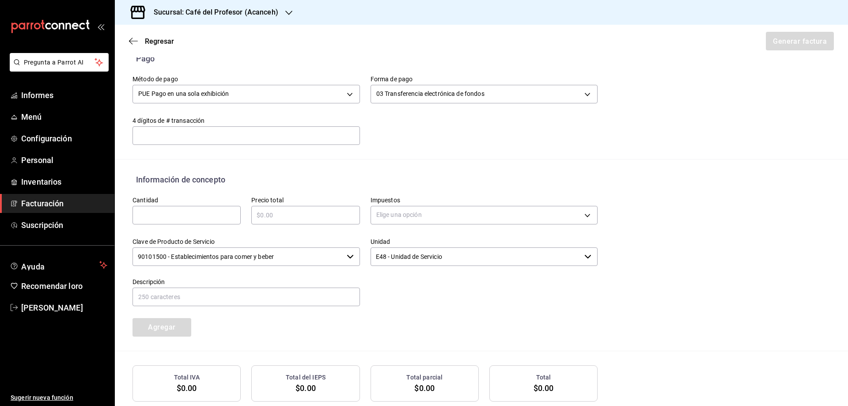
click at [203, 217] on input "text" at bounding box center [187, 215] width 108 height 11
click at [268, 218] on input "text" at bounding box center [305, 215] width 108 height 11
click at [428, 219] on body "Pregunta a Parrot AI Informes Menú Configuración Personal Inventarios Facturaci…" at bounding box center [424, 203] width 848 height 406
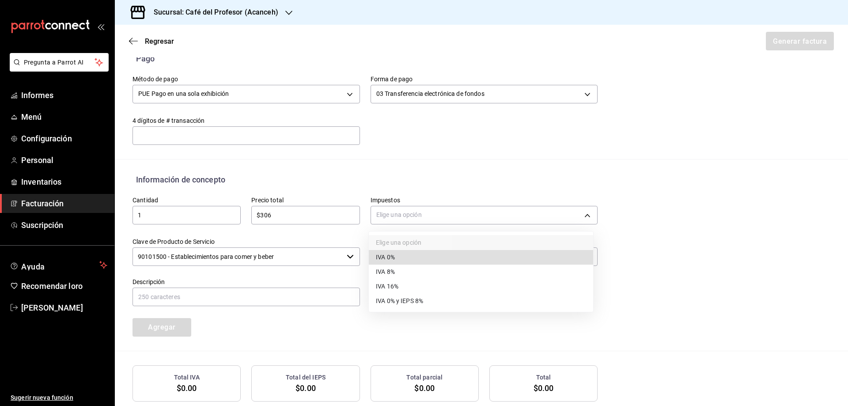
click at [391, 258] on font "IVA 0%" at bounding box center [385, 257] width 19 height 7
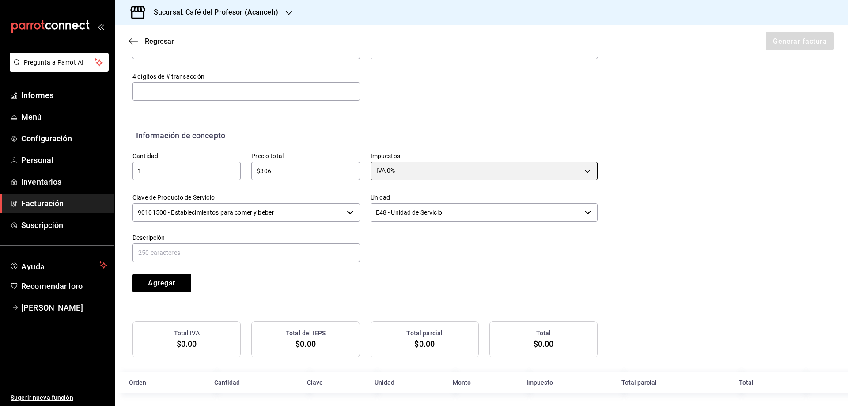
scroll to position [326, 0]
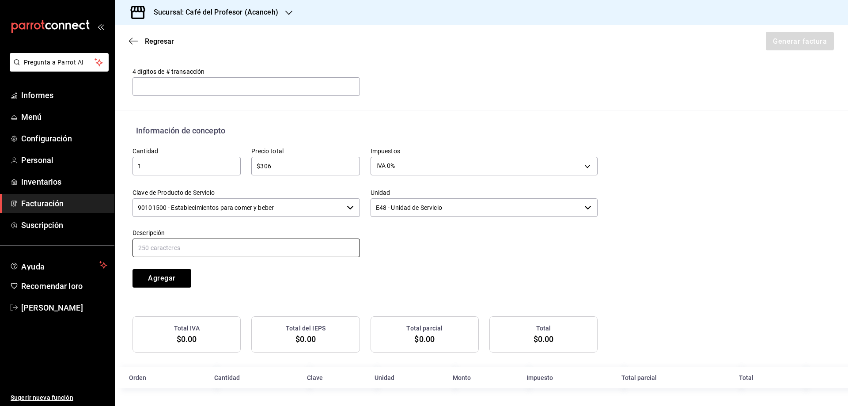
click at [145, 250] on input "text" at bounding box center [247, 248] width 228 height 19
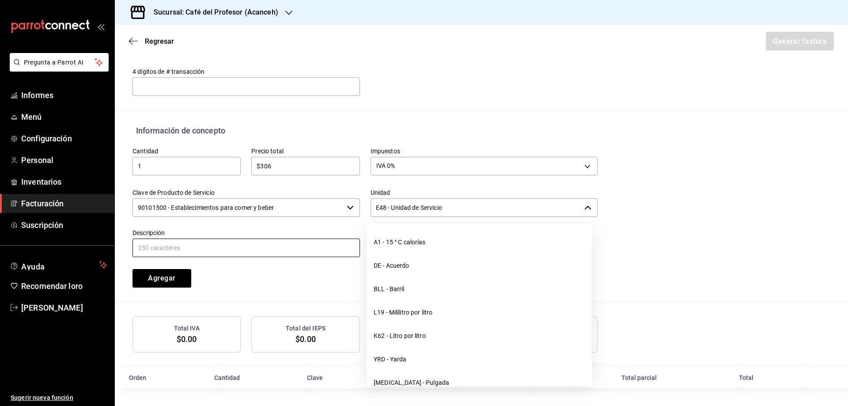
click at [585, 209] on icon "button" at bounding box center [588, 207] width 7 height 7
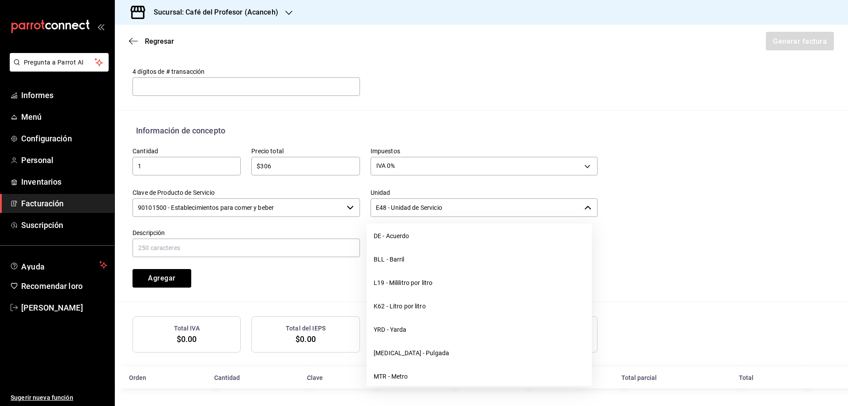
click at [148, 157] on div "1 ​" at bounding box center [187, 166] width 108 height 19
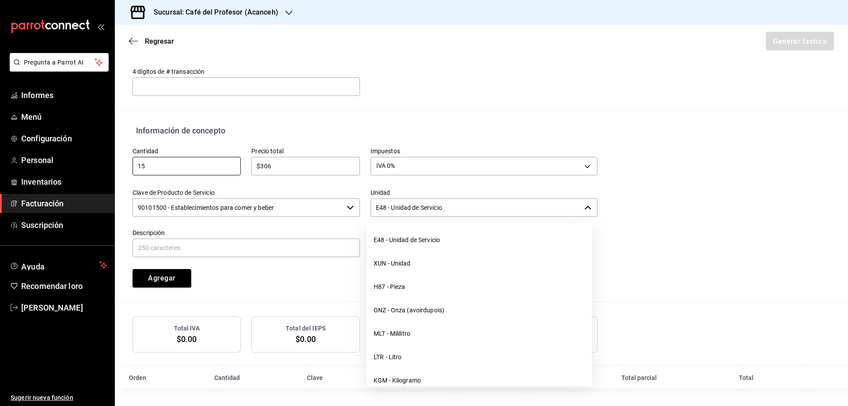
scroll to position [2368, 0]
click at [602, 310] on th "Impuesto" at bounding box center [568, 378] width 95 height 22
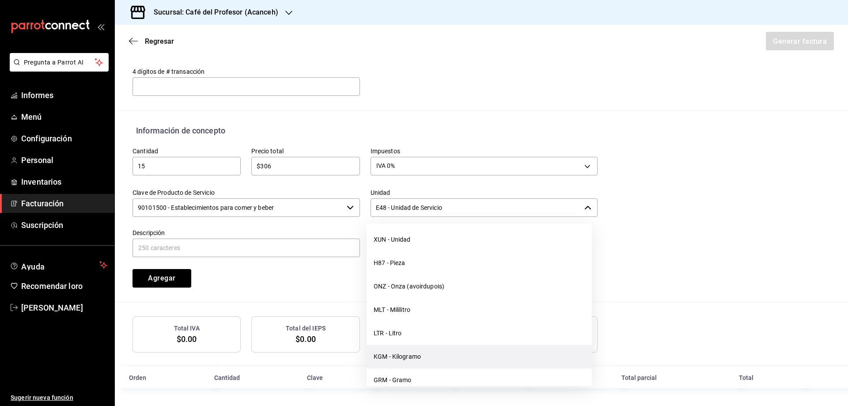
click at [401, 310] on font "KGM - Kilogramo" at bounding box center [397, 356] width 47 height 7
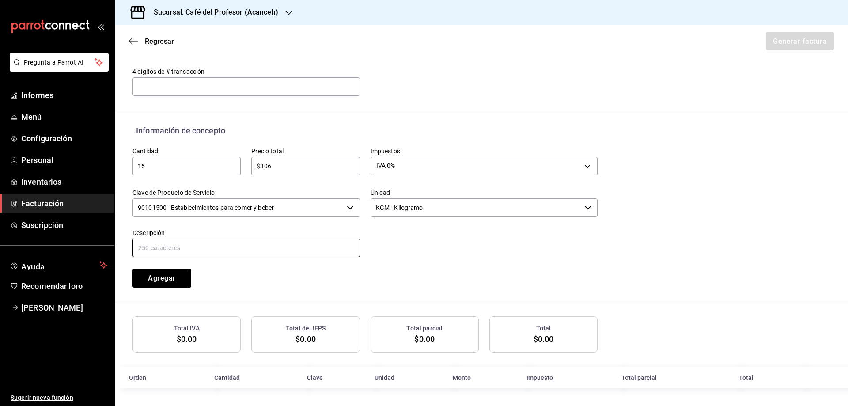
click at [175, 246] on input "text" at bounding box center [247, 248] width 228 height 19
click at [212, 252] on input "text" at bounding box center [247, 248] width 228 height 19
paste input "CAFE EN GRANO MEZCLA ESPRESSO"
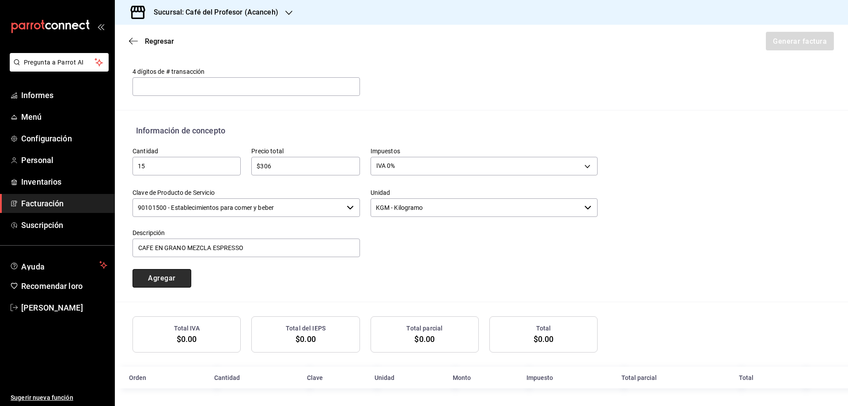
click at [171, 274] on font "Agregar" at bounding box center [161, 278] width 27 height 8
click at [171, 274] on div "Agregar" at bounding box center [181, 272] width 119 height 29
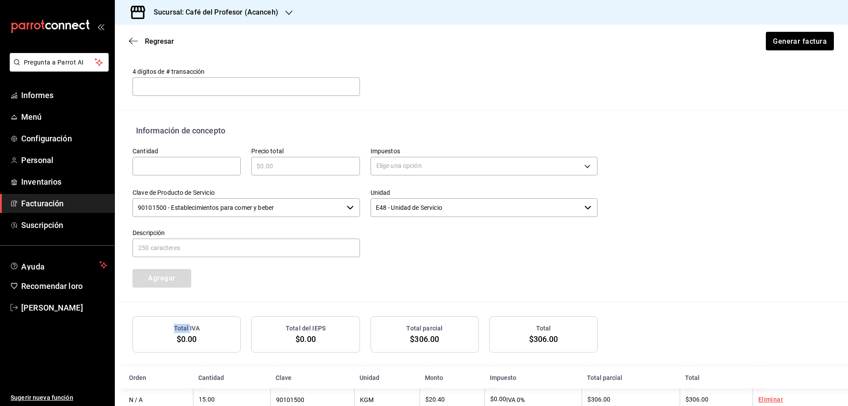
scroll to position [348, 0]
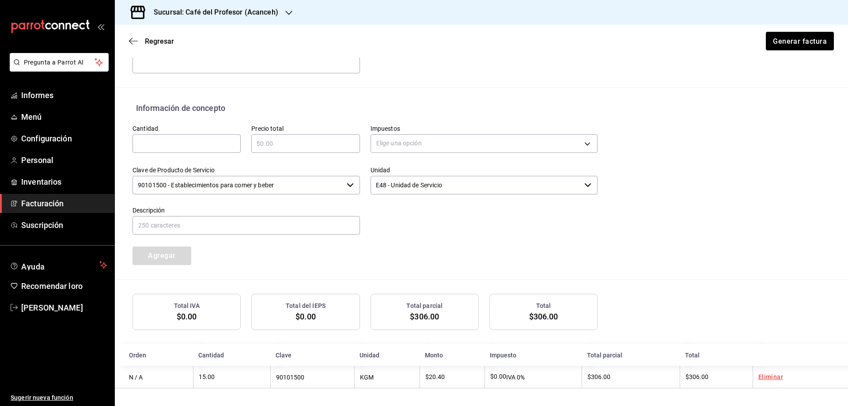
click at [368, 310] on main "Regresar Generar factura Emisor Perfil fiscal CAFÉ ALTAIR Tipo de comprobante I…" at bounding box center [481, 41] width 733 height 729
click at [208, 148] on div "​" at bounding box center [187, 143] width 108 height 19
click at [296, 150] on div "​" at bounding box center [305, 143] width 108 height 19
click at [168, 44] on font "Regresar" at bounding box center [159, 41] width 29 height 8
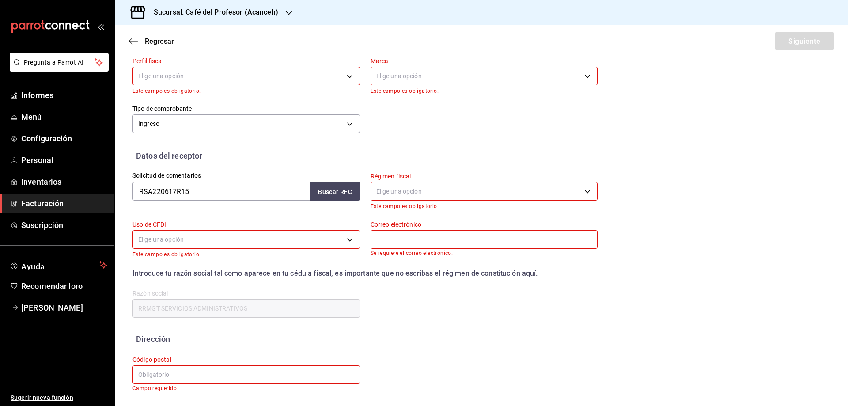
scroll to position [0, 0]
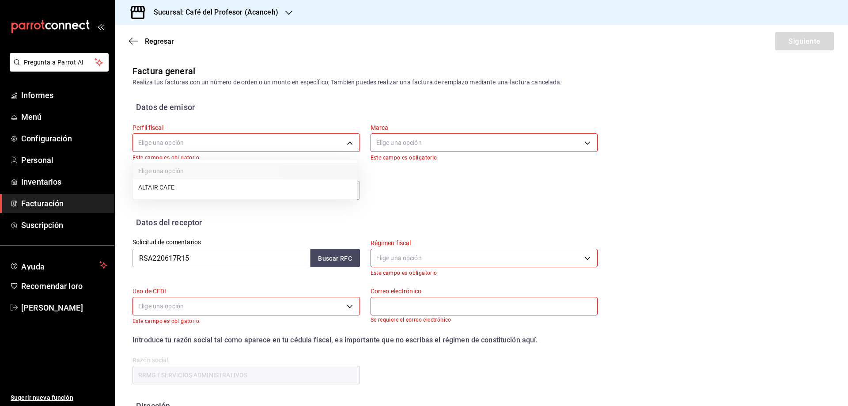
click at [345, 139] on body "Pregunta a Parrot AI Informes Menú Configuración Personal Inventarios Facturaci…" at bounding box center [424, 203] width 848 height 406
click at [177, 190] on li "CAFÉ ALTAIR" at bounding box center [245, 188] width 224 height 17
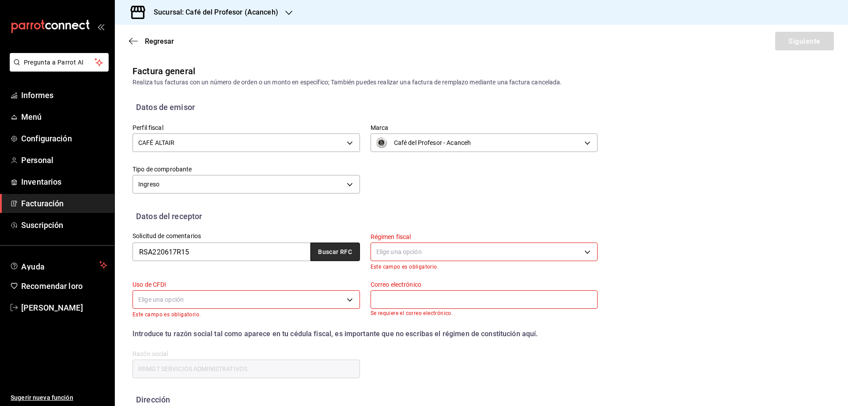
click at [352, 253] on button "Buscar RFC" at bounding box center [335, 252] width 49 height 19
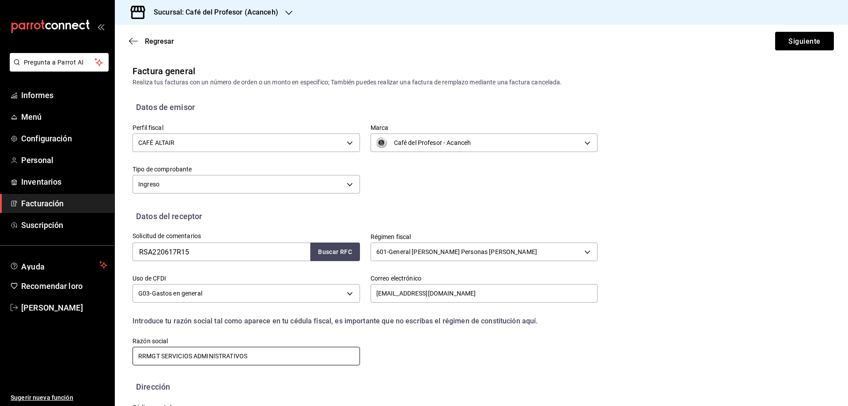
scroll to position [41, 0]
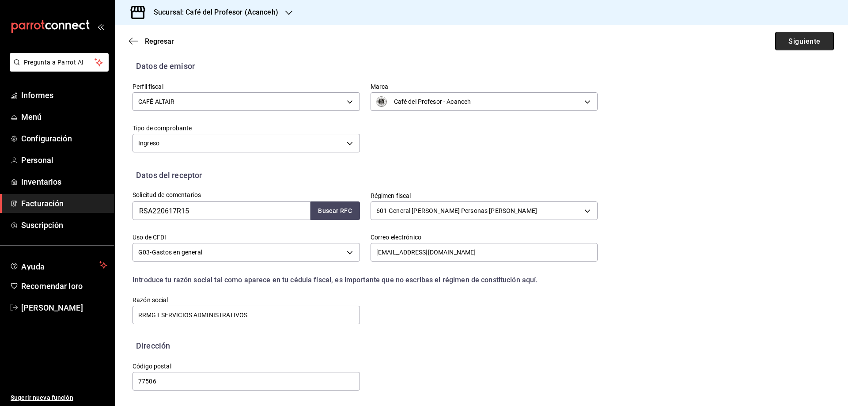
click at [678, 38] on font "Siguiente" at bounding box center [805, 41] width 32 height 8
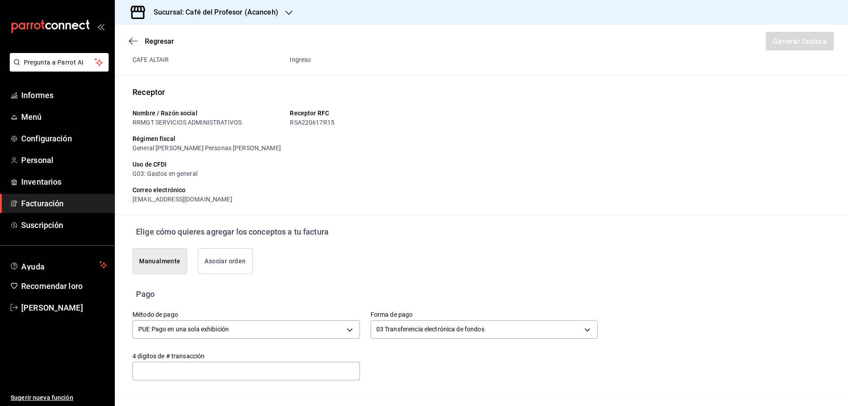
scroll to position [85, 0]
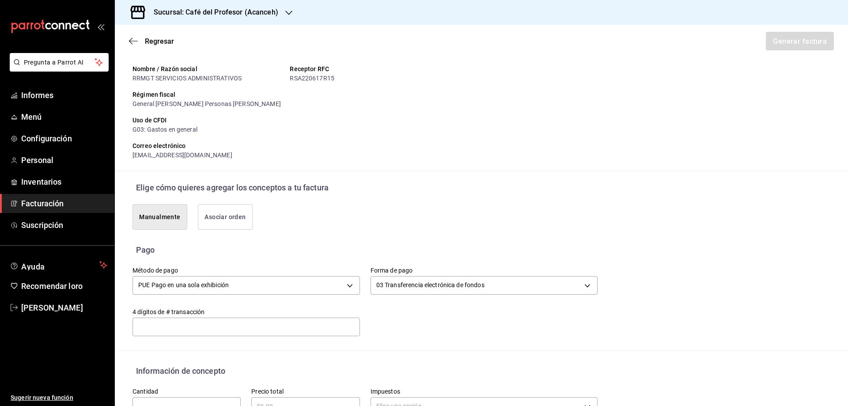
click at [173, 217] on font "Manualmente" at bounding box center [159, 216] width 41 height 7
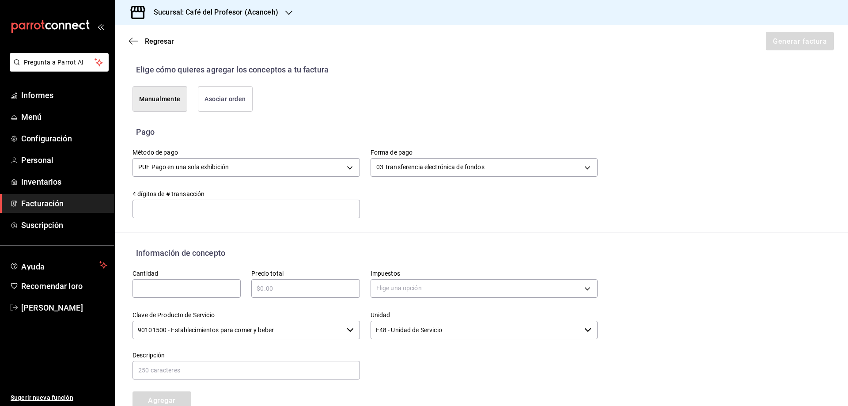
scroll to position [218, 0]
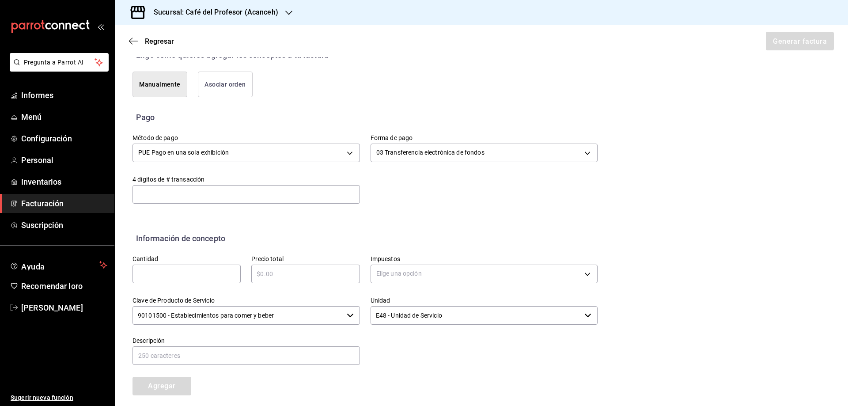
click at [155, 278] on input "text" at bounding box center [187, 274] width 108 height 11
click at [303, 276] on input "text" at bounding box center [305, 274] width 108 height 11
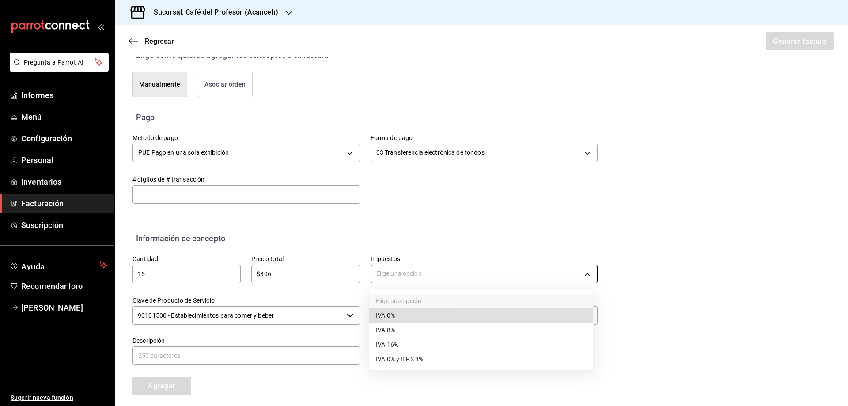
click at [422, 281] on body "Pregunta a Parrot AI Informes Menú Configuración Personal Inventarios Facturaci…" at bounding box center [424, 203] width 848 height 406
click at [396, 310] on li "IVA 0%" at bounding box center [481, 316] width 224 height 15
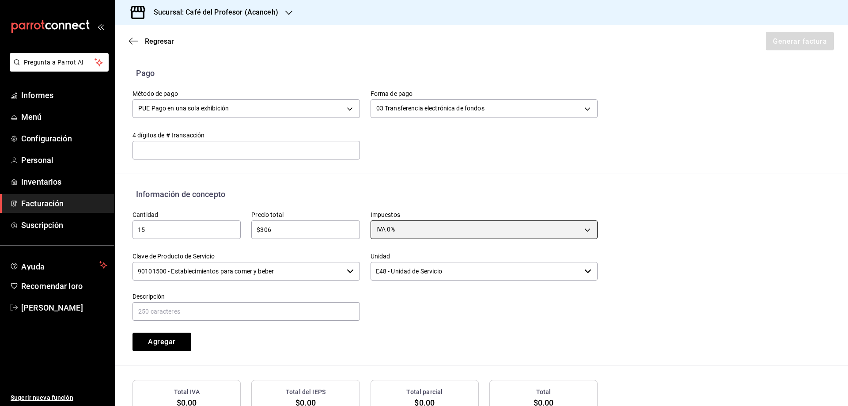
scroll to position [321, 0]
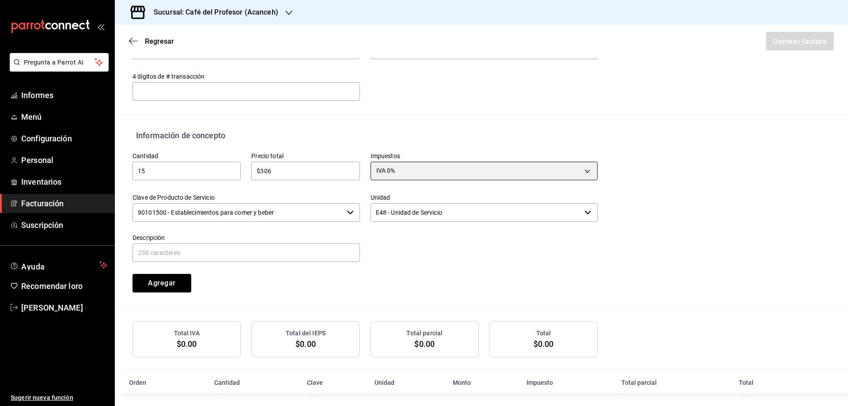
click at [585, 209] on icon "button" at bounding box center [588, 212] width 7 height 7
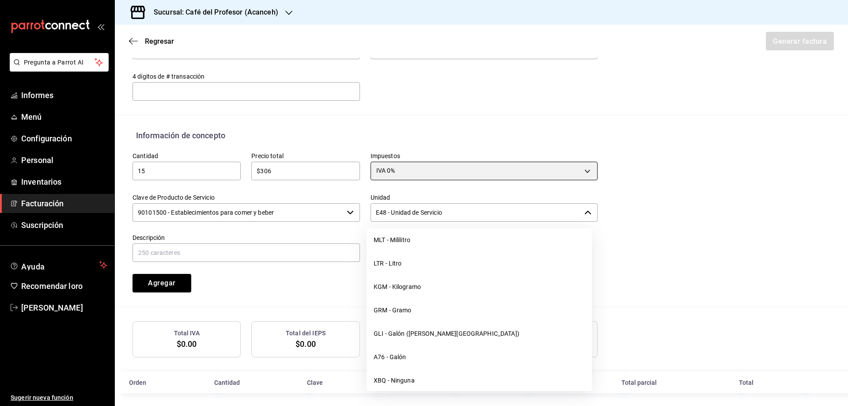
scroll to position [2466, 0]
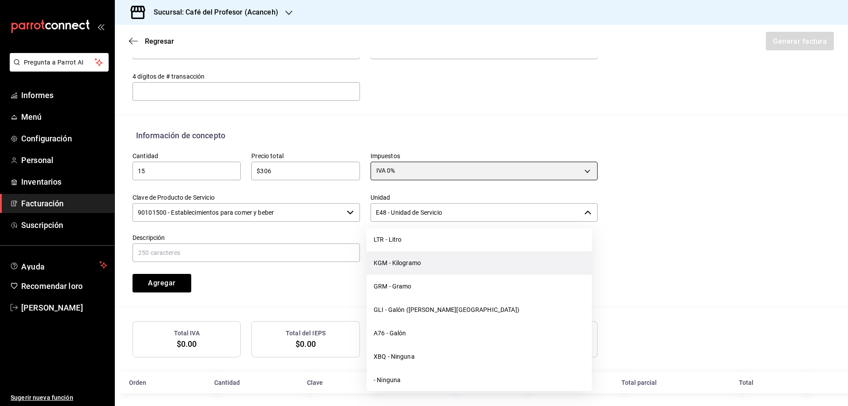
click at [394, 266] on font "KGM - Kilogramo" at bounding box center [397, 262] width 47 height 7
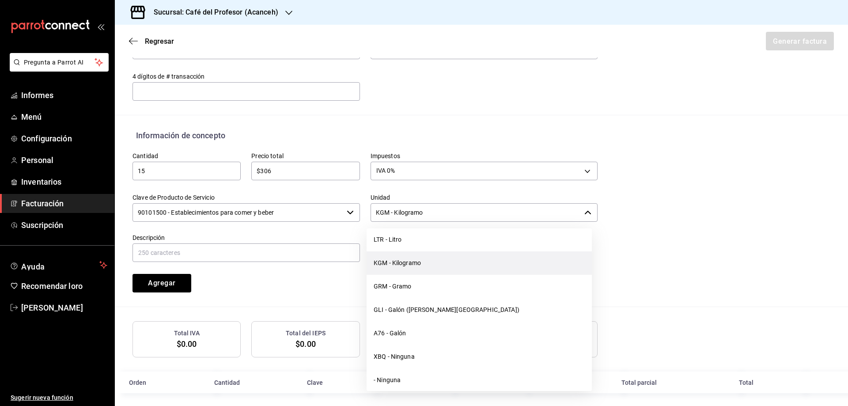
click at [394, 266] on div "Cantidad 15 ​ Precio total $306 ​ Impuestos IVA 0% IVA_0 Clave de Producto de S…" at bounding box center [360, 216] width 476 height 151
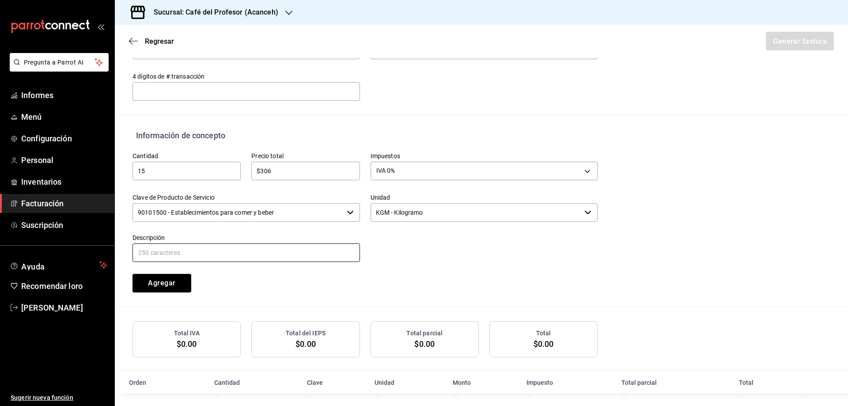
click at [152, 249] on input "text" at bounding box center [247, 252] width 228 height 19
click at [197, 277] on div "Agregar" at bounding box center [181, 277] width 119 height 29
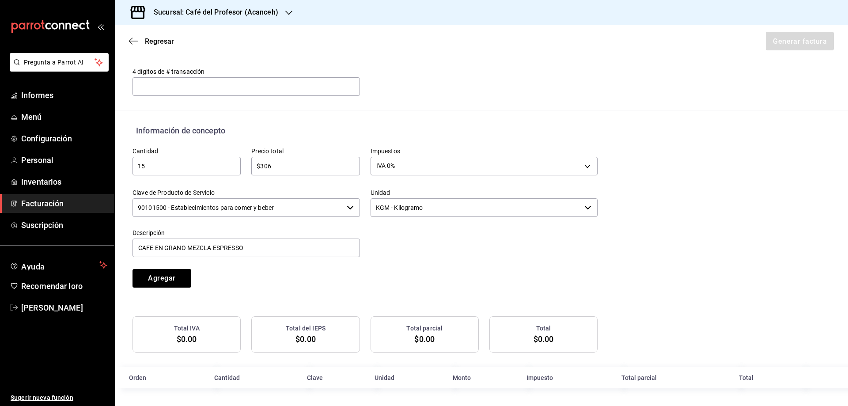
click at [276, 167] on input "$306" at bounding box center [305, 166] width 108 height 11
click at [157, 280] on font "Agregar" at bounding box center [161, 278] width 27 height 8
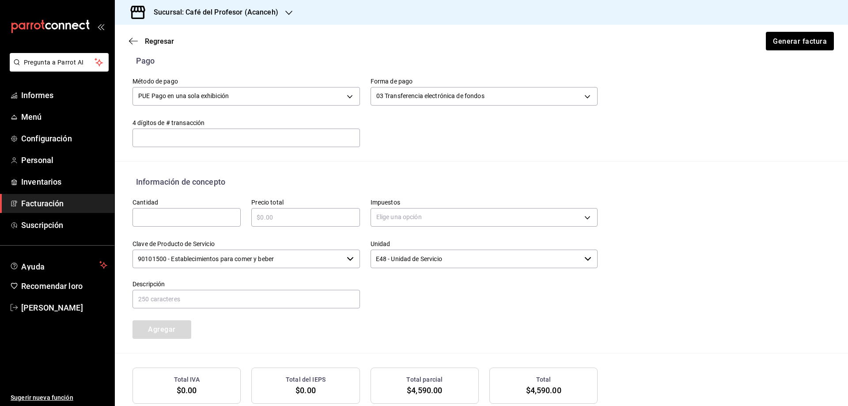
scroll to position [348, 0]
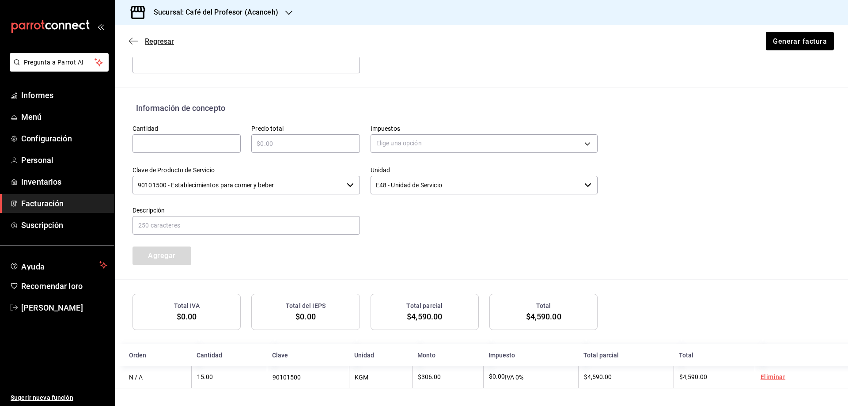
click at [160, 43] on font "Regresar" at bounding box center [159, 41] width 29 height 8
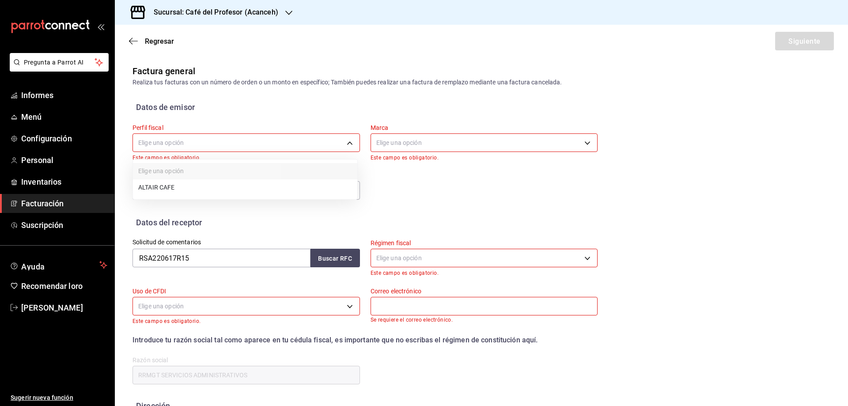
click at [348, 141] on body "Pregunta a Parrot AI Informes Menú Configuración Personal Inventarios Facturaci…" at bounding box center [424, 203] width 848 height 406
click at [183, 191] on li "CAFÉ ALTAIR" at bounding box center [245, 188] width 224 height 17
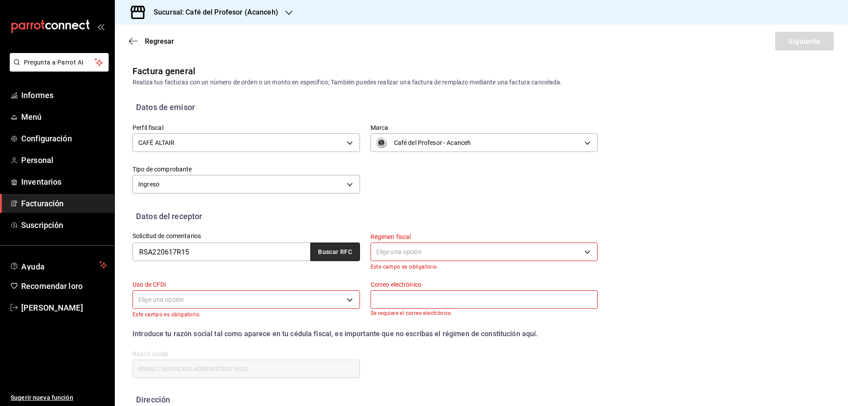
click at [335, 256] on button "Buscar RFC" at bounding box center [335, 252] width 49 height 19
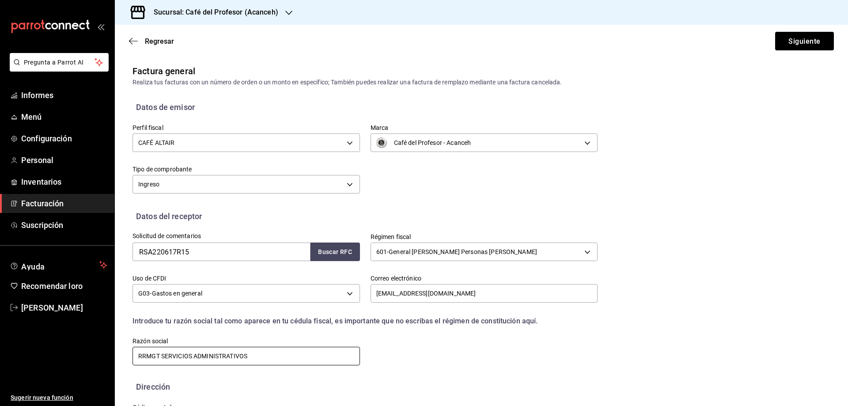
scroll to position [41, 0]
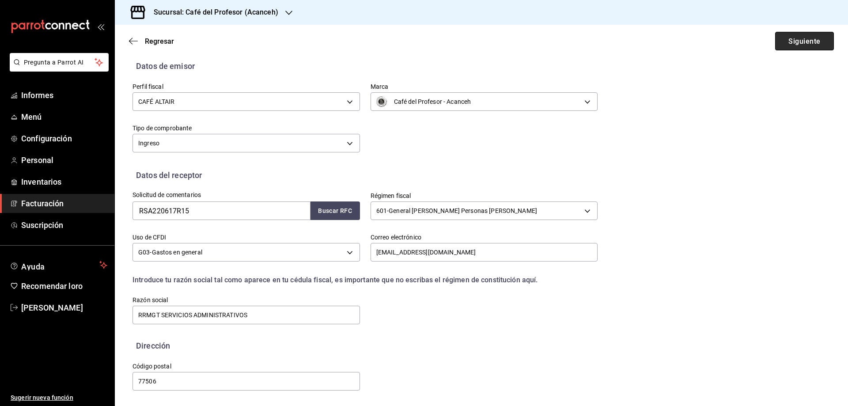
click at [678, 42] on button "Siguiente" at bounding box center [804, 41] width 59 height 19
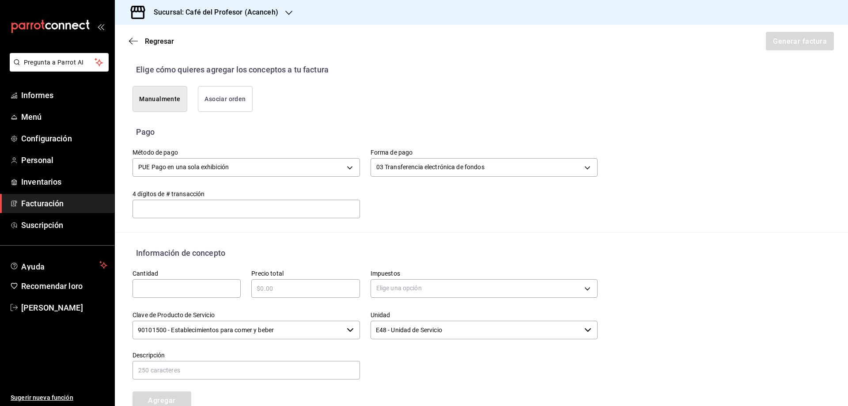
scroll to position [232, 0]
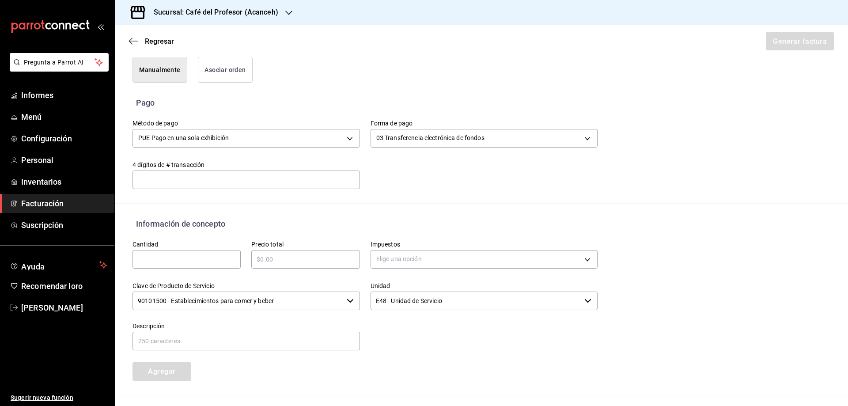
click at [186, 262] on input "text" at bounding box center [187, 259] width 108 height 11
click at [283, 263] on input "text" at bounding box center [305, 259] width 108 height 11
click at [399, 262] on body "Pregunta a Parrot AI Informes Menú Configuración Personal Inventarios Facturaci…" at bounding box center [424, 203] width 848 height 406
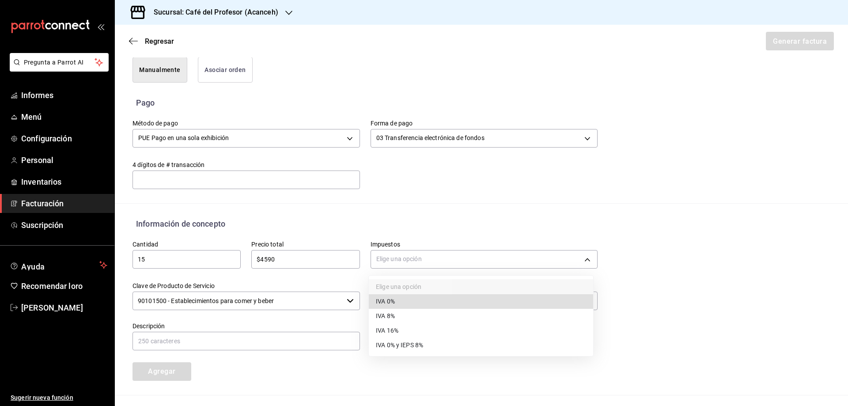
click at [395, 300] on li "IVA 0%" at bounding box center [481, 301] width 224 height 15
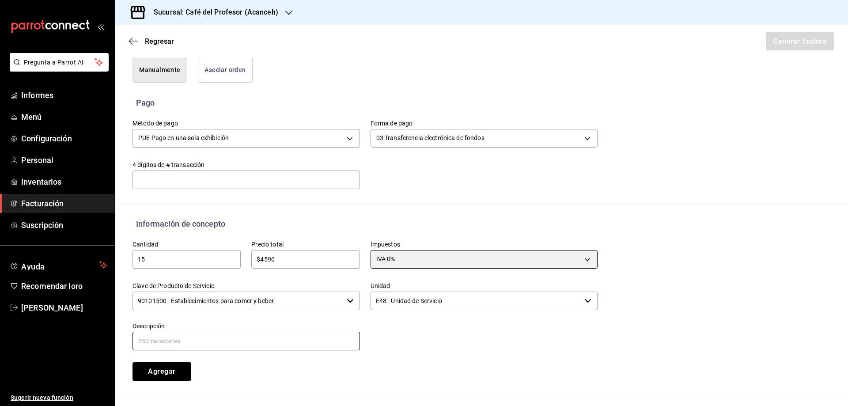
scroll to position [306, 0]
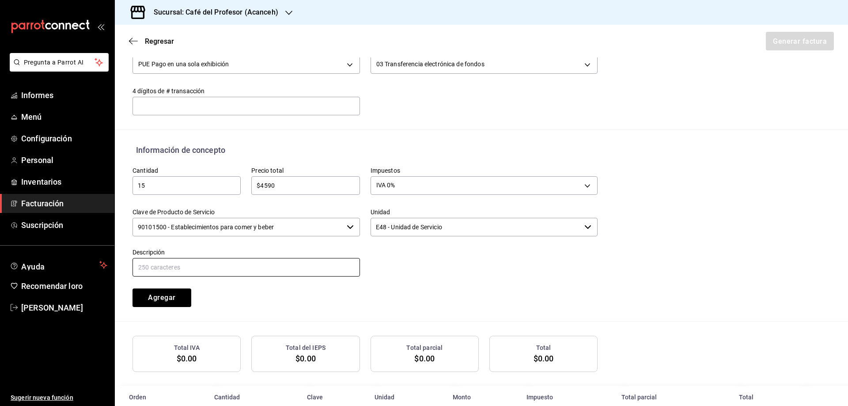
click at [142, 266] on input "text" at bounding box center [247, 267] width 228 height 19
click at [429, 290] on div "Cantidad 15 ​ Precio total $4590 ​ Impuestos IVA 0% IVA_0 Clave de Producto de …" at bounding box center [360, 231] width 476 height 151
click at [585, 227] on icon "button" at bounding box center [588, 227] width 7 height 7
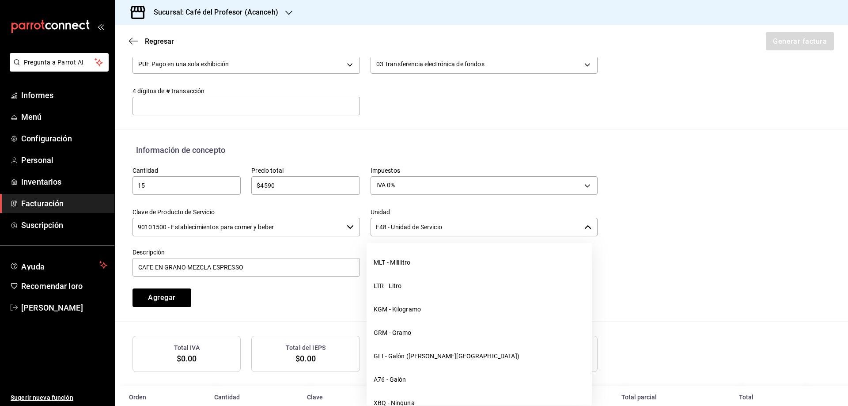
scroll to position [2474, 0]
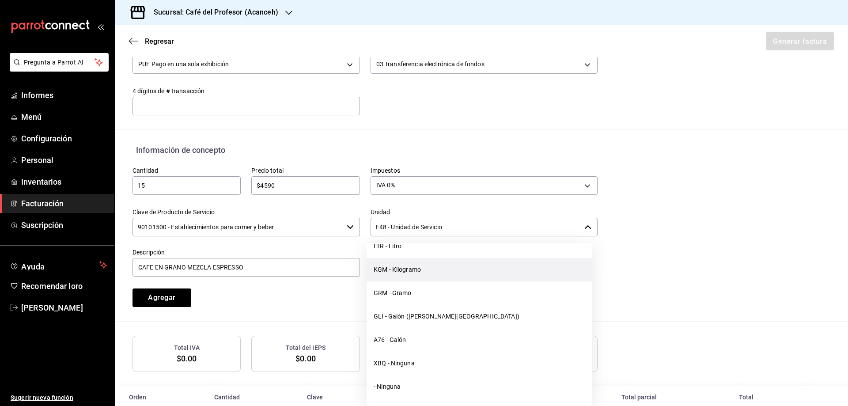
click at [386, 270] on font "KGM - Kilogramo" at bounding box center [397, 269] width 47 height 7
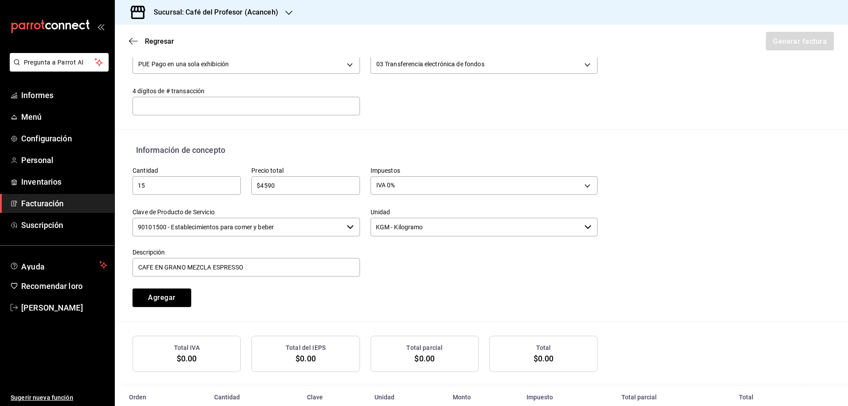
scroll to position [326, 0]
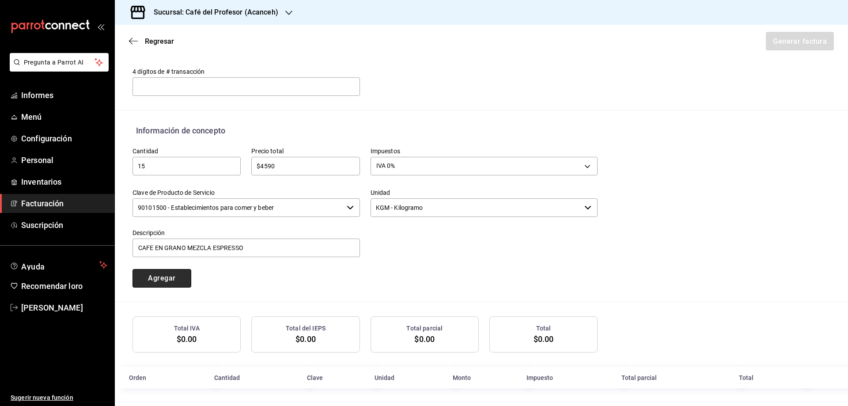
click at [157, 279] on font "Agregar" at bounding box center [161, 278] width 27 height 8
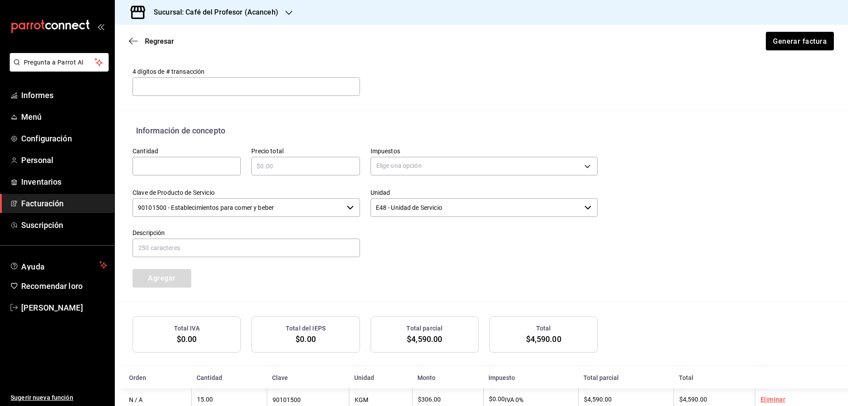
scroll to position [348, 0]
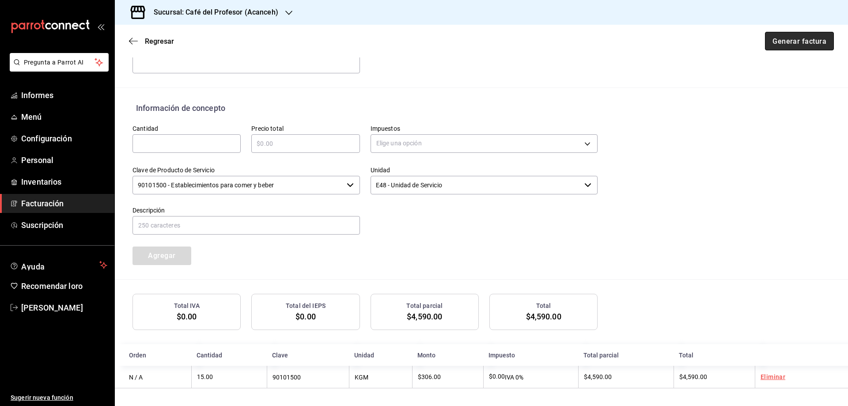
click at [678, 41] on font "Generar factura" at bounding box center [800, 41] width 54 height 8
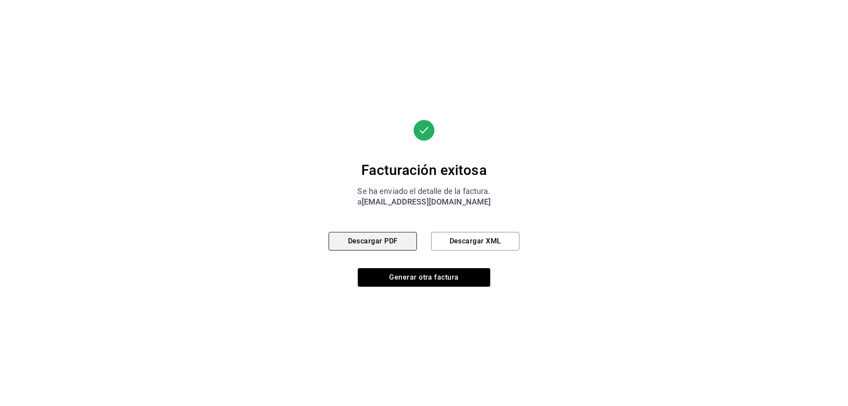
click at [391, 246] on button "Descargar PDF" at bounding box center [373, 241] width 88 height 19
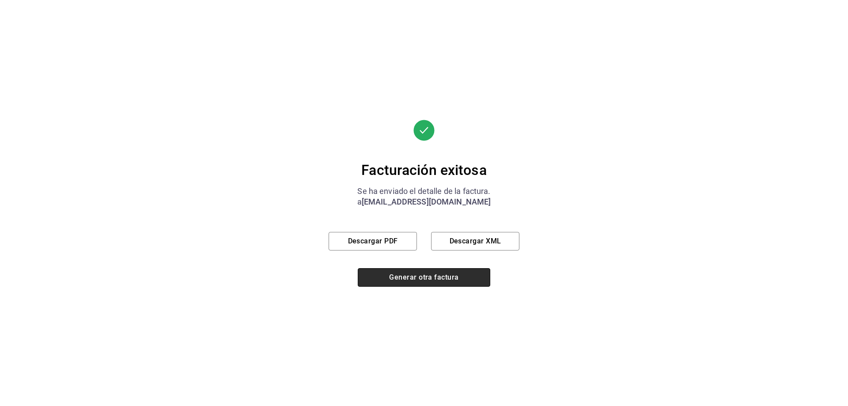
click at [406, 280] on font "Generar otra factura" at bounding box center [423, 277] width 69 height 8
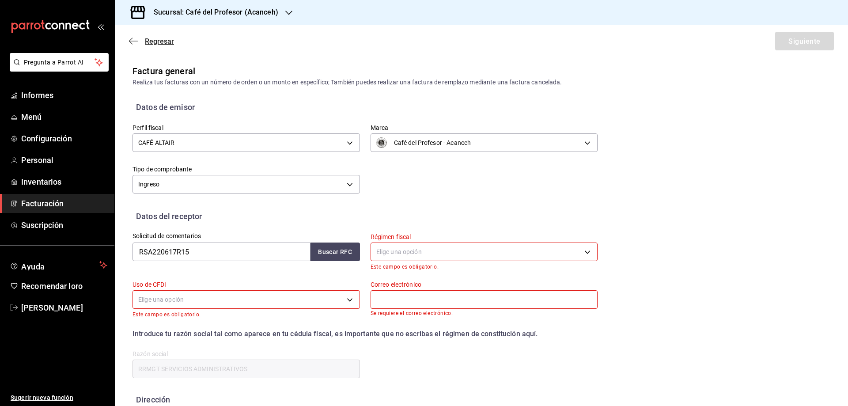
click at [166, 40] on font "Regresar" at bounding box center [159, 41] width 29 height 8
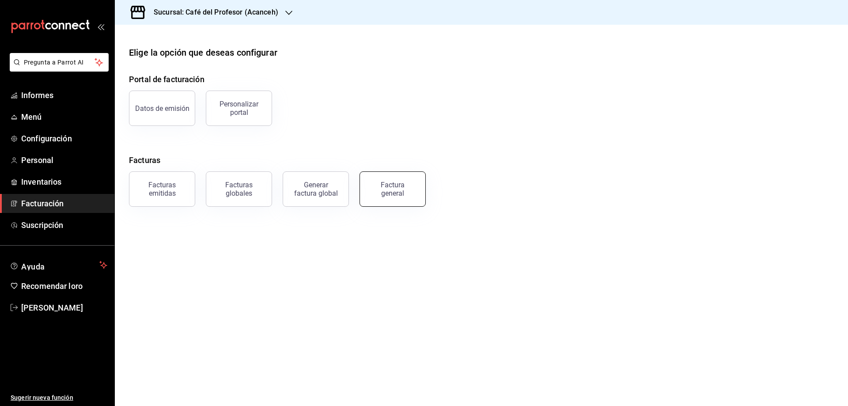
click at [383, 189] on font "Factura general" at bounding box center [393, 189] width 24 height 17
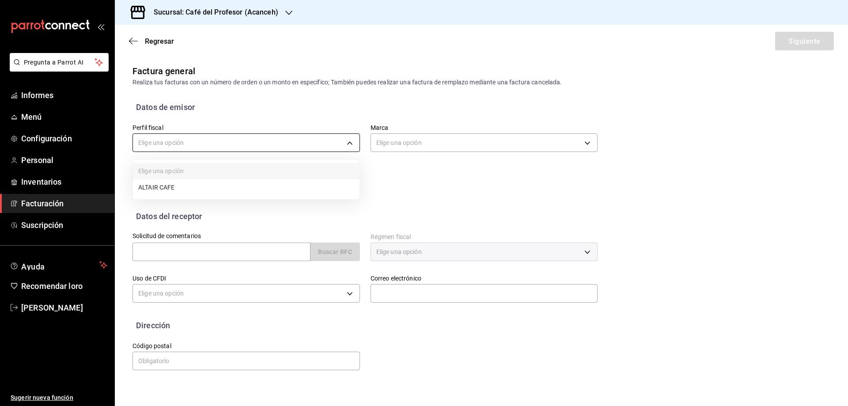
click at [344, 142] on body "Pregunta a Parrot AI Informes Menú Configuración Personal Inventarios Facturaci…" at bounding box center [424, 203] width 848 height 406
click at [187, 190] on li "CAFÉ ALTAIR" at bounding box center [246, 188] width 227 height 17
click at [327, 253] on div "Buscar RFC" at bounding box center [247, 252] width 228 height 19
click at [278, 255] on input "text" at bounding box center [222, 252] width 178 height 19
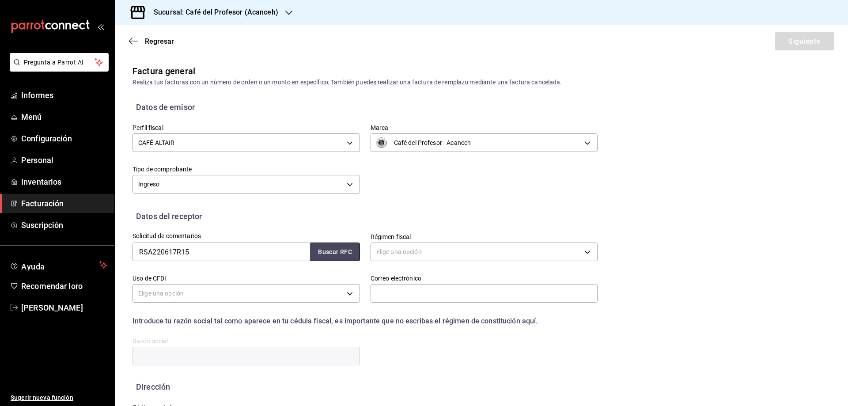
click at [337, 251] on font "Buscar RFC" at bounding box center [335, 252] width 34 height 7
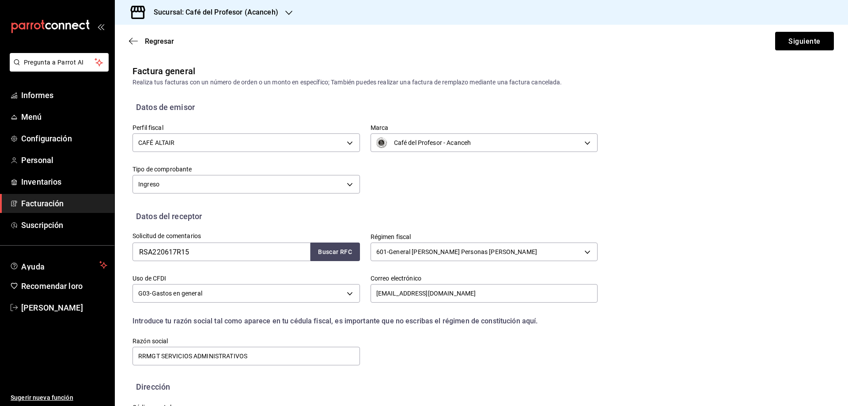
scroll to position [41, 0]
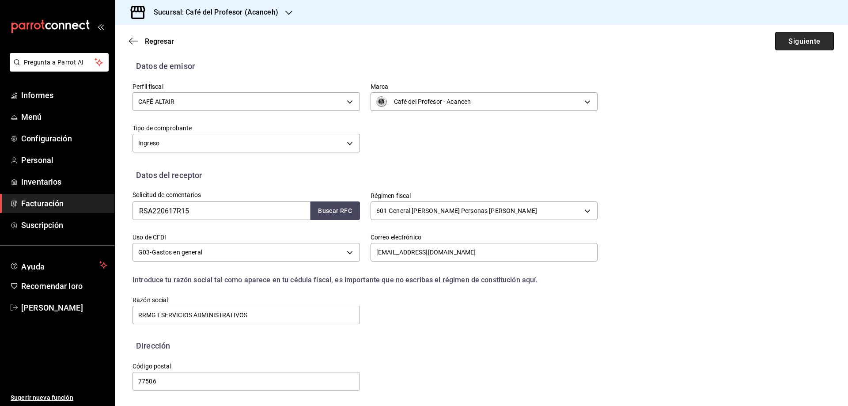
click at [678, 35] on button "Siguiente" at bounding box center [804, 41] width 59 height 19
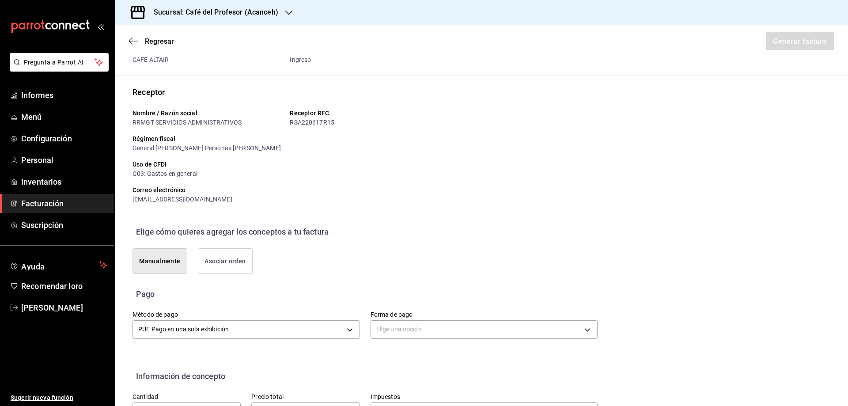
click at [167, 262] on font "Manualmente" at bounding box center [159, 261] width 41 height 7
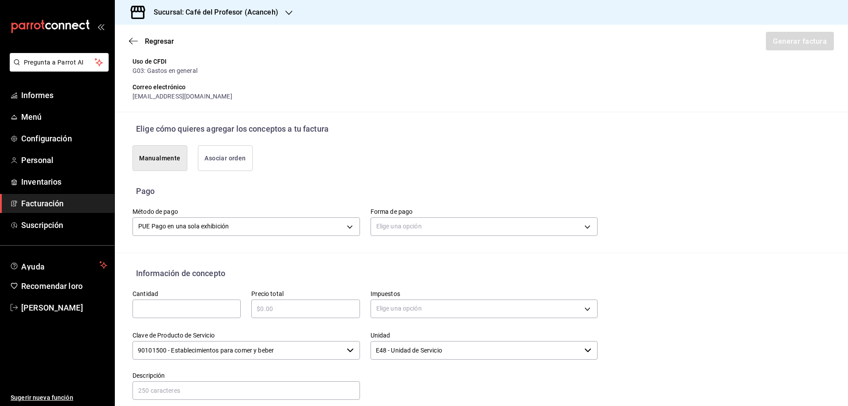
scroll to position [218, 0]
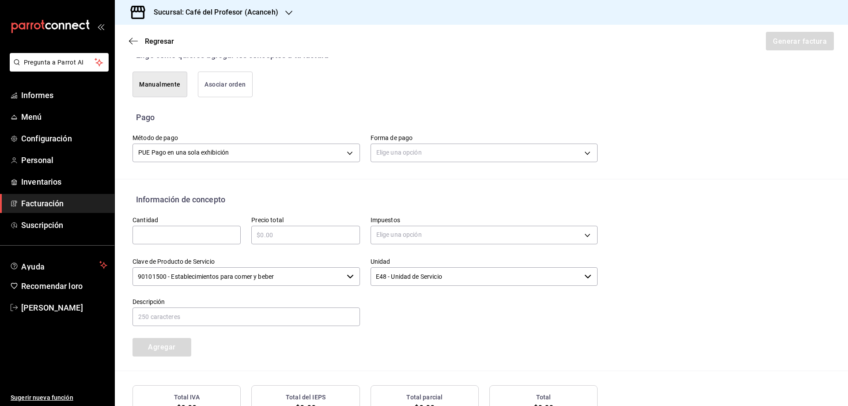
click at [347, 277] on icon "button" at bounding box center [350, 276] width 7 height 7
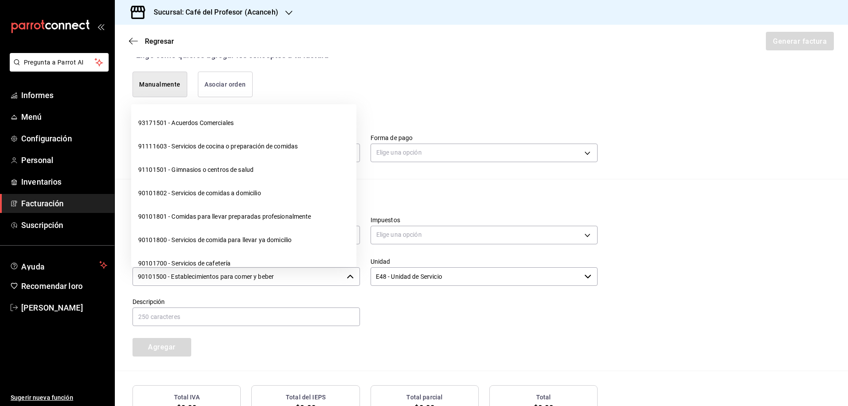
click at [406, 190] on div "Emisor Perfil fiscal CAFÉ ALTAIR Tipo de comprobante Ingreso Receptor Nombre / …" at bounding box center [481, 152] width 733 height 611
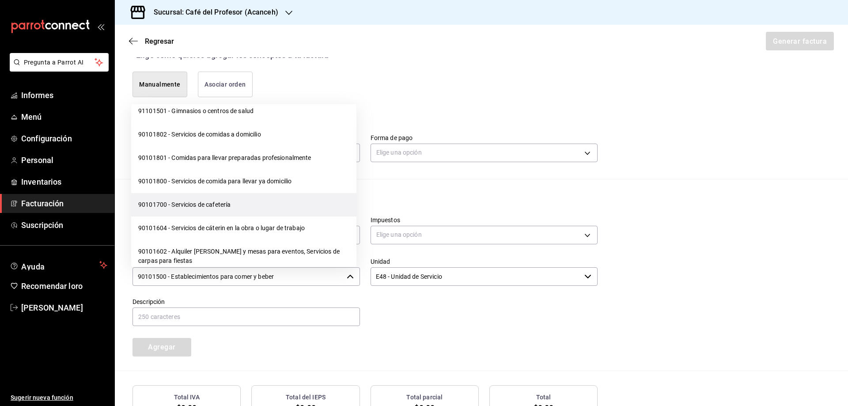
click at [217, 204] on font "90101700 - Servicios de cafetería" at bounding box center [184, 204] width 92 height 7
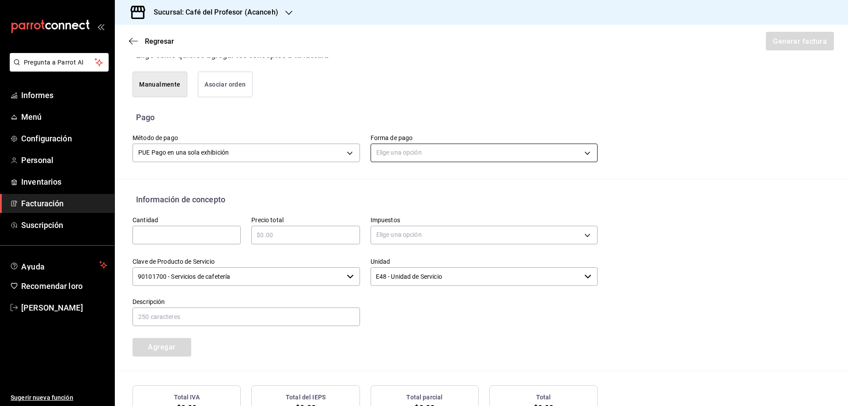
click at [415, 152] on body "Pregunta a Parrot AI Informes Menú Configuración Personal Inventarios Facturaci…" at bounding box center [424, 203] width 848 height 406
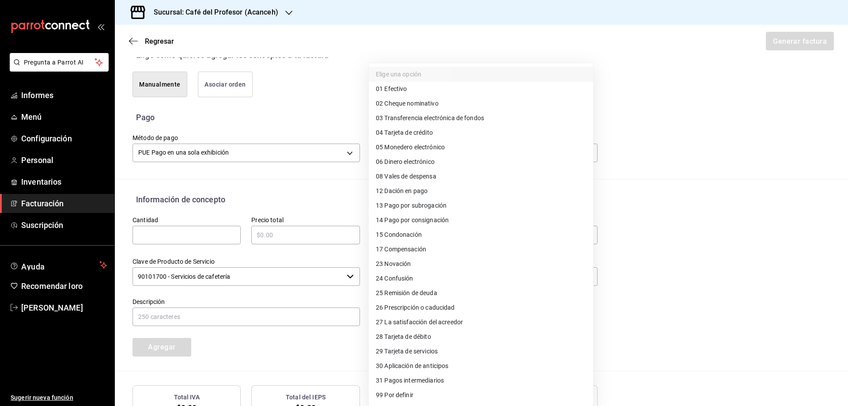
click at [406, 115] on font "Transferencia electrónica de fondos" at bounding box center [434, 117] width 100 height 7
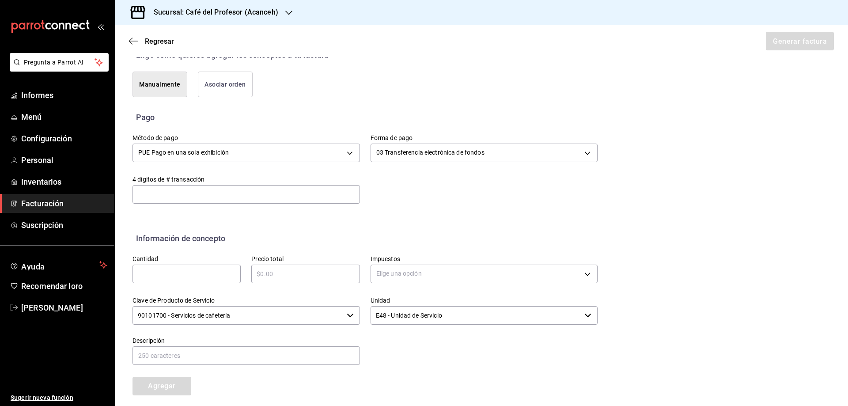
click at [208, 271] on input "text" at bounding box center [187, 274] width 108 height 11
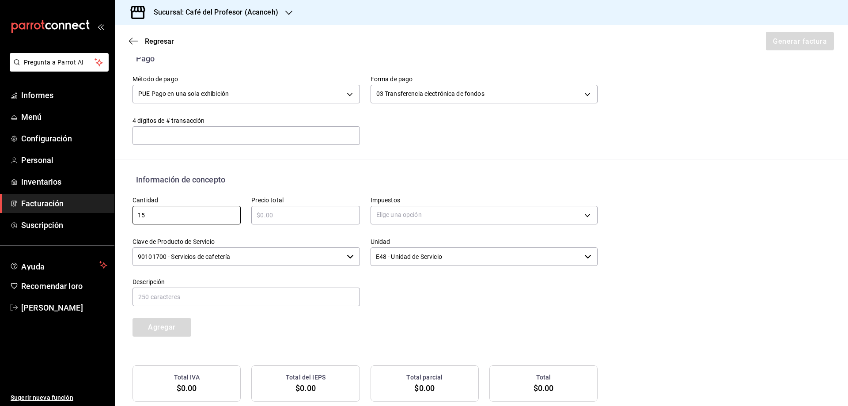
click at [329, 215] on input "text" at bounding box center [305, 215] width 108 height 11
click at [391, 217] on body "Pregunta a Parrot AI Informes Menú Configuración Personal Inventarios Facturaci…" at bounding box center [424, 203] width 848 height 406
click at [378, 256] on font "IVA 0%" at bounding box center [385, 257] width 19 height 7
click at [204, 297] on input "text" at bounding box center [247, 297] width 228 height 19
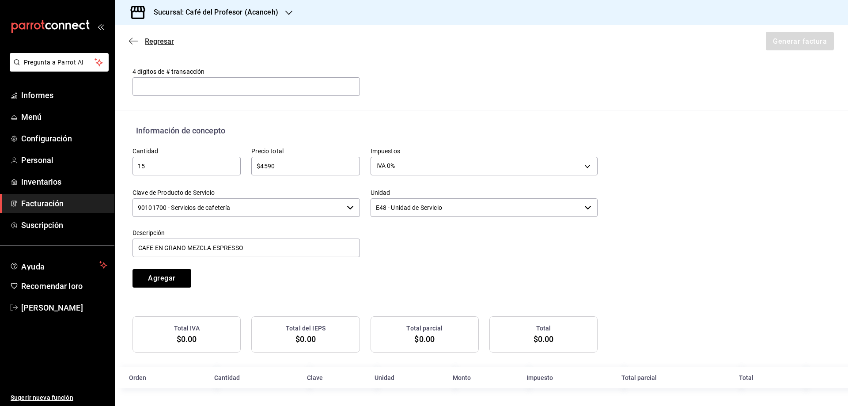
click at [134, 40] on icon "button" at bounding box center [133, 41] width 9 height 8
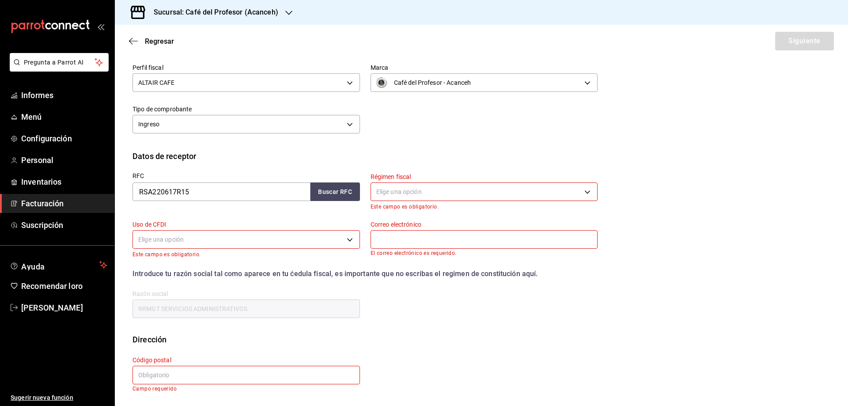
scroll to position [0, 0]
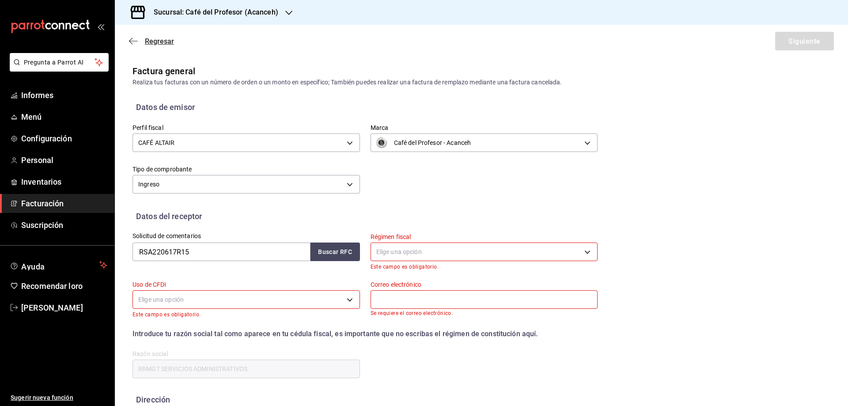
click at [156, 42] on font "Regresar" at bounding box center [159, 41] width 29 height 8
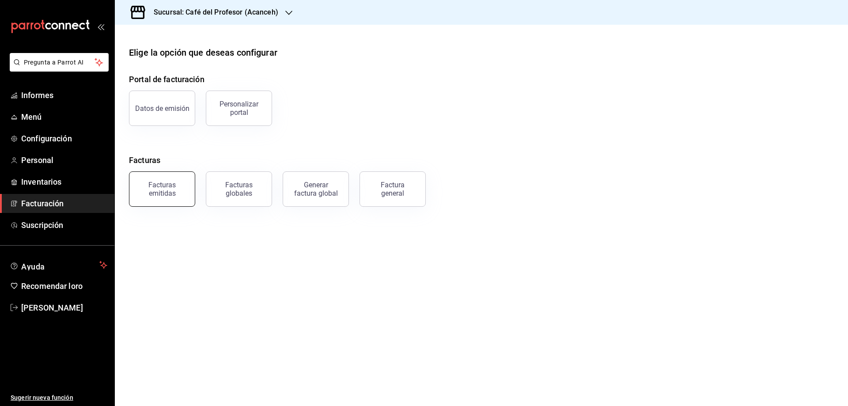
click at [175, 186] on div "Facturas emitidas" at bounding box center [162, 189] width 55 height 17
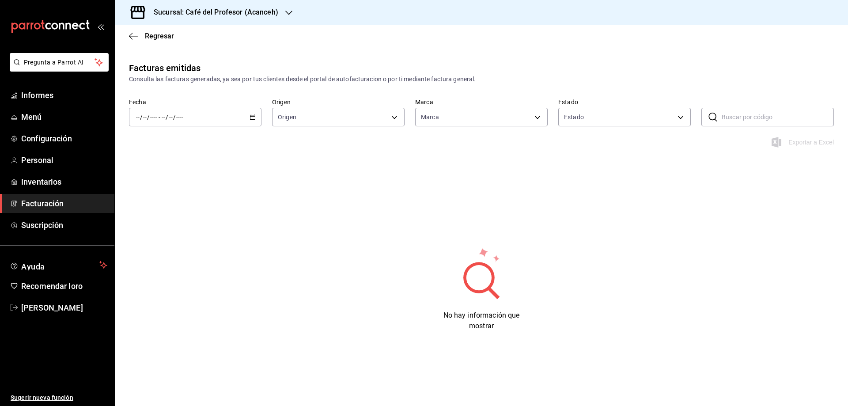
click at [253, 114] on icon "button" at bounding box center [253, 117] width 6 height 6
click at [144, 141] on font "Hoy" at bounding box center [142, 143] width 11 height 7
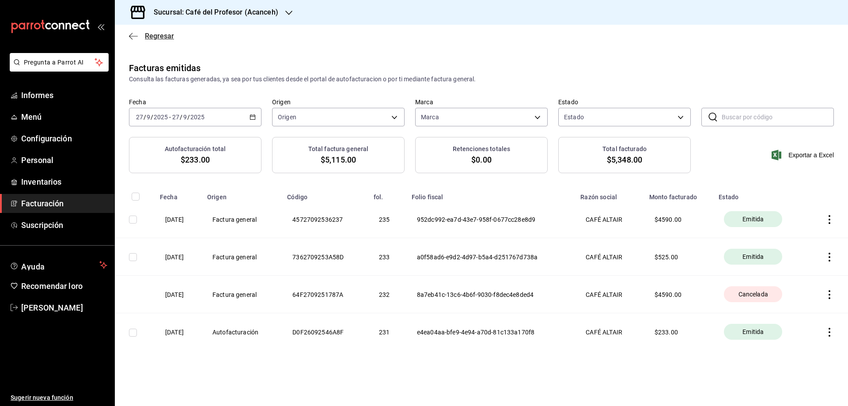
click at [166, 38] on font "Regresar" at bounding box center [159, 36] width 29 height 8
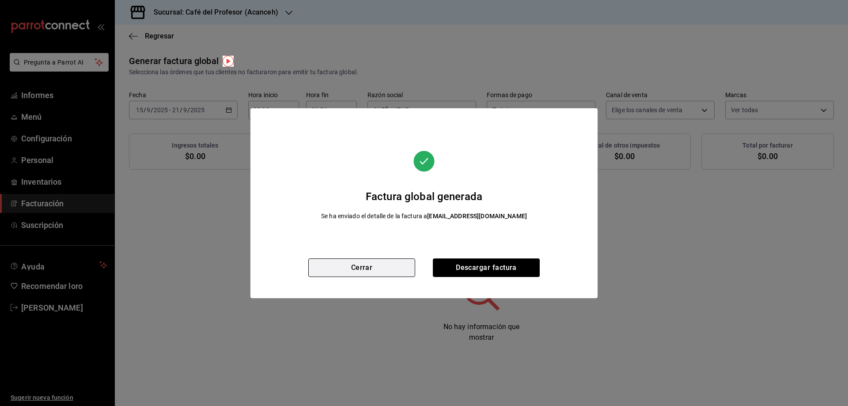
click at [357, 262] on button "Cerrar" at bounding box center [361, 267] width 107 height 19
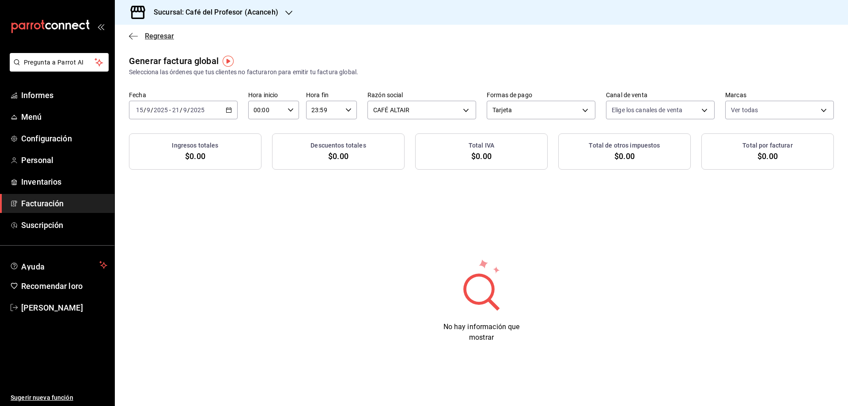
click at [159, 35] on font "Regresar" at bounding box center [159, 36] width 29 height 8
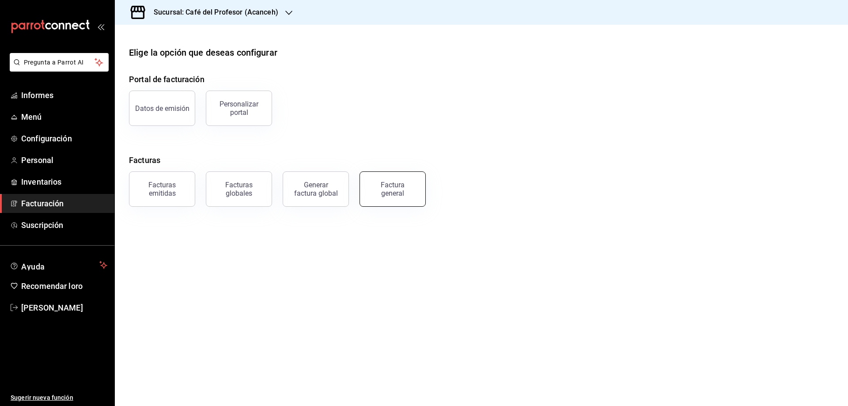
click at [400, 194] on font "Factura general" at bounding box center [393, 189] width 24 height 17
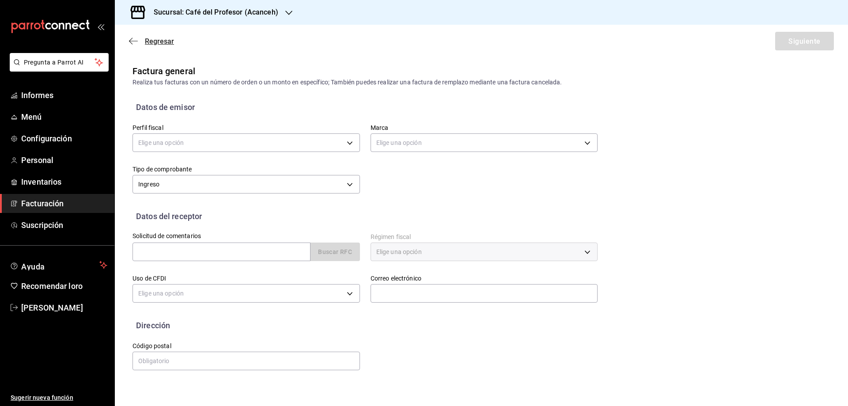
click at [148, 39] on font "Regresar" at bounding box center [159, 41] width 29 height 8
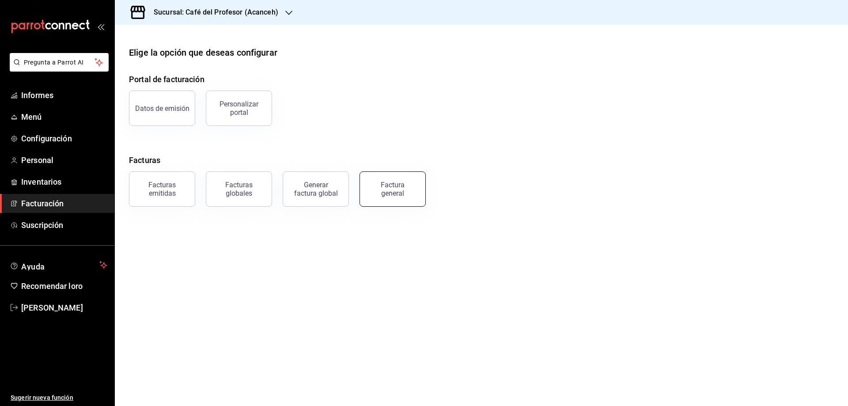
click at [390, 191] on font "Factura general" at bounding box center [393, 189] width 24 height 17
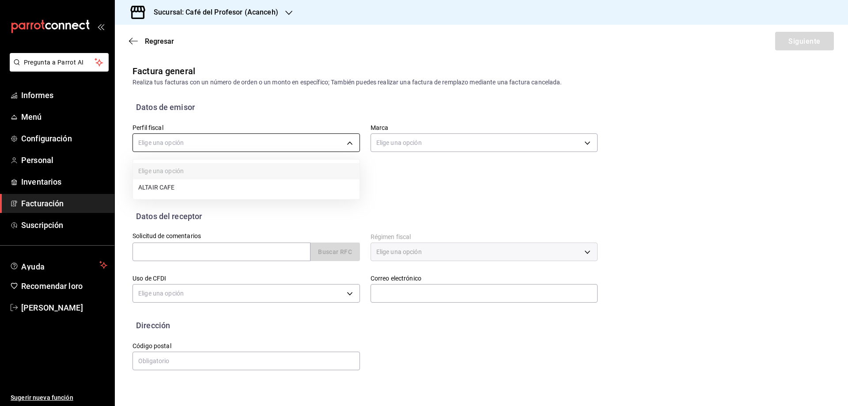
click at [350, 140] on body "Pregunta a Parrot AI Informes Menú Configuración Personal Inventarios Facturaci…" at bounding box center [424, 203] width 848 height 406
click at [220, 185] on li "CAFÉ ALTAIR" at bounding box center [246, 188] width 227 height 17
type input "13035fa2-4482-428a-a46b-159a3511a0b7"
type input "c1a8b8e6-187f-497f-b24d-8667d510d931"
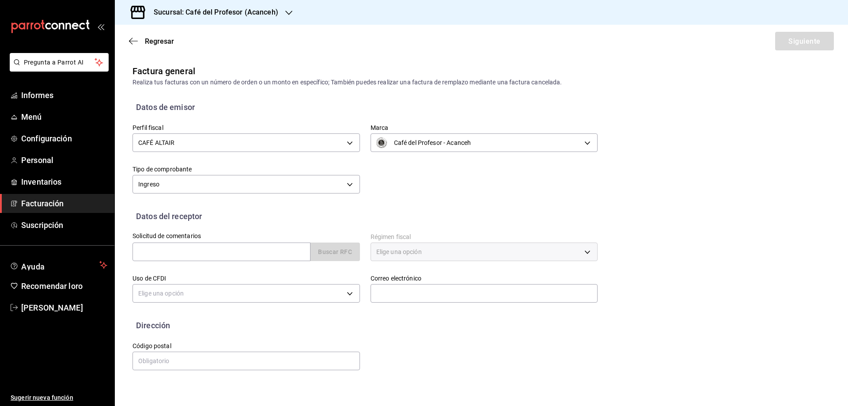
click at [328, 258] on div "Buscar RFC" at bounding box center [247, 252] width 228 height 19
click at [271, 248] on input "text" at bounding box center [222, 252] width 178 height 19
type input "RSA220617R15"
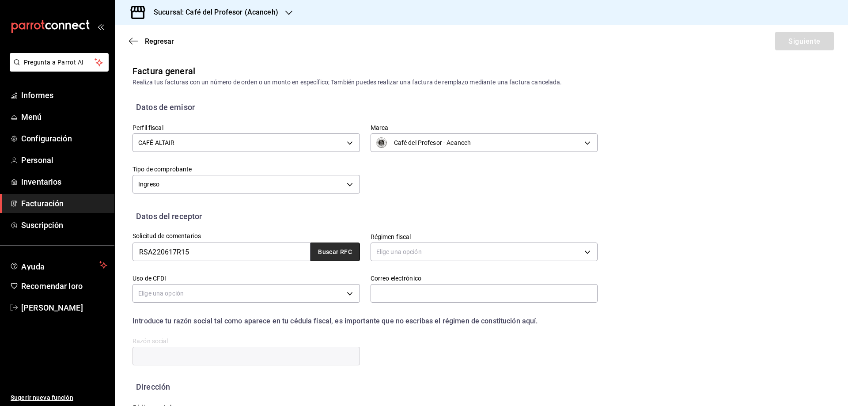
click at [338, 254] on font "Buscar RFC" at bounding box center [335, 252] width 34 height 7
type input "601"
type input "G03"
type input "[EMAIL_ADDRESS][DOMAIN_NAME]"
type input "77506"
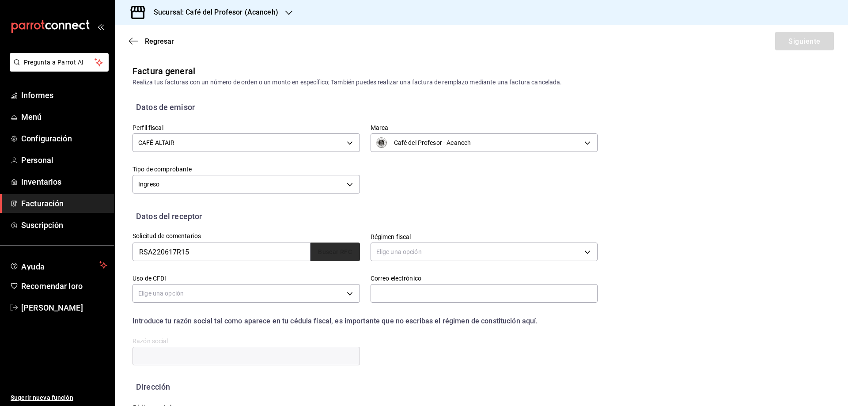
type input "RRMGT SERVICIOS ADMINISTRATIVOS"
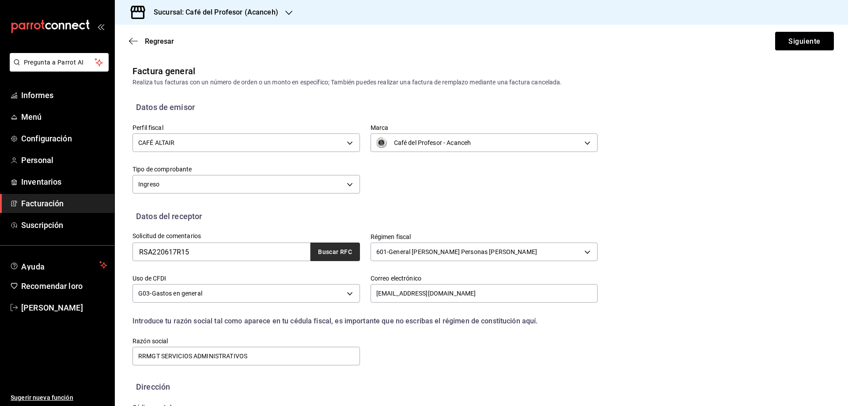
scroll to position [41, 0]
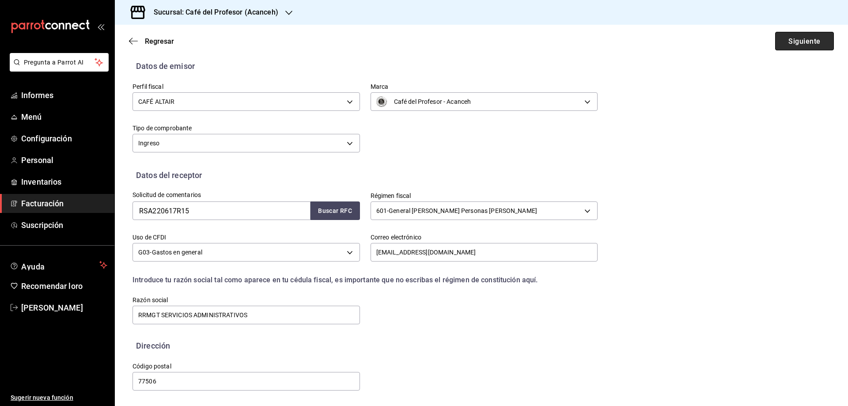
click at [797, 41] on font "Siguiente" at bounding box center [805, 41] width 32 height 8
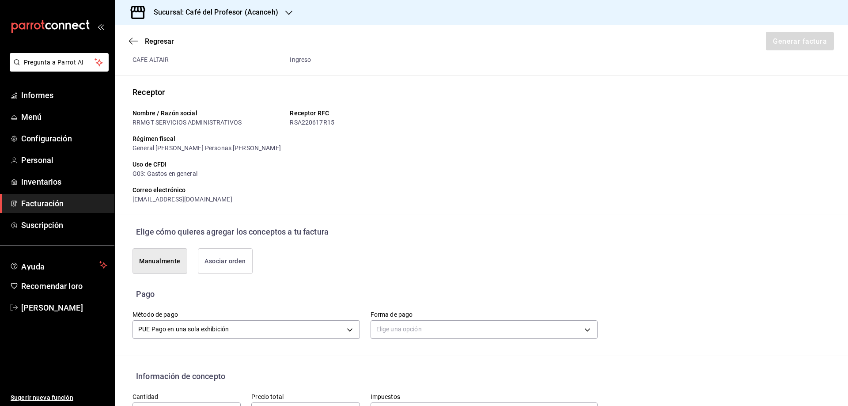
click at [158, 267] on button "Manualmente" at bounding box center [160, 261] width 55 height 26
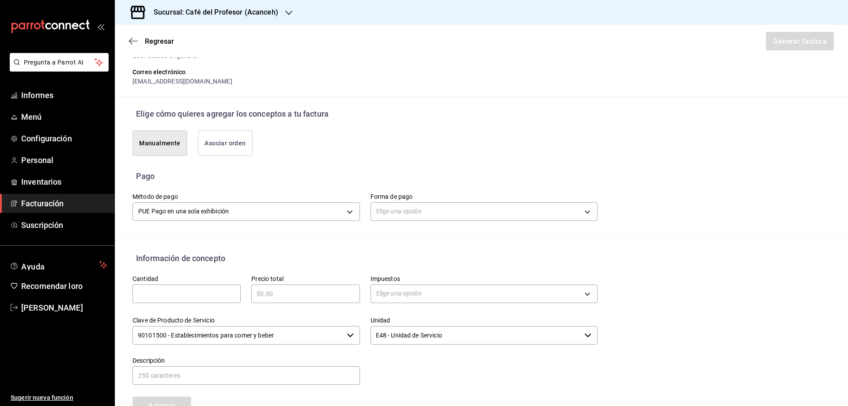
scroll to position [232, 0]
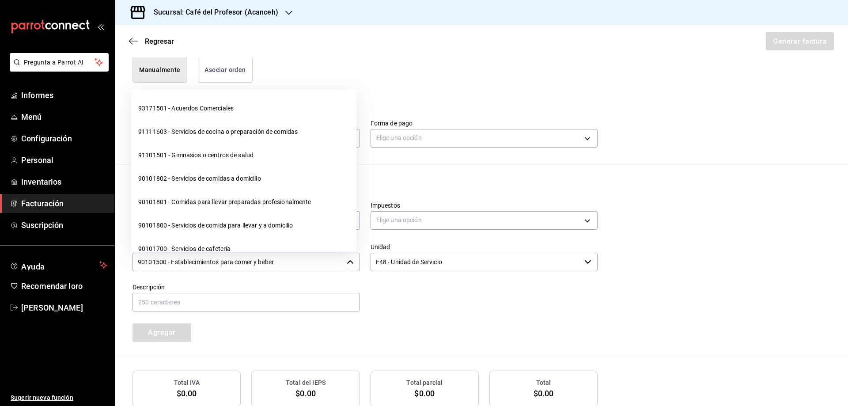
click at [349, 263] on icon "button" at bounding box center [350, 261] width 7 height 7
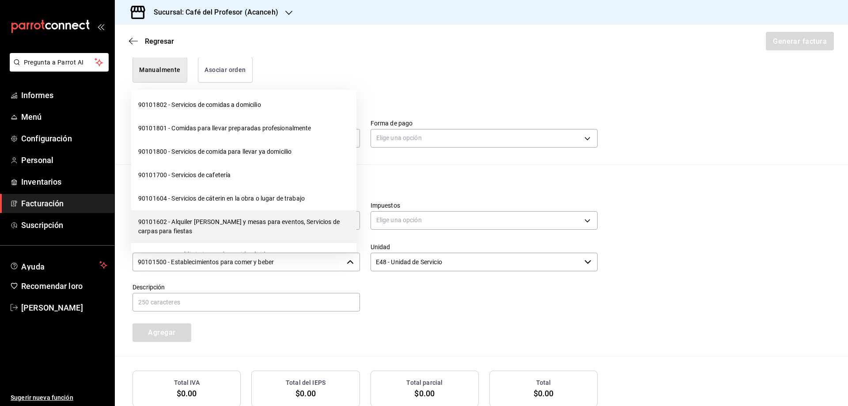
scroll to position [44, 0]
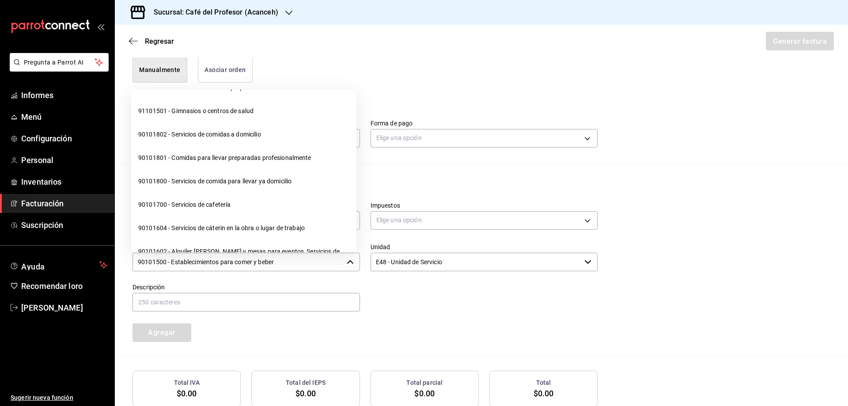
click at [272, 281] on div "Descripción" at bounding box center [241, 293] width 238 height 40
click at [406, 297] on div at bounding box center [479, 293] width 238 height 40
click at [281, 262] on input "90101500 - Establecimientos para comer y beber" at bounding box center [238, 262] width 211 height 19
drag, startPoint x: 281, startPoint y: 262, endPoint x: 129, endPoint y: 262, distance: 151.6
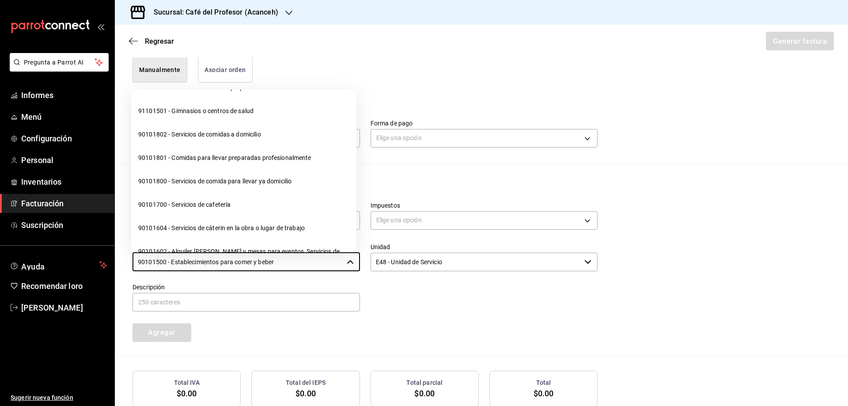
click at [129, 262] on div "Clave de Producto de Servicio 90101500 - Establecimientos para comer y beber ​" at bounding box center [241, 252] width 238 height 40
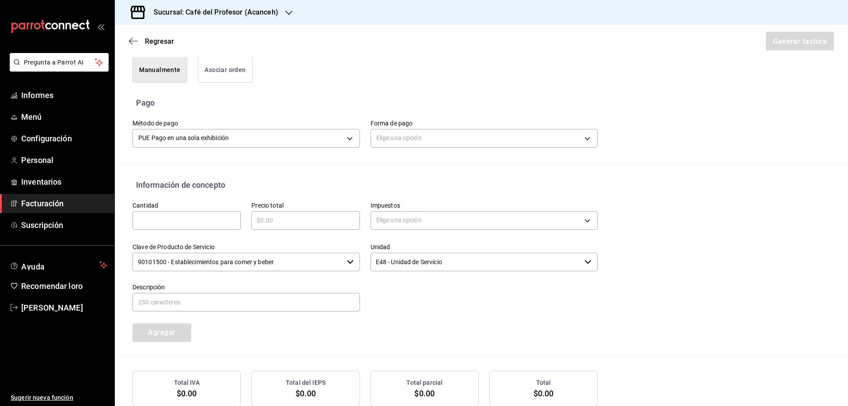
click at [129, 262] on div "Clave de Producto de Servicio 90101500 - Establecimientos para comer y beber ​" at bounding box center [241, 252] width 238 height 40
click at [352, 262] on div "90101500 - Establecimientos para comer y beber ​" at bounding box center [247, 262] width 228 height 19
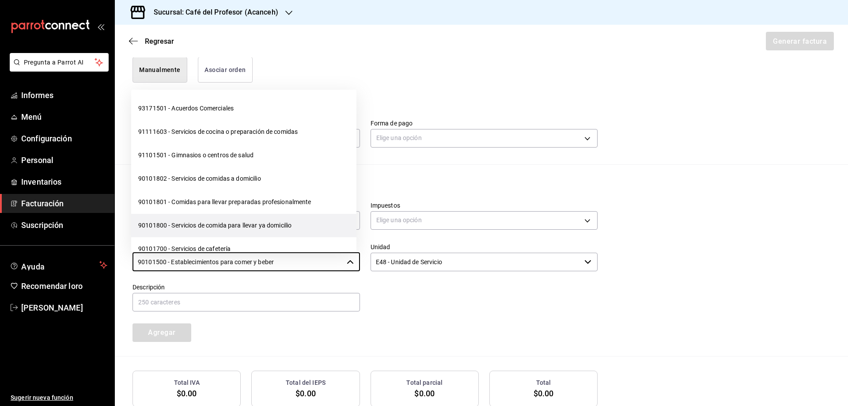
scroll to position [15, 0]
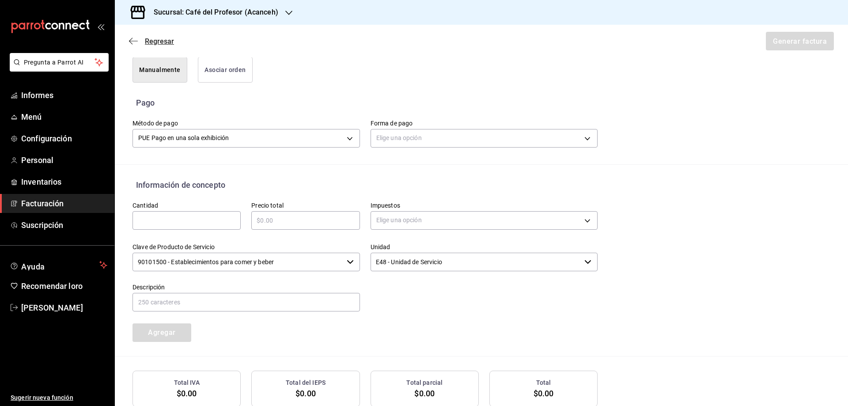
click at [132, 38] on icon "button" at bounding box center [133, 41] width 9 height 8
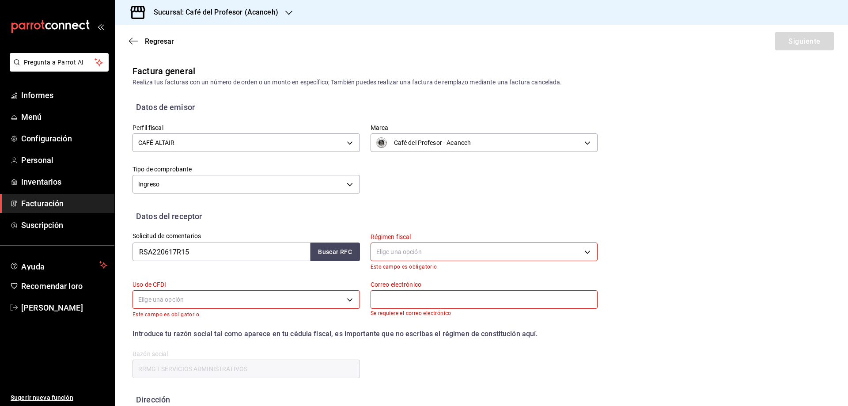
scroll to position [60, 0]
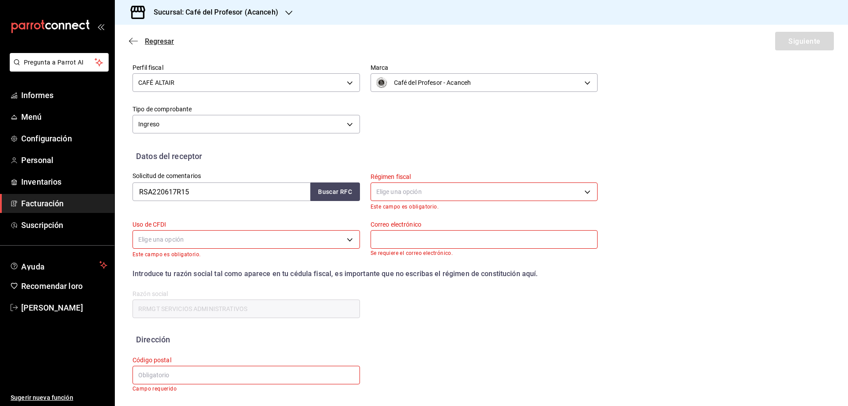
click at [132, 42] on icon "button" at bounding box center [133, 41] width 9 height 8
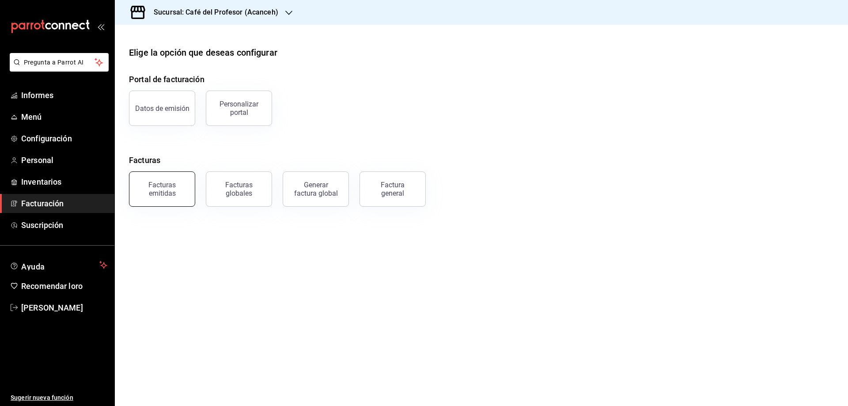
click at [168, 189] on font "Facturas emitidas" at bounding box center [161, 189] width 27 height 17
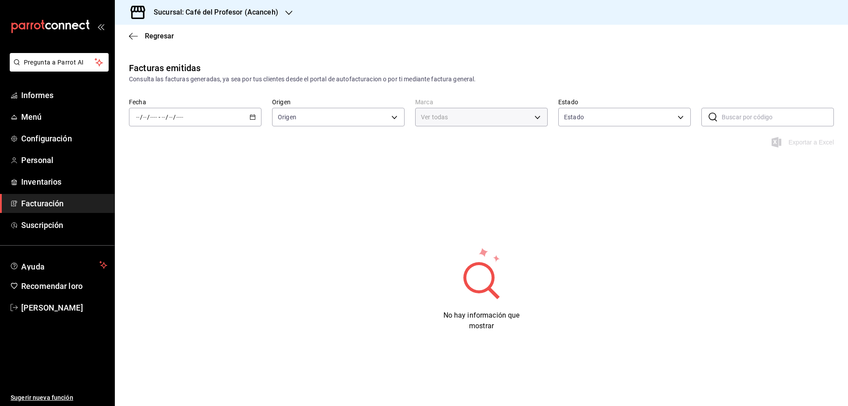
type input "c1a8b8e6-187f-497f-b24d-8667d510d931"
click at [251, 119] on \(Stroke\) "button" at bounding box center [252, 117] width 5 height 5
click at [157, 163] on span "Ayer" at bounding box center [171, 163] width 68 height 9
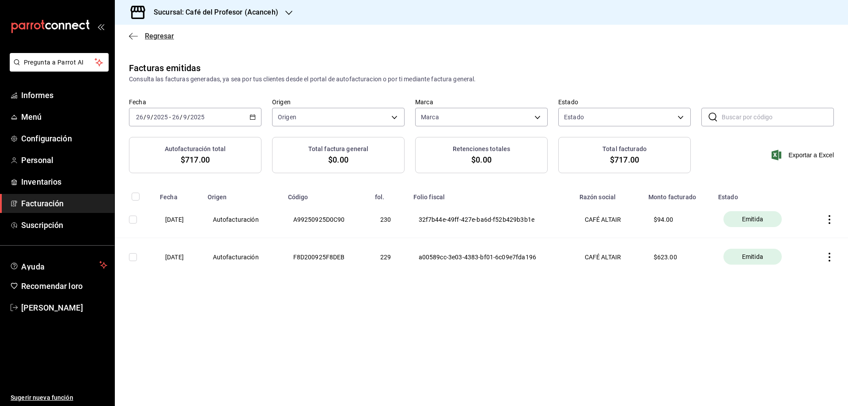
click at [138, 40] on span "Regresar" at bounding box center [151, 36] width 45 height 8
